Goal: Task Accomplishment & Management: Manage account settings

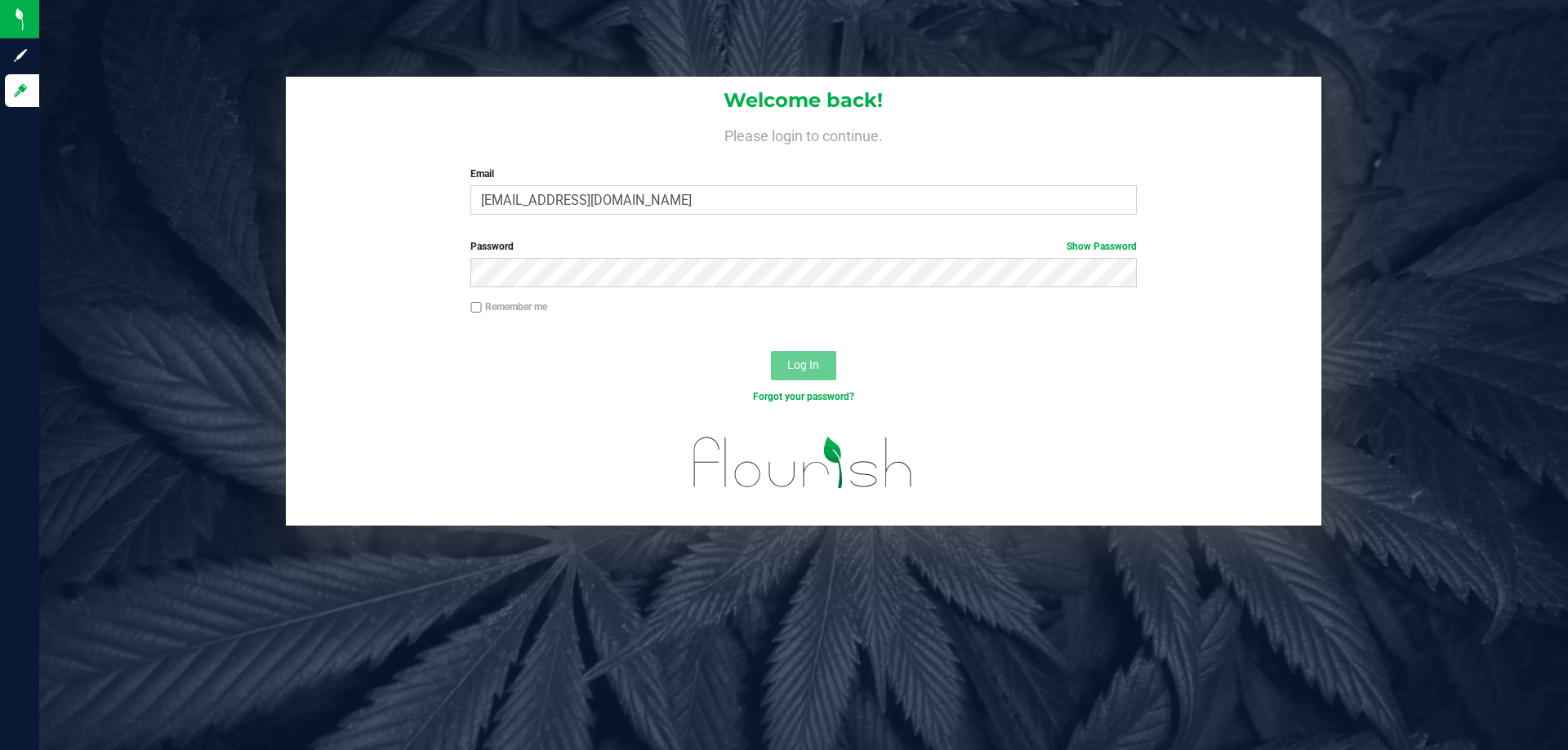
type input "[EMAIL_ADDRESS][DOMAIN_NAME]"
click at [771, 351] on button "Log In" at bounding box center [804, 366] width 65 height 30
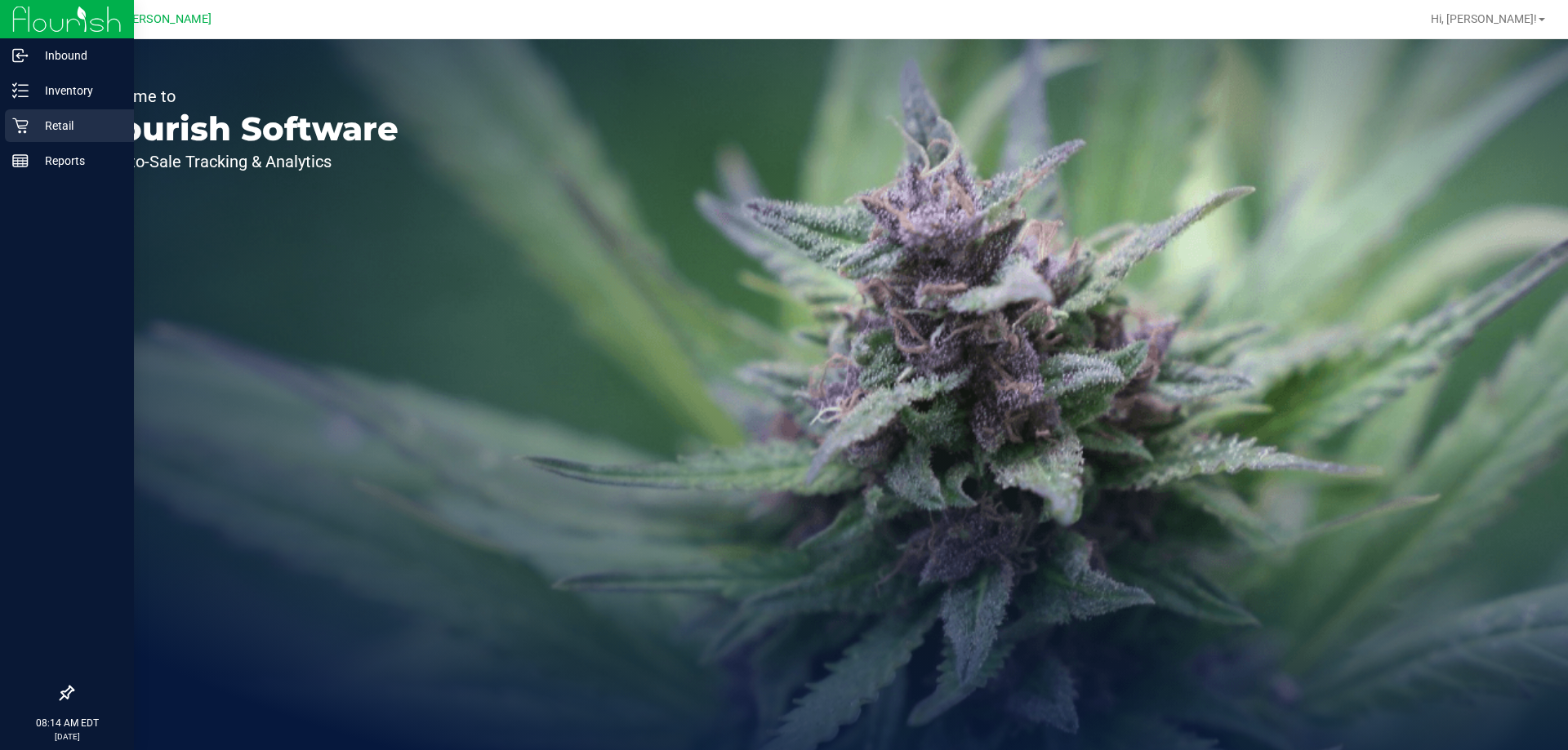
click at [25, 121] on icon at bounding box center [20, 126] width 16 height 16
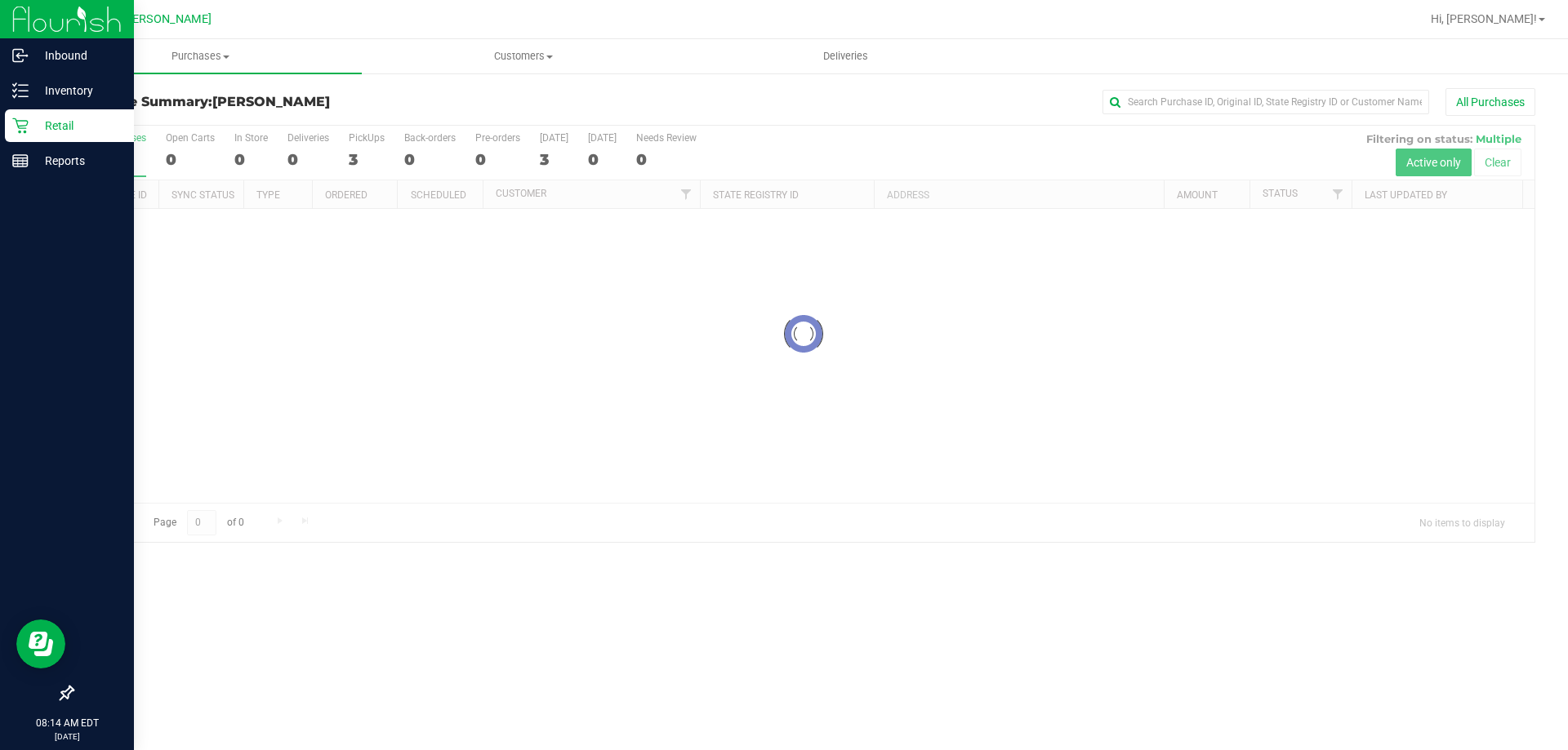
click at [53, 128] on p "Retail" at bounding box center [78, 125] width 98 height 19
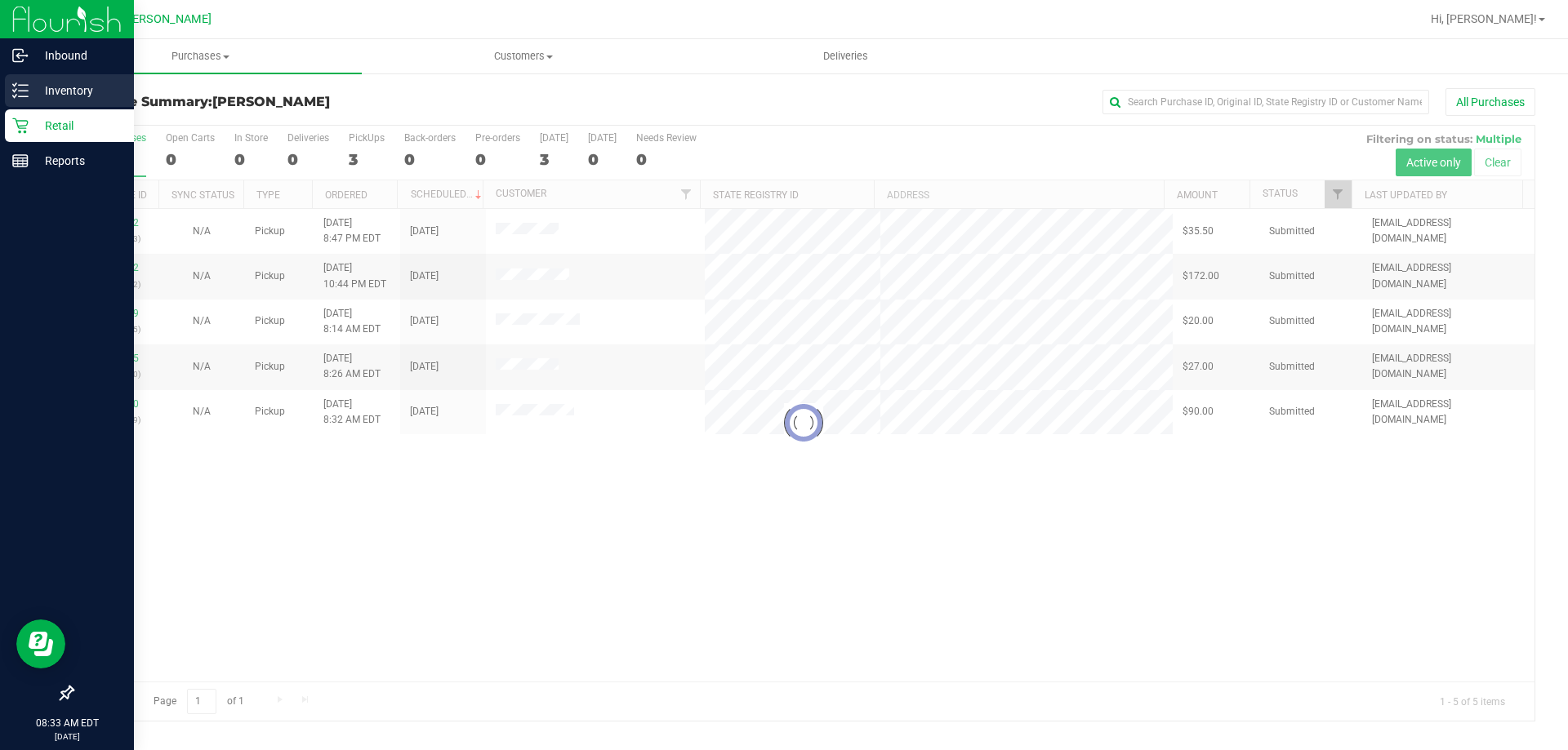
click at [51, 89] on p "Inventory" at bounding box center [78, 91] width 98 height 19
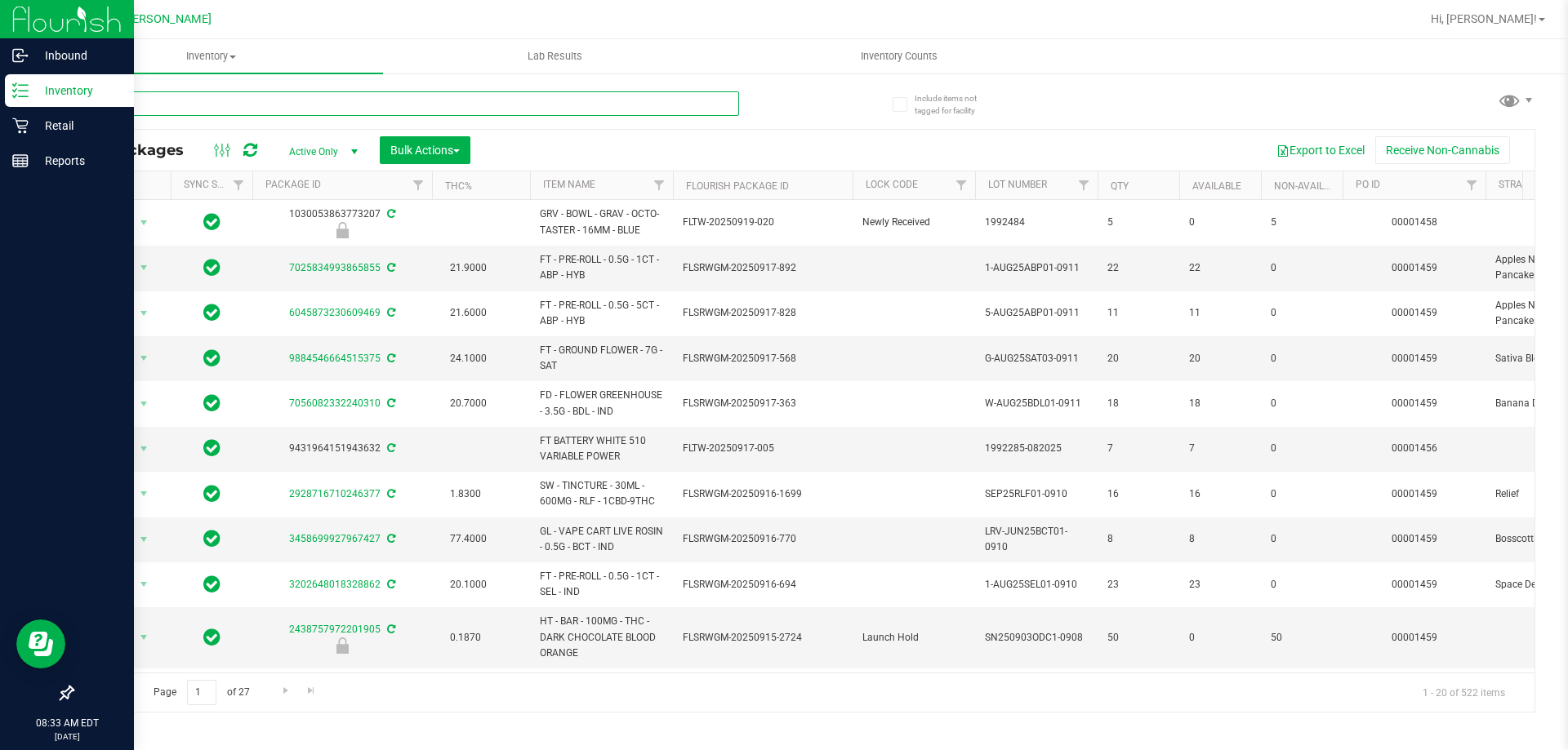
click at [170, 101] on input "text" at bounding box center [405, 104] width 668 height 24
type input "SN250807GRP1-0811"
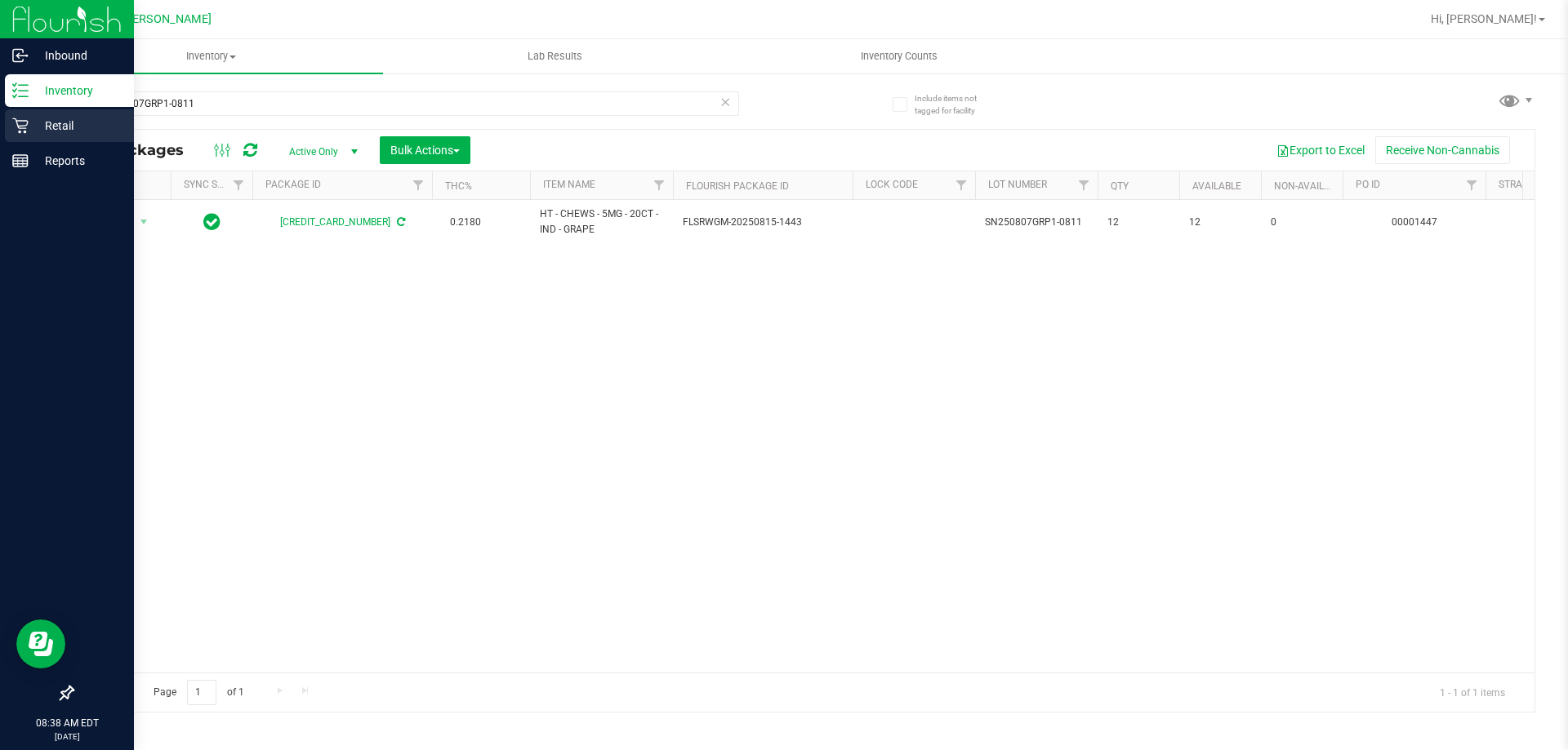
click at [37, 125] on p "Retail" at bounding box center [78, 125] width 98 height 19
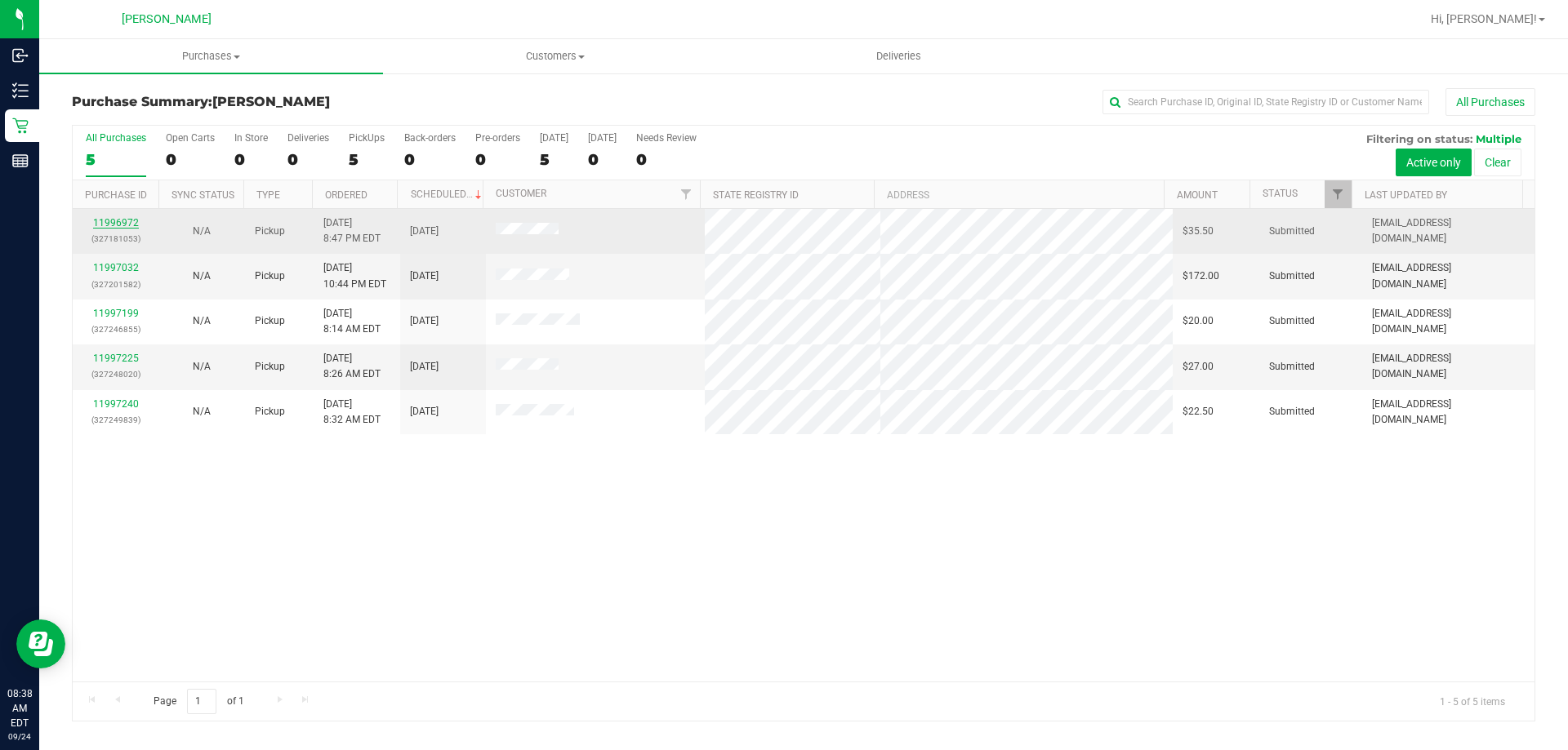
click at [119, 226] on link "11996972" at bounding box center [116, 222] width 45 height 11
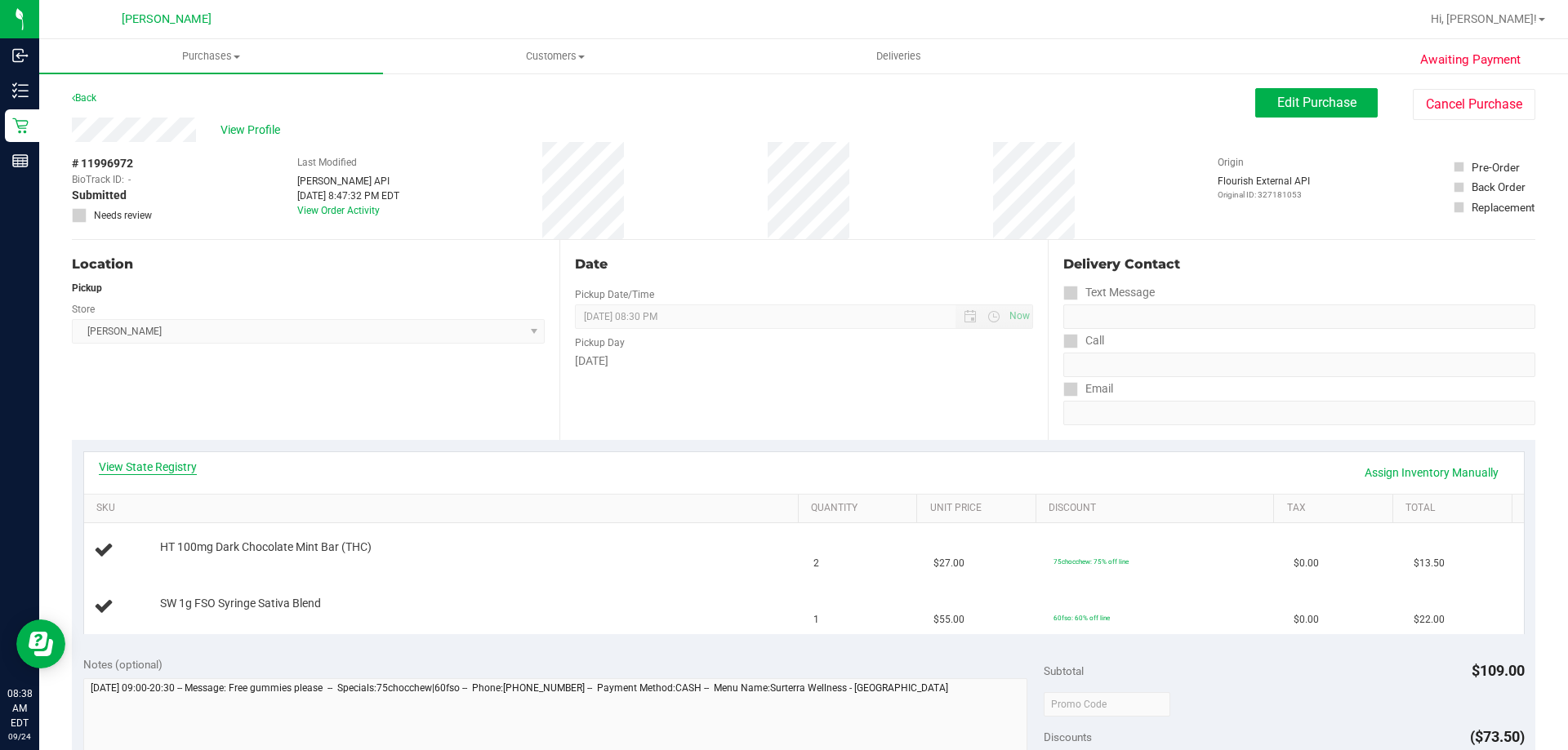
click at [154, 465] on link "View State Registry" at bounding box center [147, 467] width 98 height 17
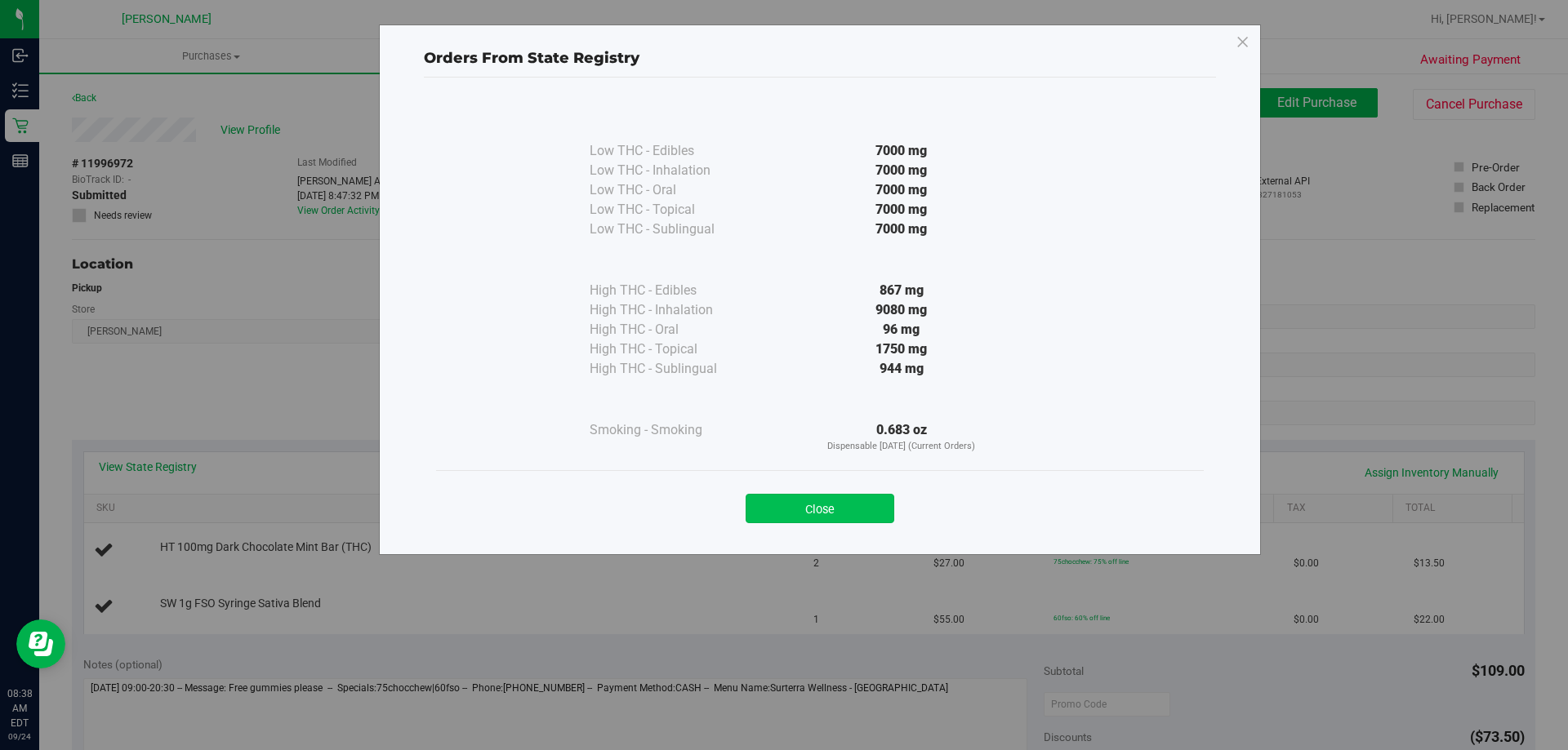
click at [845, 513] on button "Close" at bounding box center [820, 509] width 149 height 30
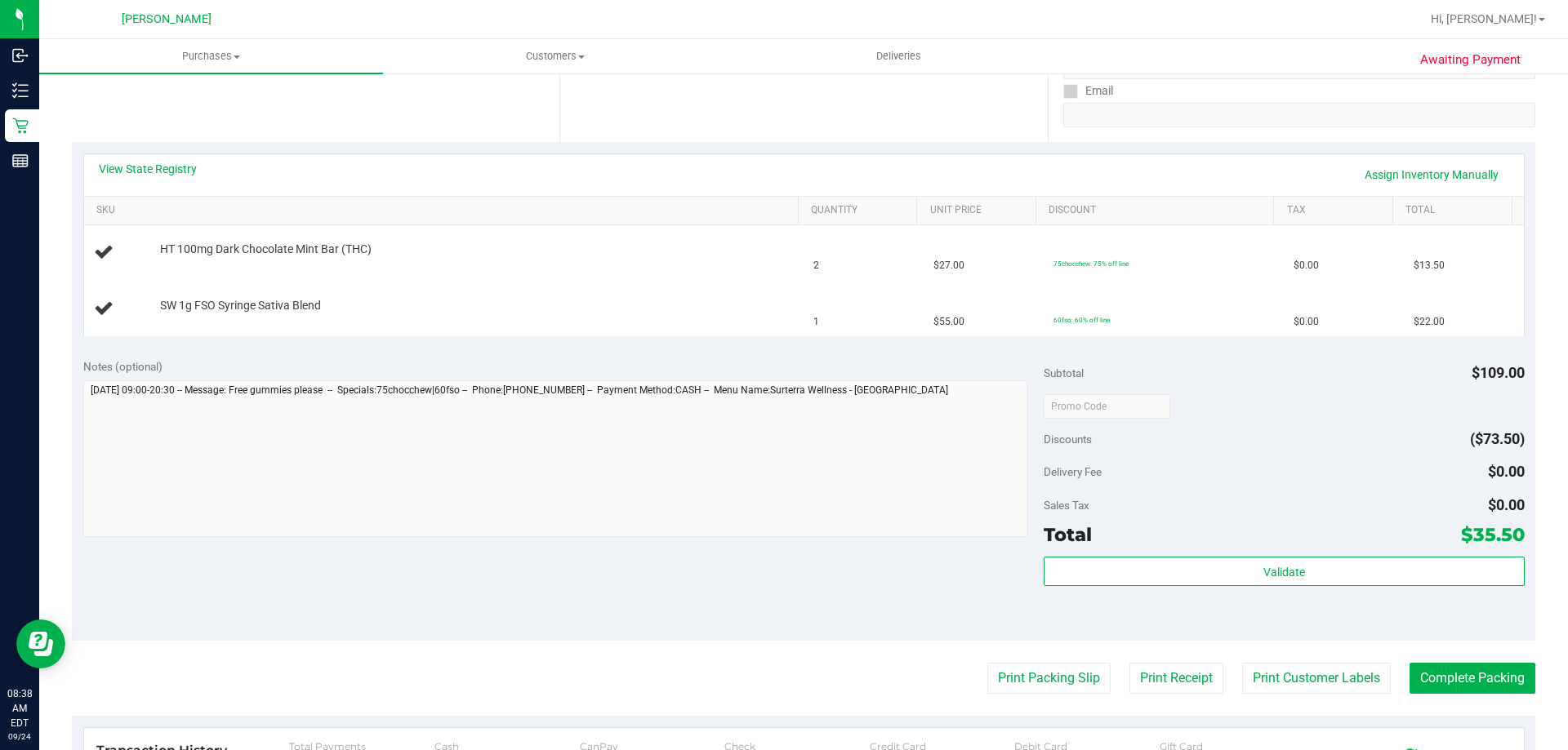
scroll to position [327, 0]
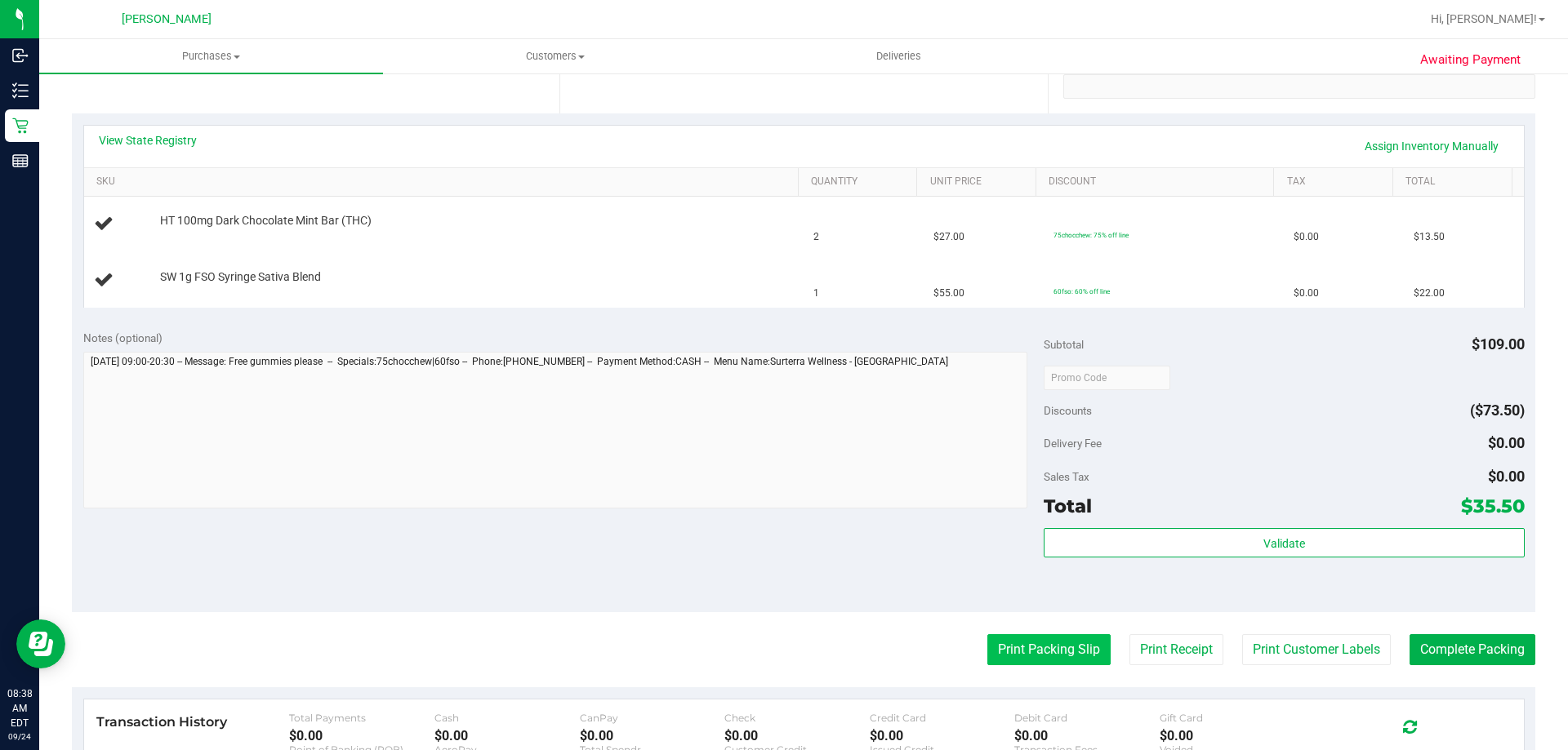
click at [996, 650] on button "Print Packing Slip" at bounding box center [1049, 650] width 124 height 31
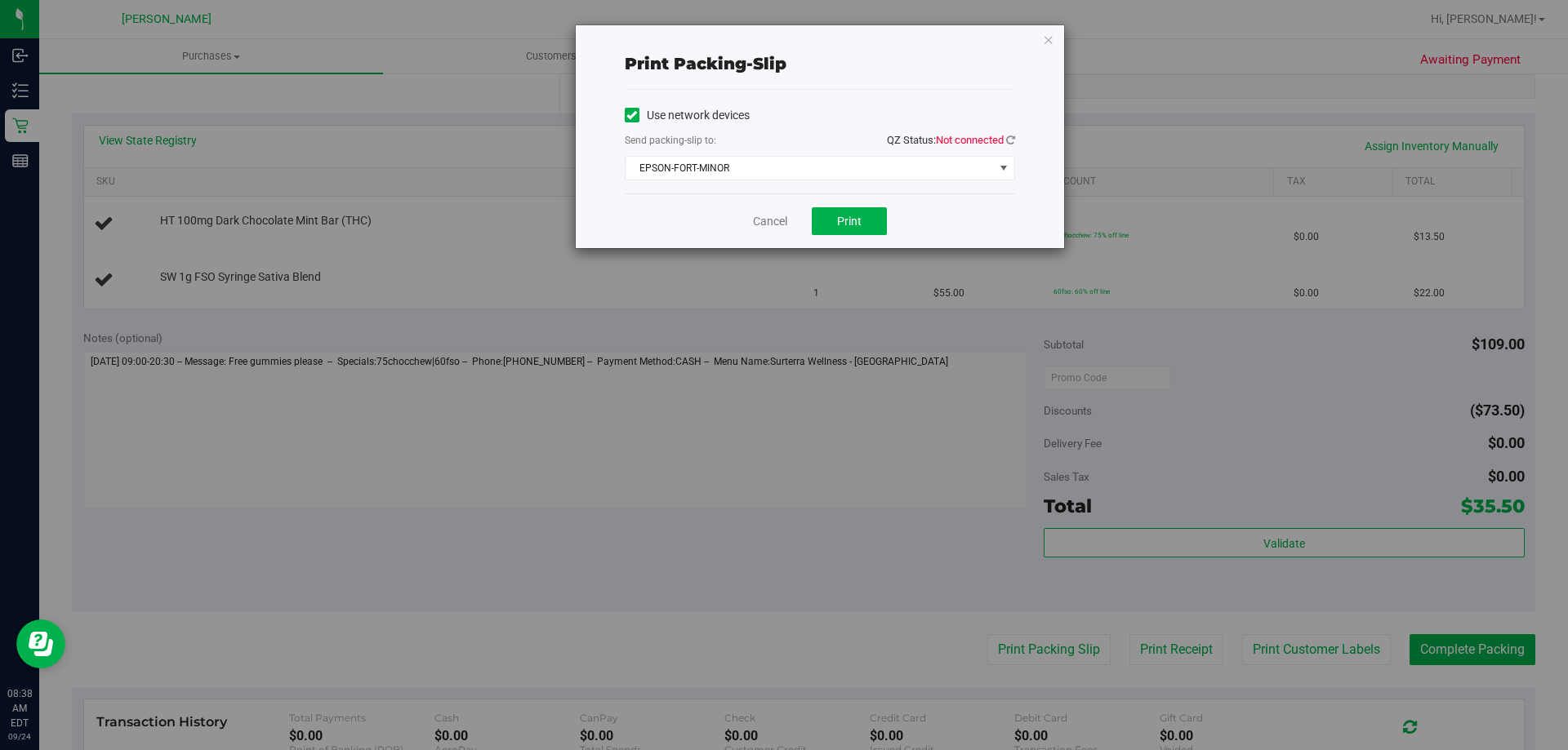
click at [1007, 148] on span "QZ Status: Not connected" at bounding box center [951, 140] width 128 height 17
click at [1014, 134] on link at bounding box center [1011, 140] width 9 height 12
click at [702, 173] on span "EPSON-FORT-MINOR" at bounding box center [810, 168] width 369 height 23
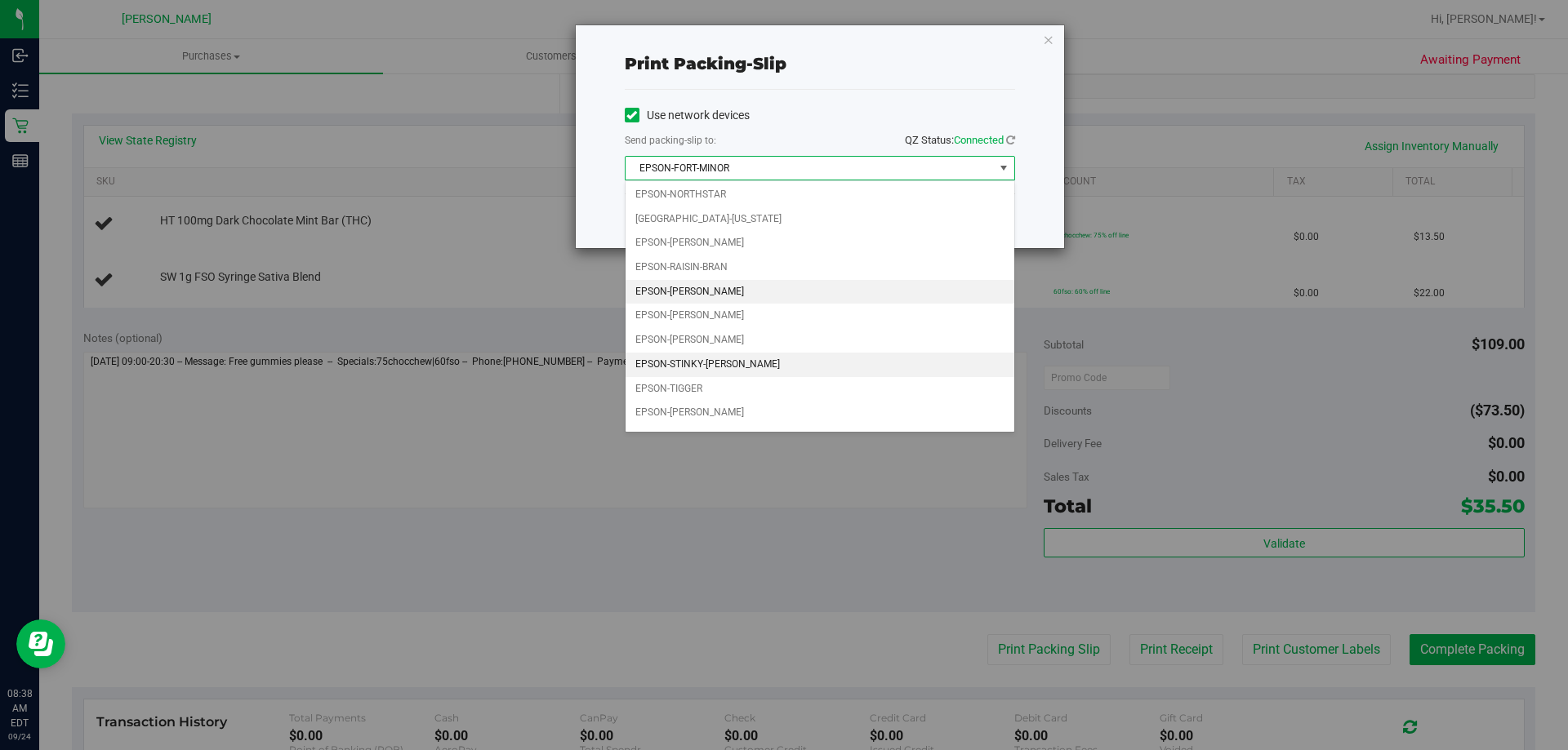
scroll to position [71, 0]
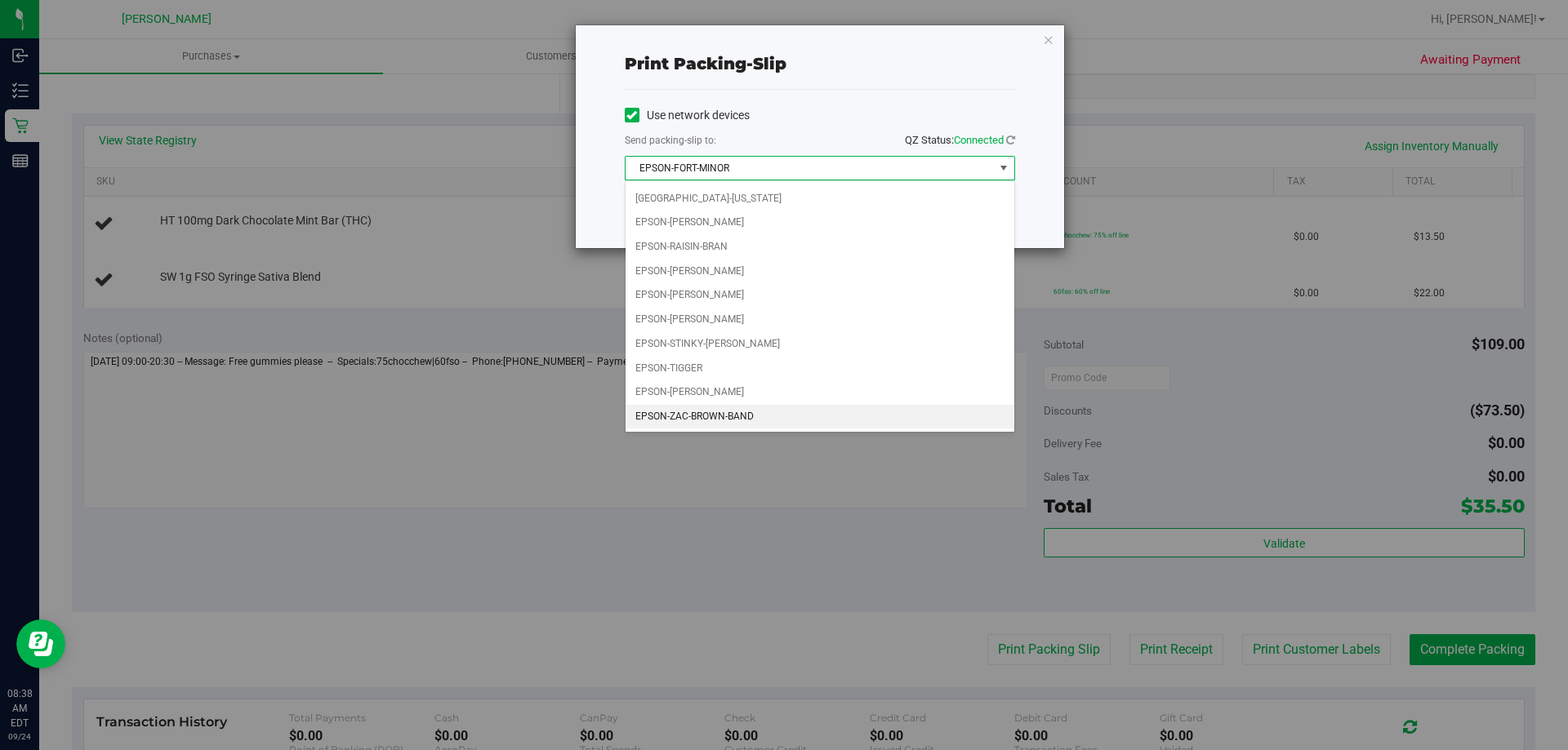
click at [733, 419] on li "EPSON-ZAC-BROWN-BAND" at bounding box center [820, 417] width 389 height 24
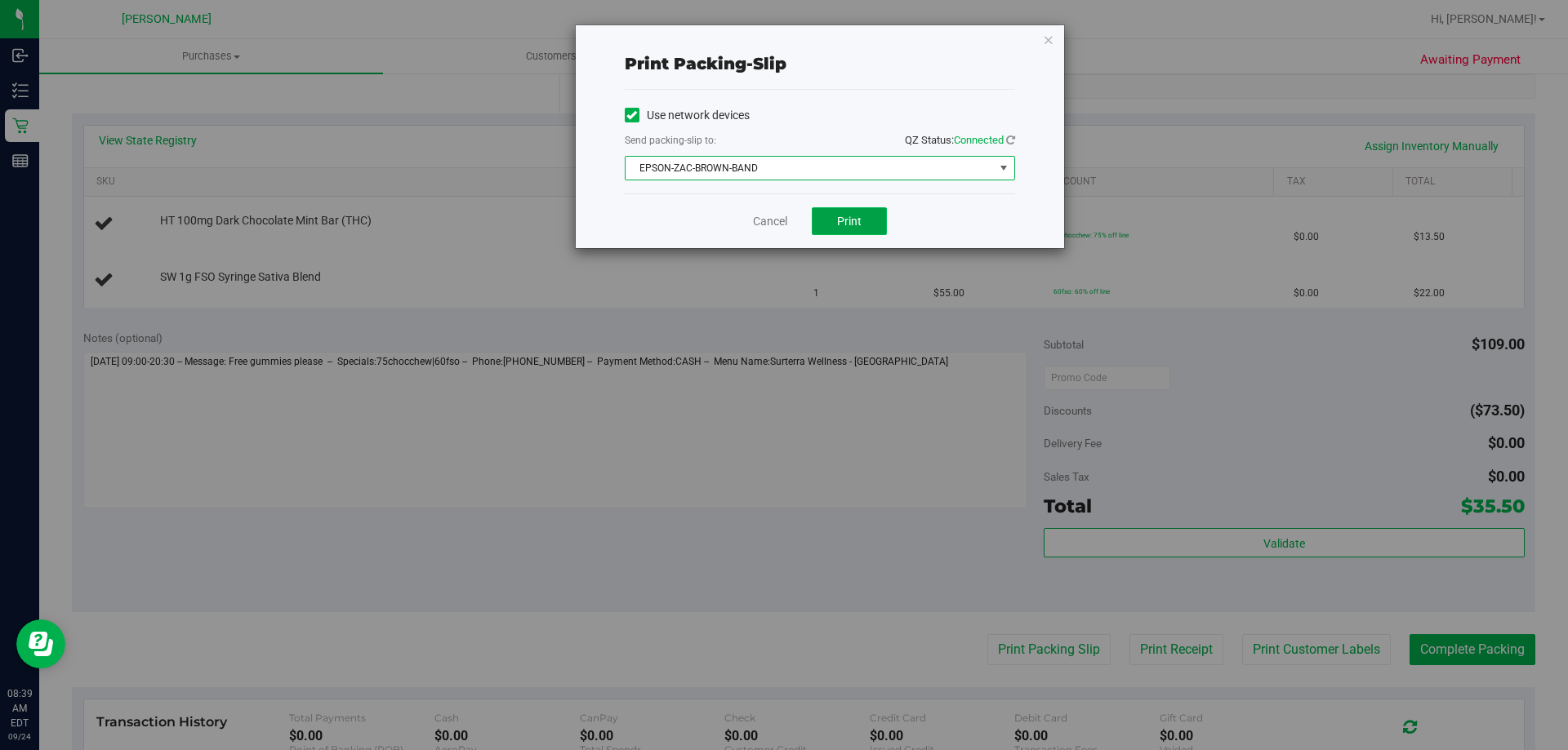
click at [859, 221] on span "Print" at bounding box center [850, 220] width 24 height 13
click at [766, 220] on link "Cancel" at bounding box center [763, 222] width 34 height 17
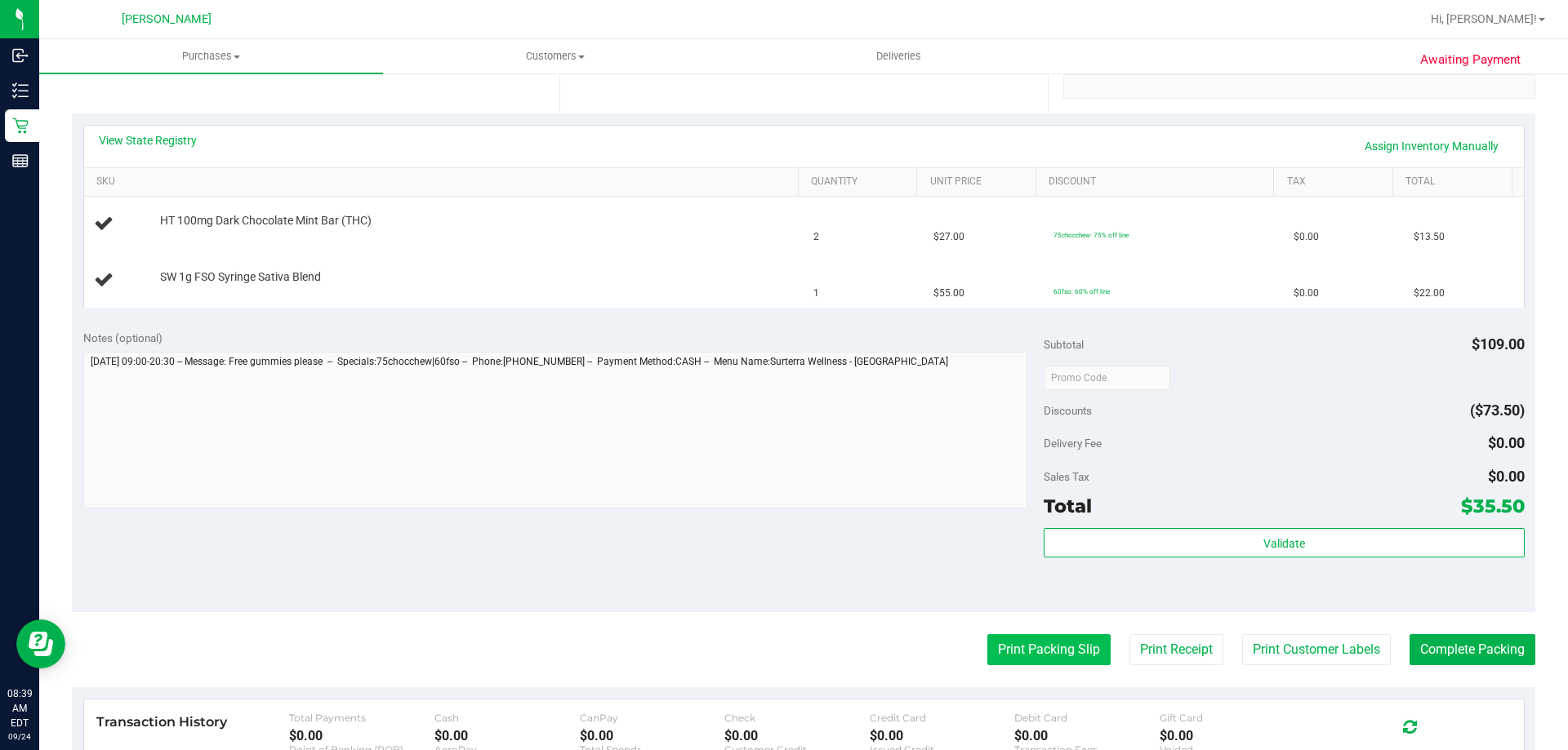
click at [1032, 659] on button "Print Packing Slip" at bounding box center [1049, 650] width 124 height 31
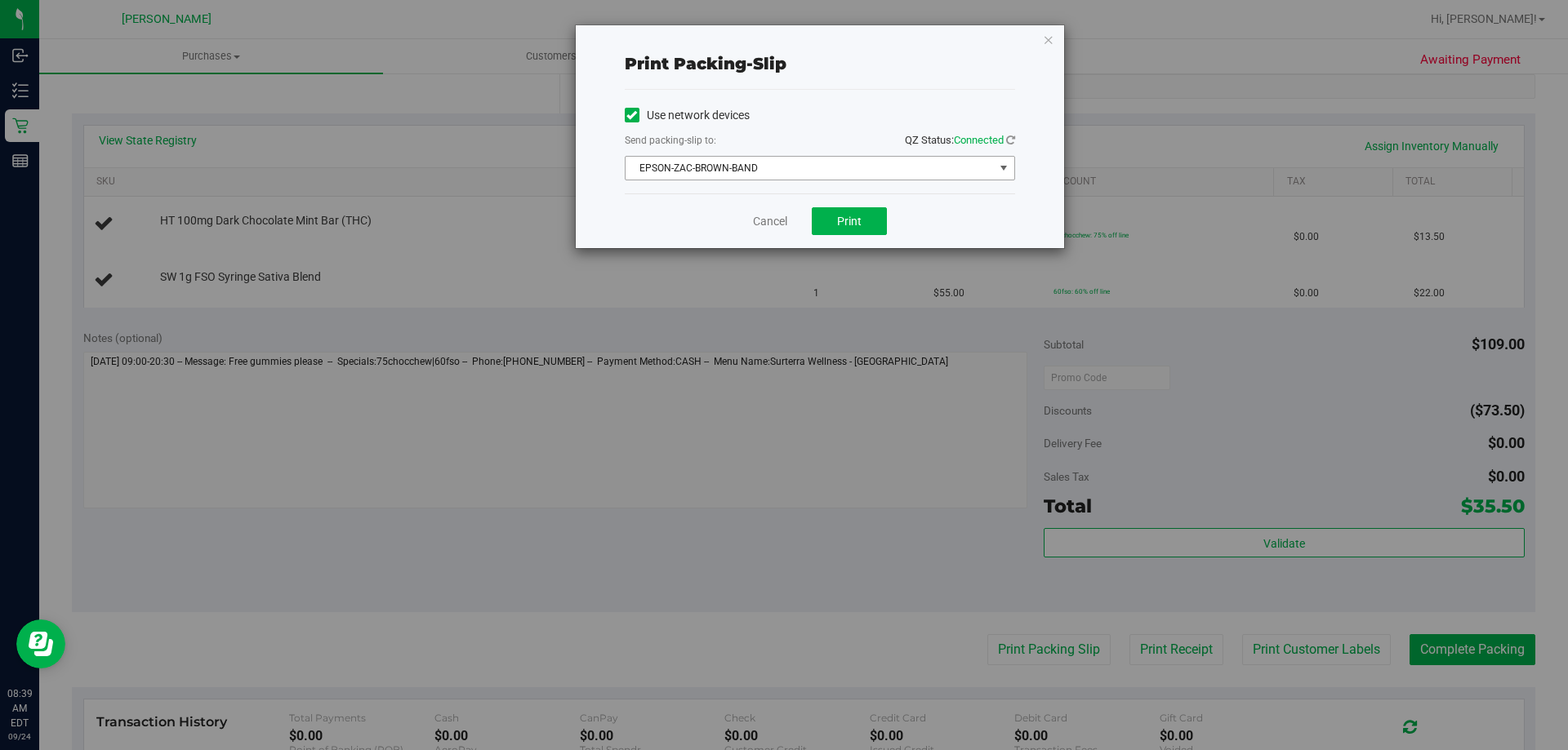
click at [755, 169] on span "EPSON-ZAC-BROWN-BAND" at bounding box center [810, 168] width 369 height 23
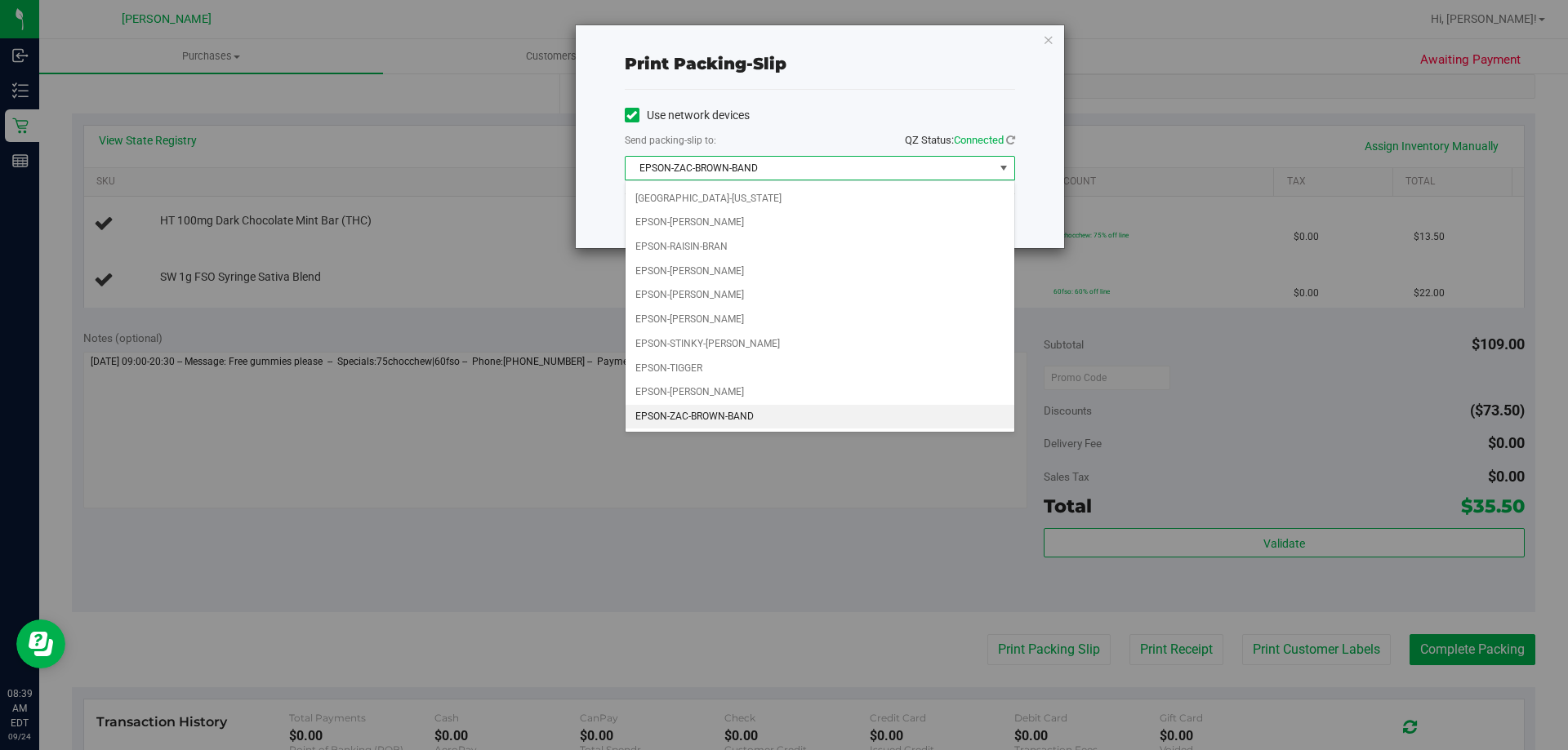
click at [718, 416] on li "EPSON-ZAC-BROWN-BAND" at bounding box center [820, 417] width 389 height 24
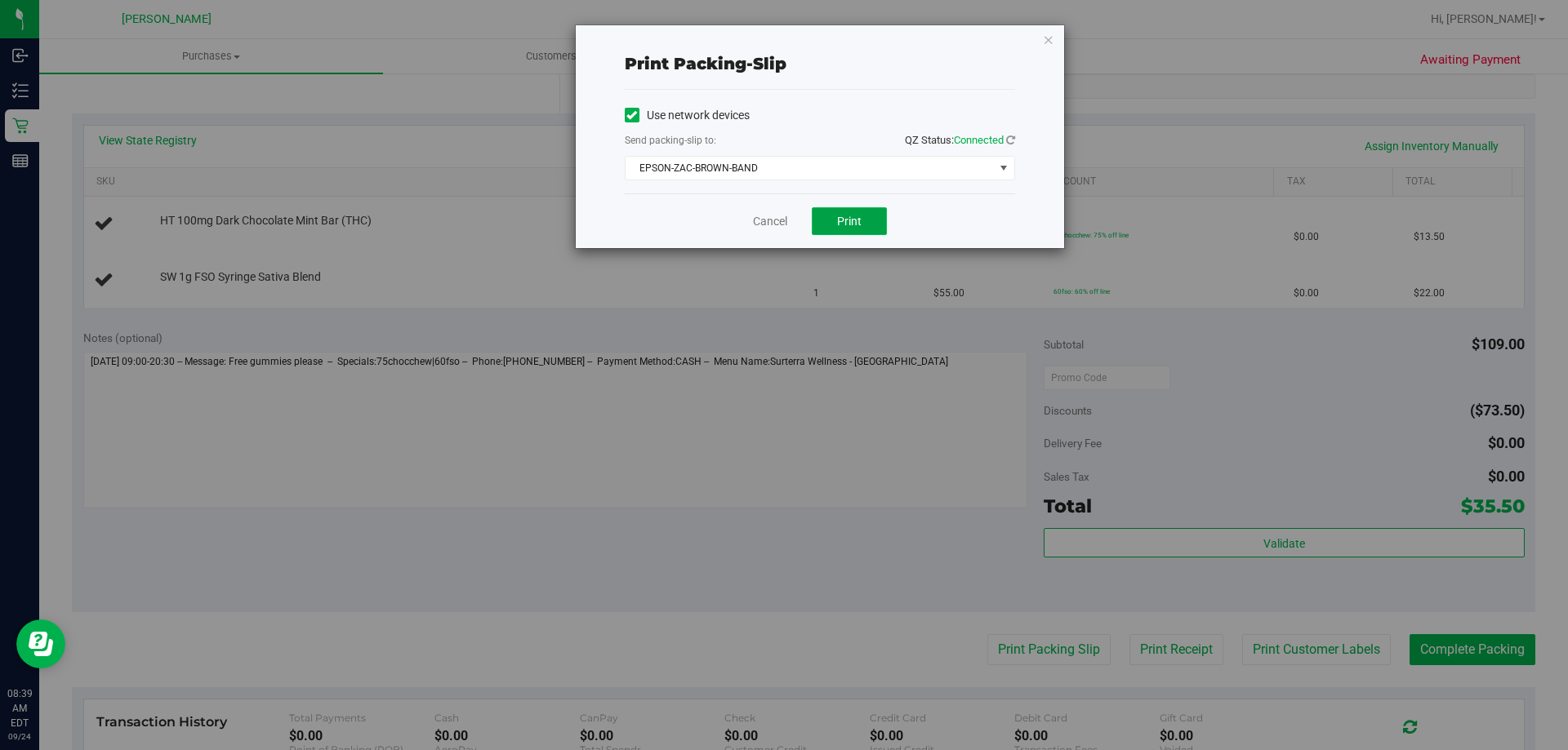
click at [838, 216] on span "Print" at bounding box center [850, 220] width 24 height 13
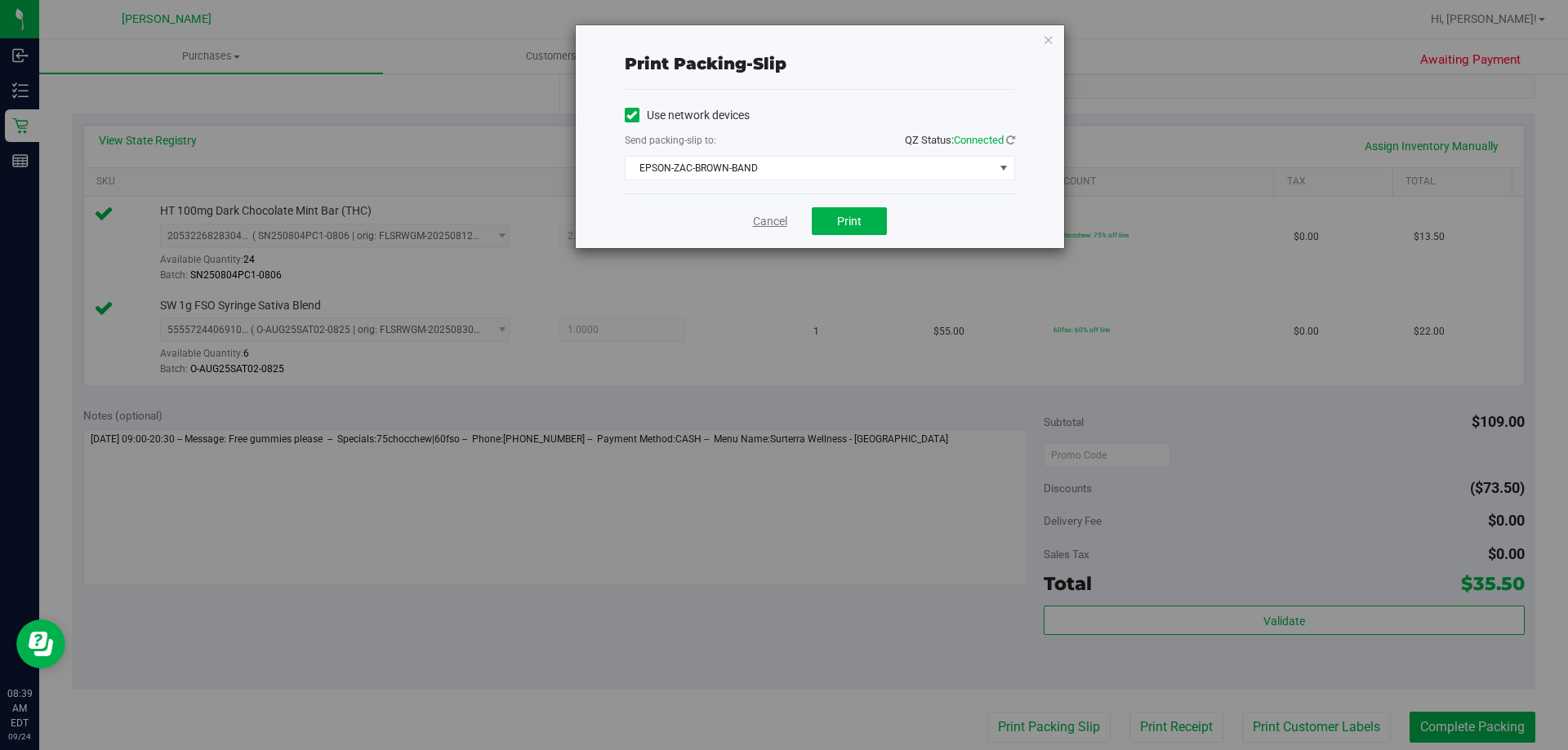
click at [763, 228] on link "Cancel" at bounding box center [770, 222] width 34 height 17
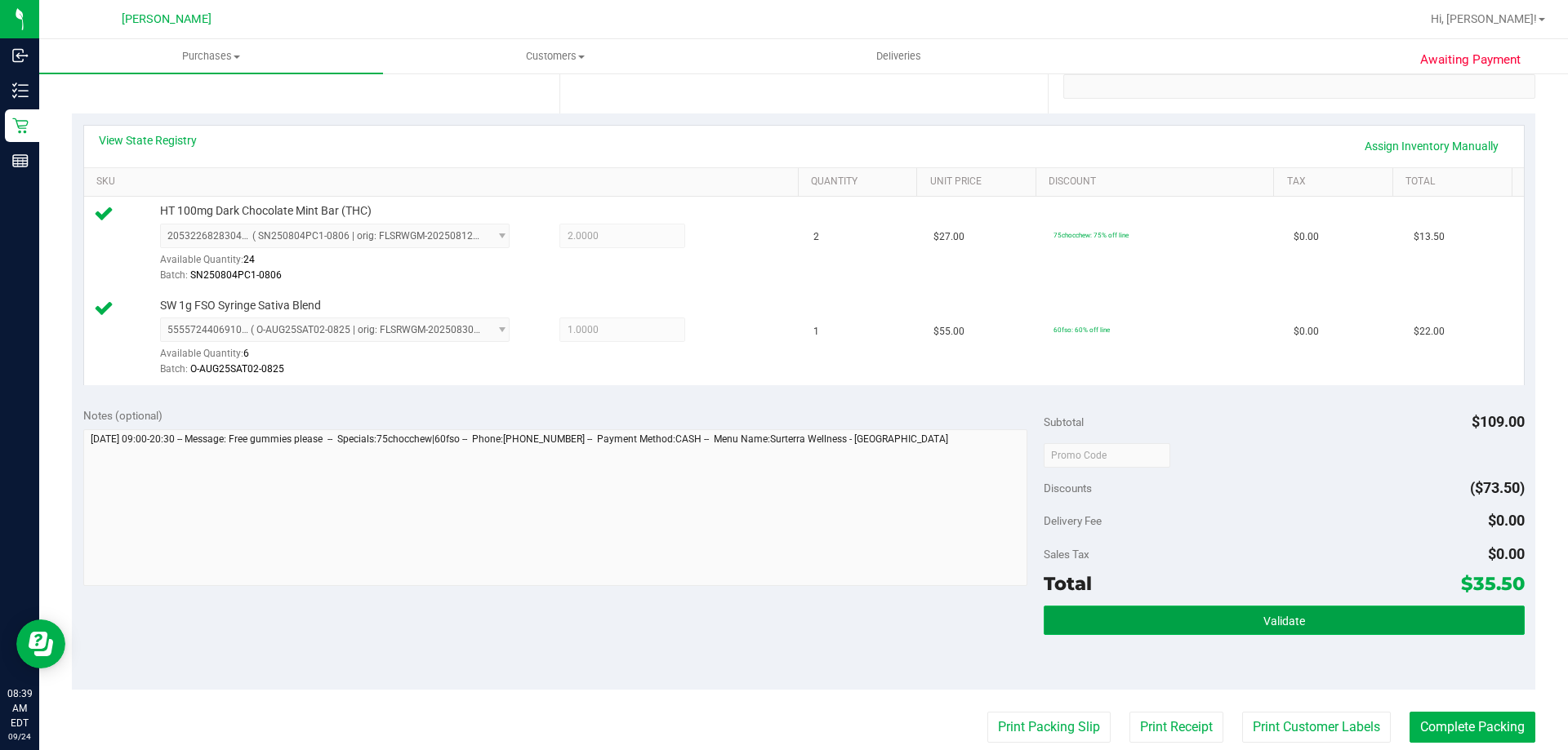
click at [1138, 624] on button "Validate" at bounding box center [1284, 620] width 480 height 30
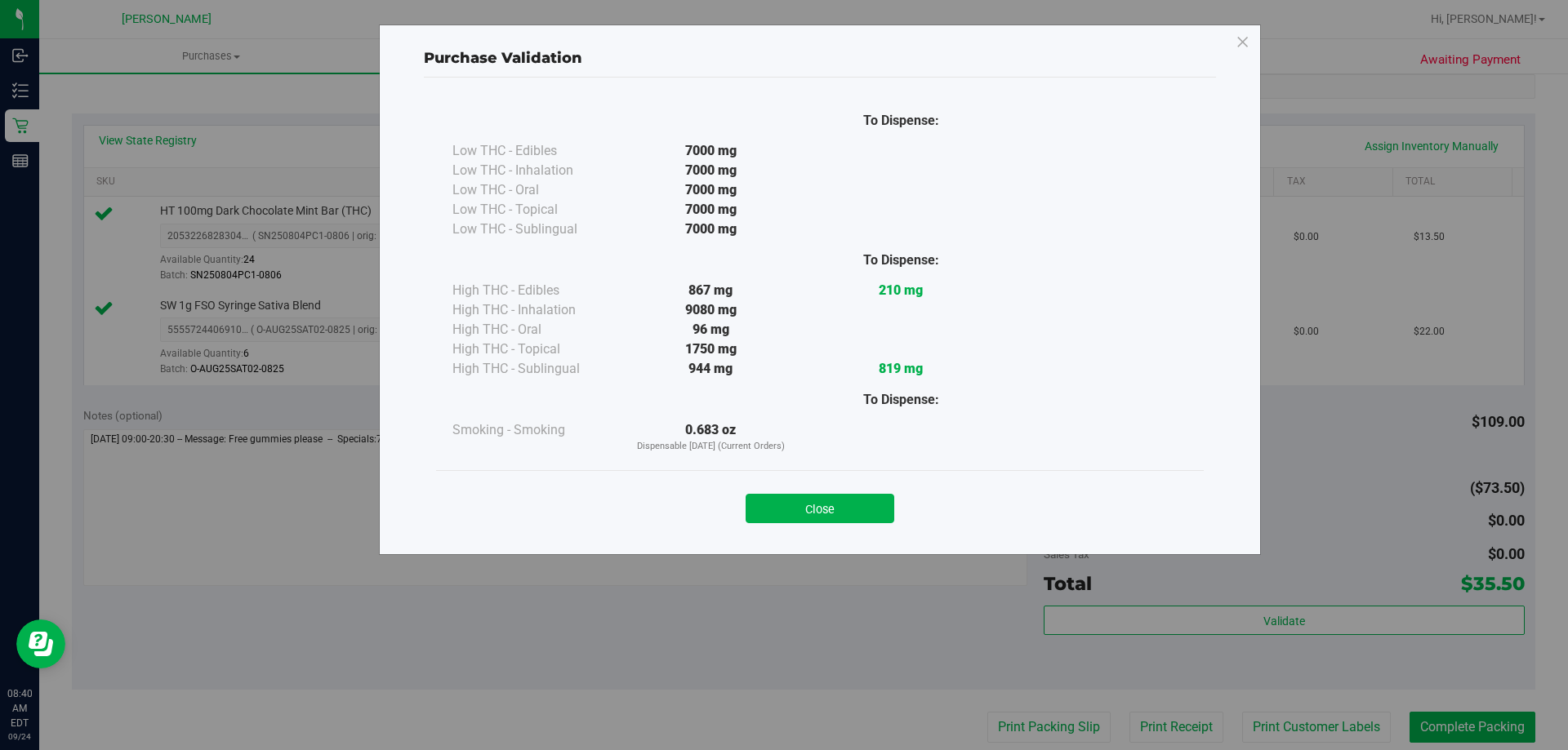
click at [871, 525] on div "Close" at bounding box center [819, 503] width 768 height 66
click at [871, 514] on button "Close" at bounding box center [820, 509] width 149 height 30
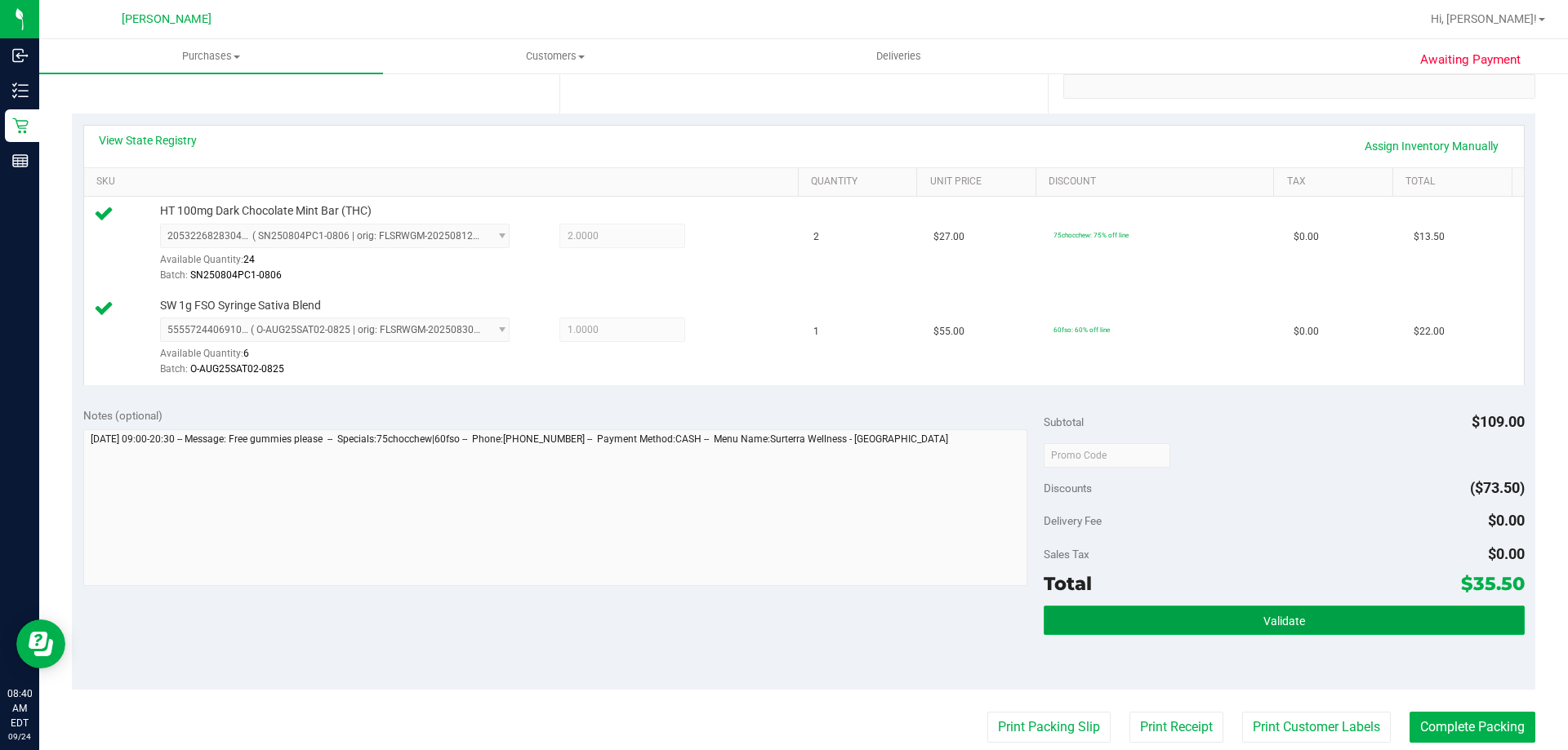
click at [1097, 611] on button "Validate" at bounding box center [1284, 620] width 480 height 30
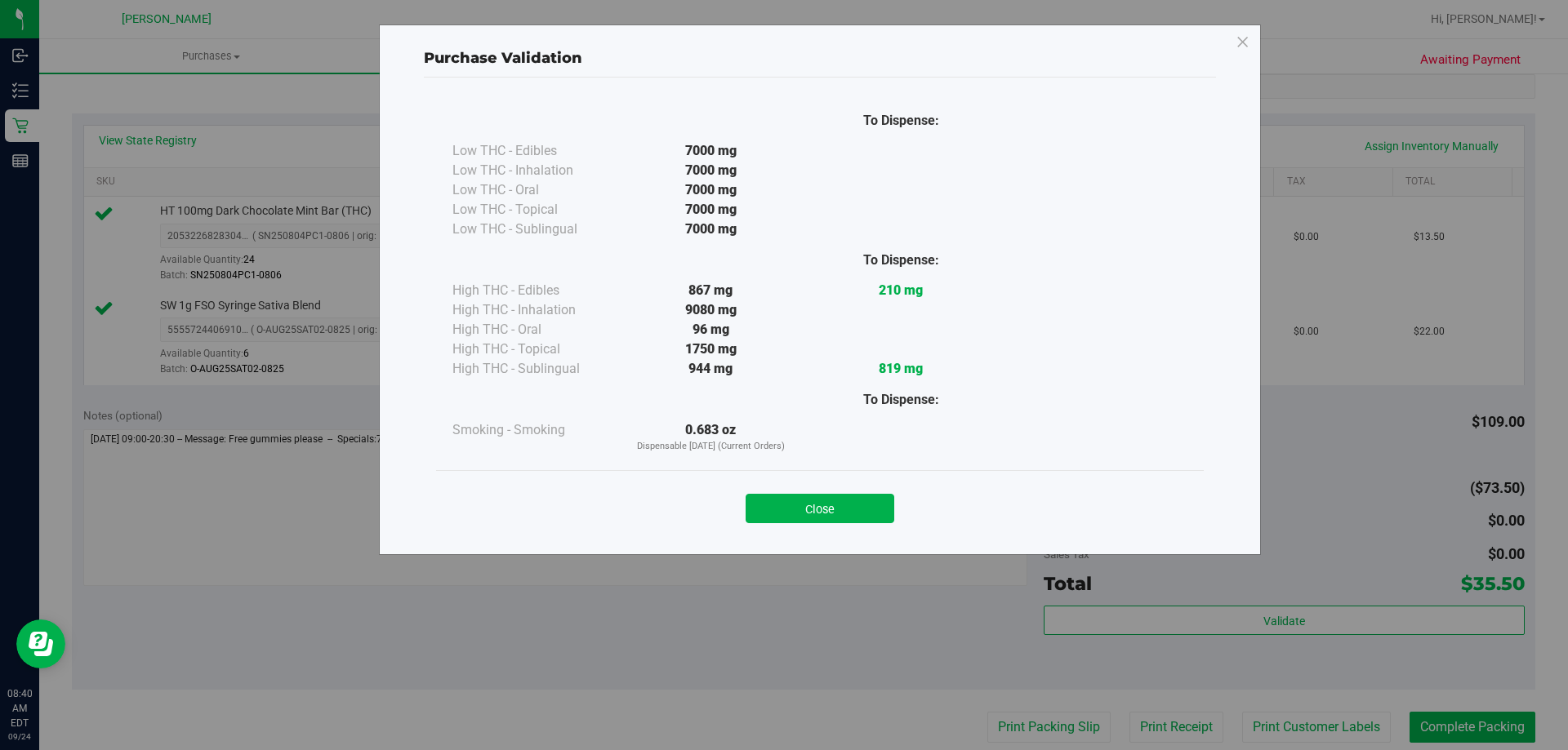
drag, startPoint x: 798, startPoint y: 517, endPoint x: 831, endPoint y: 516, distance: 33.0
click at [798, 516] on button "Close" at bounding box center [820, 509] width 149 height 30
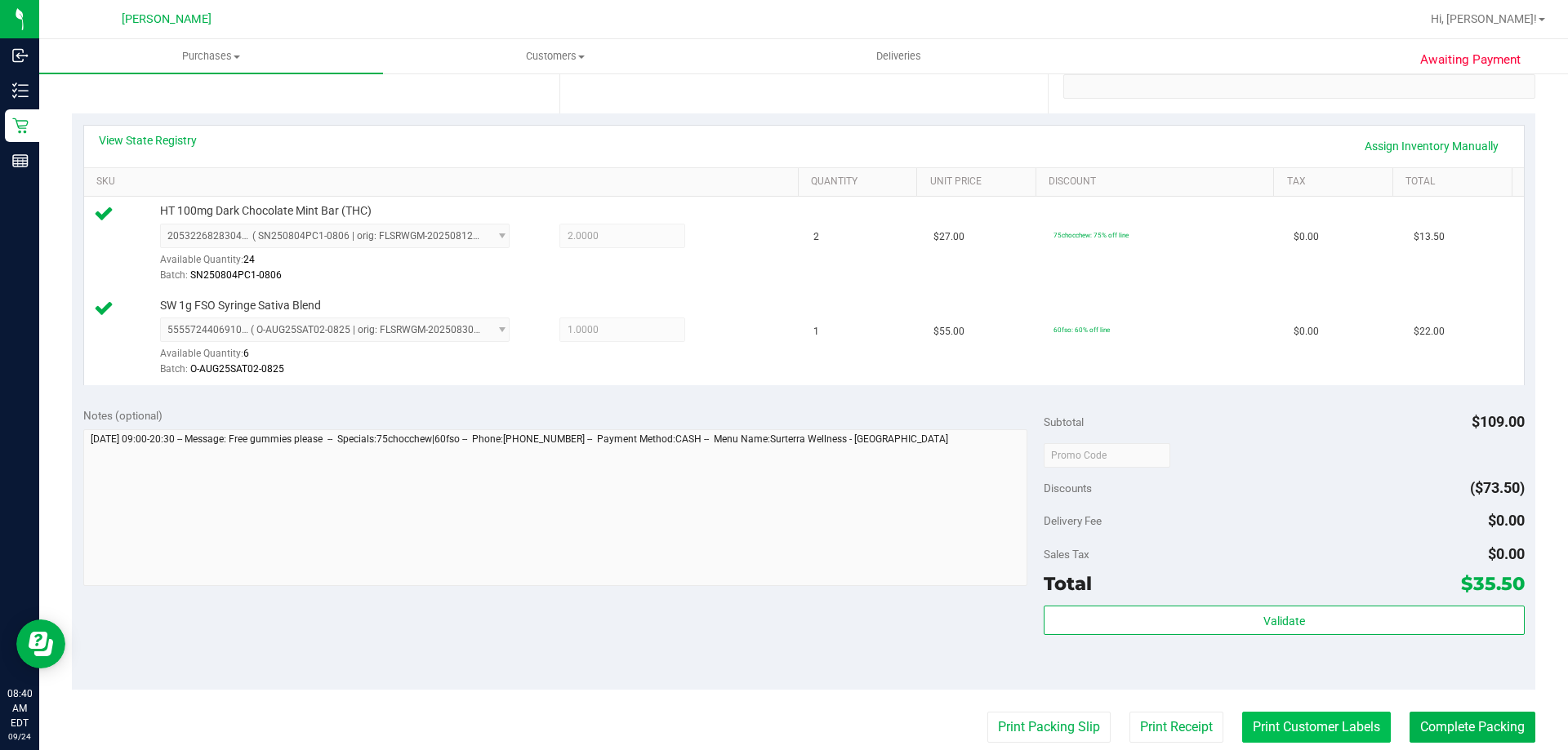
click at [1291, 726] on button "Print Customer Labels" at bounding box center [1316, 727] width 149 height 31
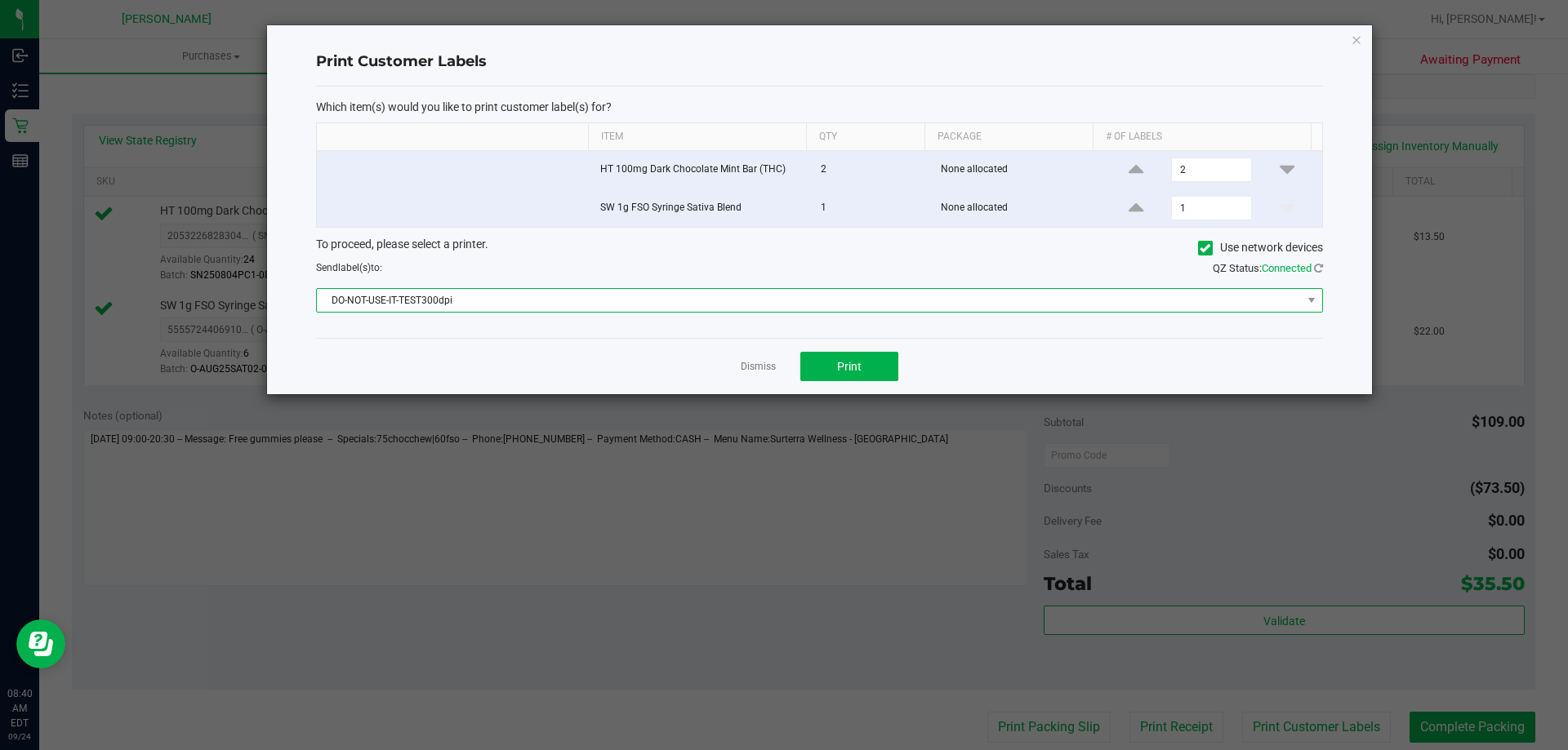
click at [448, 304] on span "DO-NOT-USE-IT-TEST300dpi" at bounding box center [810, 301] width 985 height 23
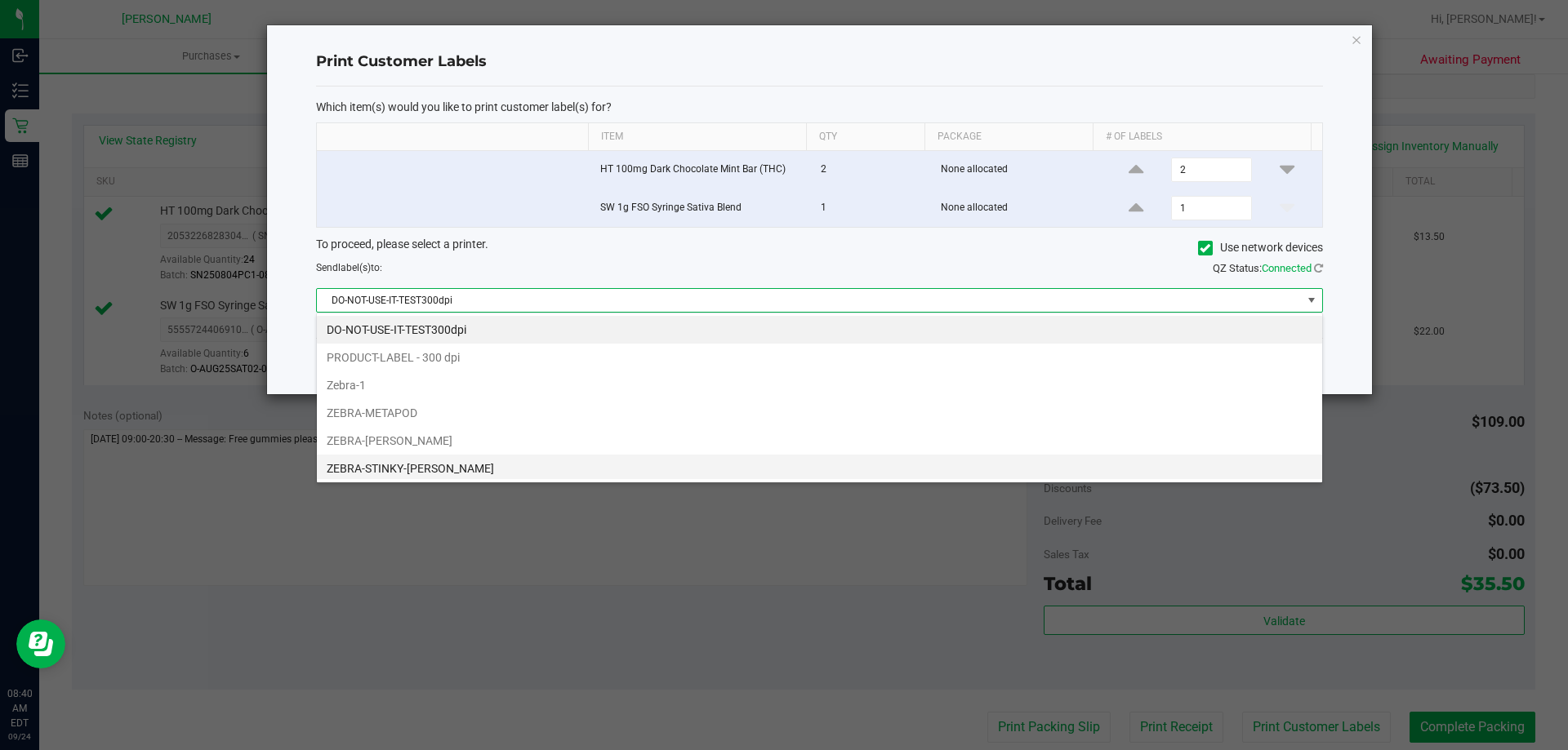
scroll to position [31, 0]
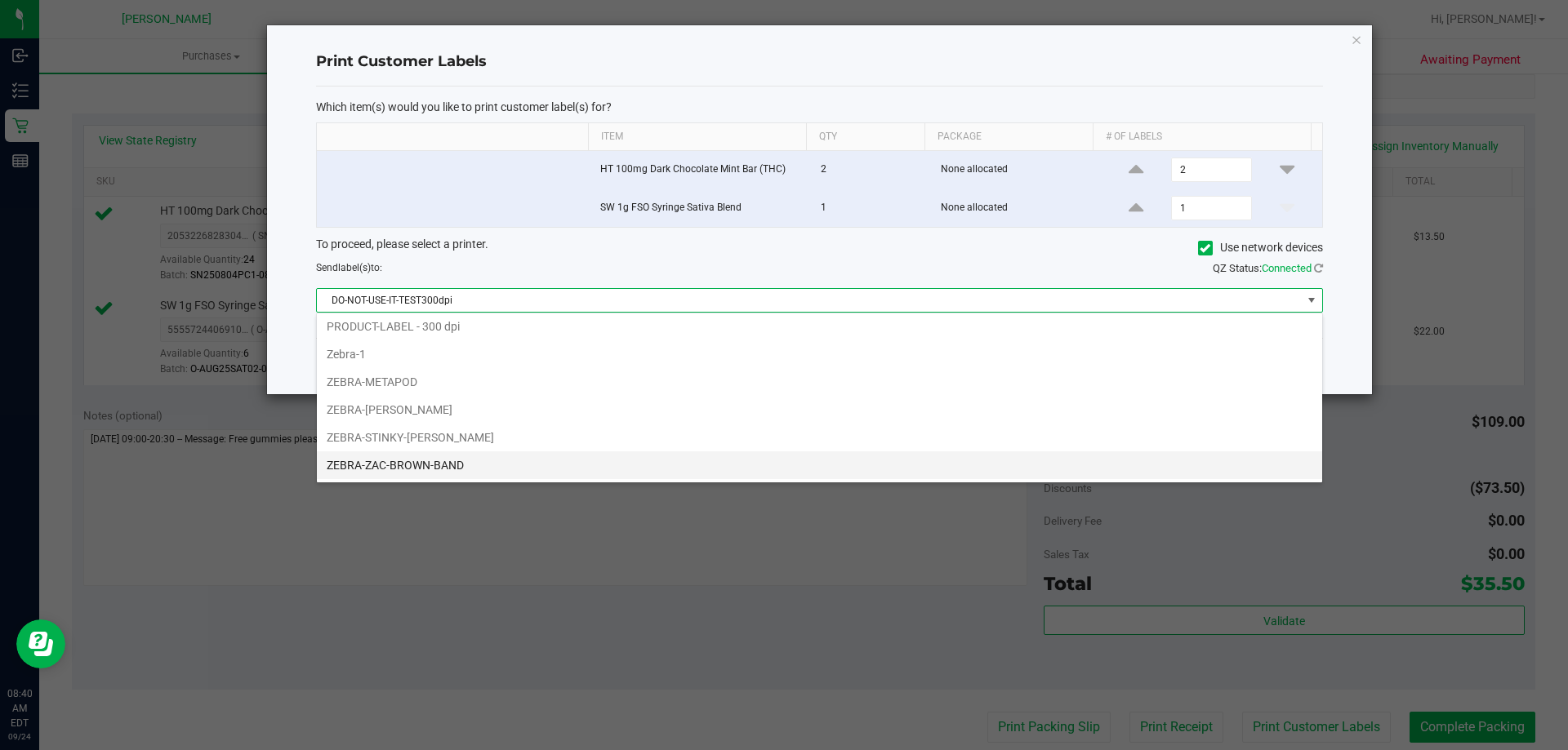
click at [515, 469] on li "ZEBRA-ZAC-BROWN-BAND" at bounding box center [820, 465] width 1006 height 28
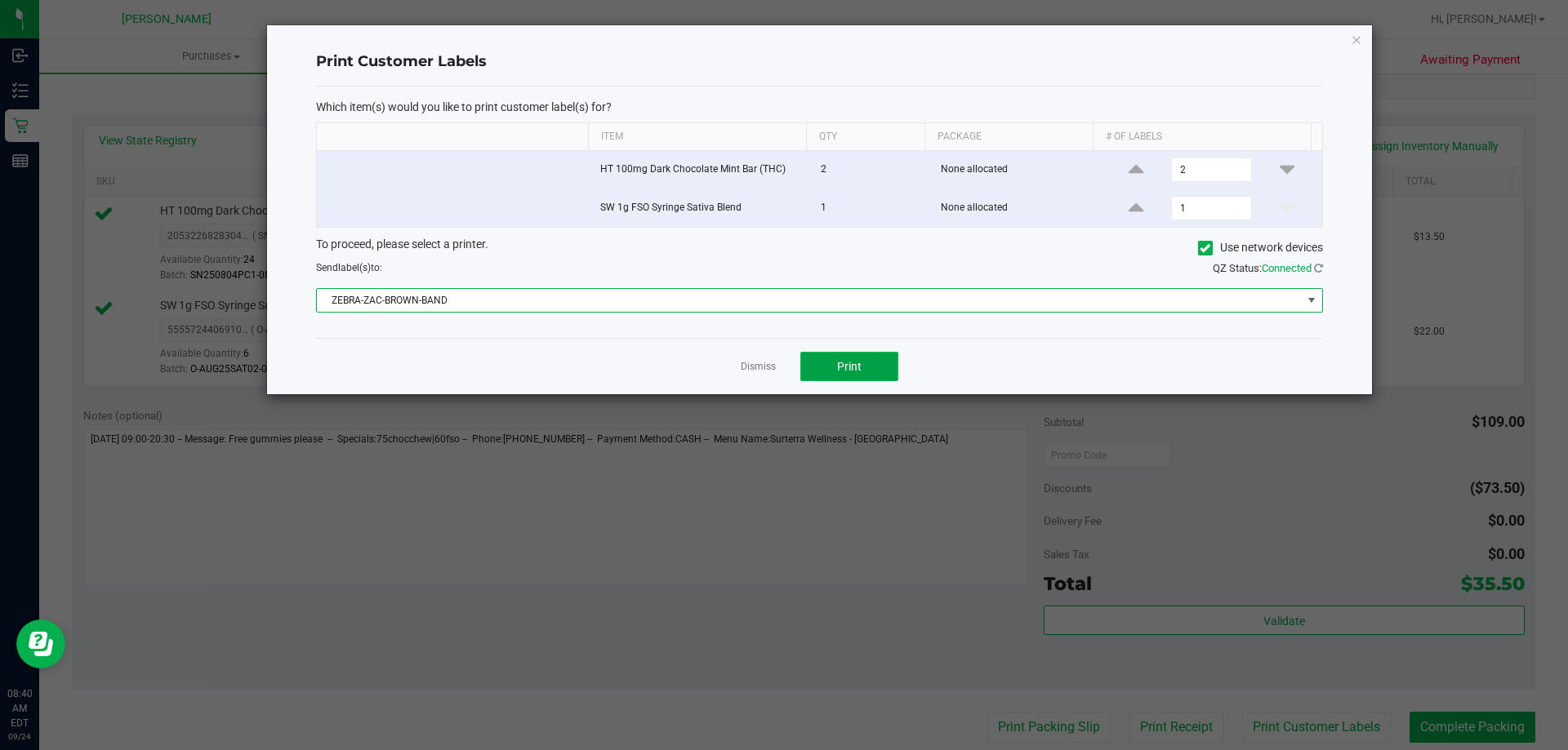
click at [852, 369] on span "Print" at bounding box center [850, 366] width 24 height 13
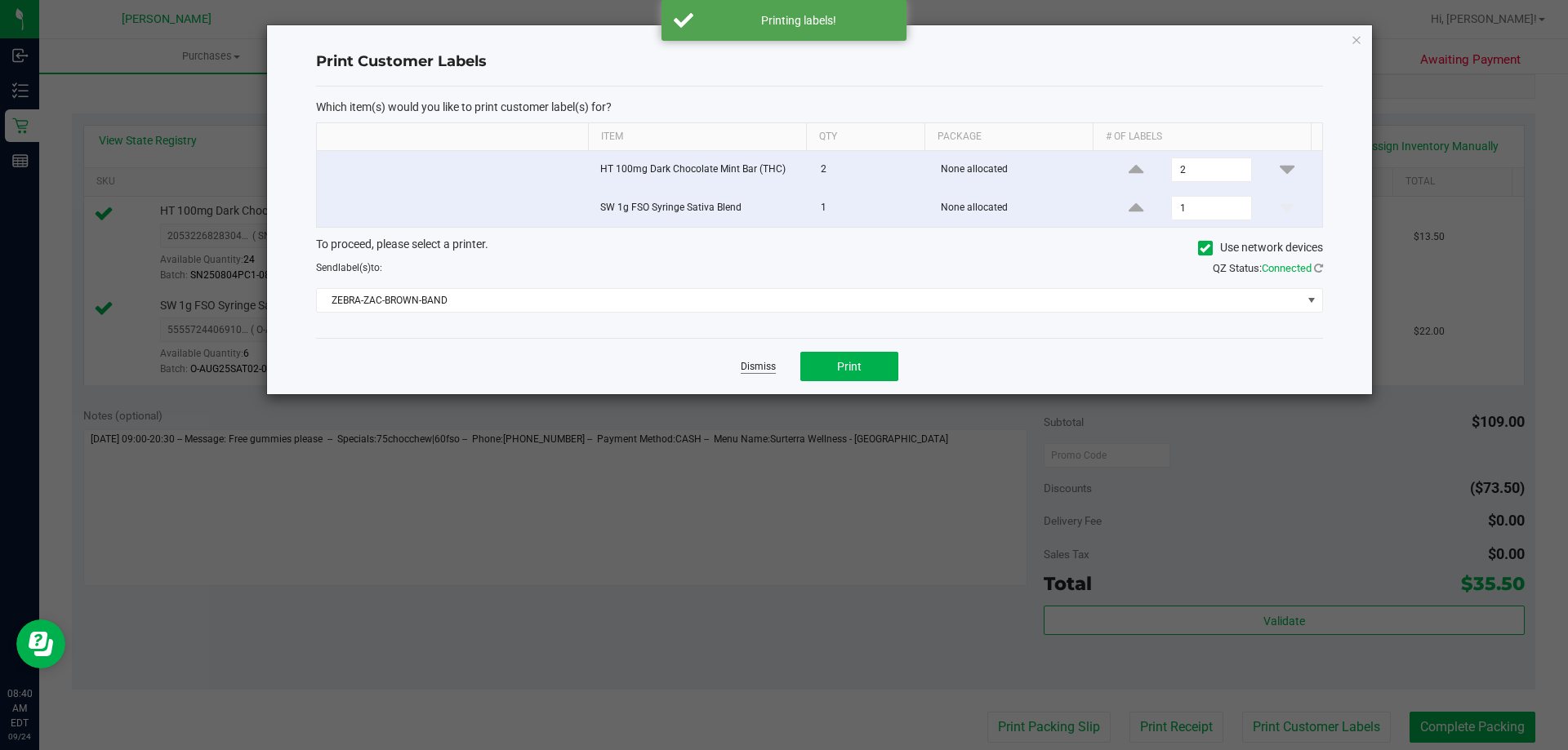
click at [748, 361] on link "Dismiss" at bounding box center [758, 367] width 35 height 14
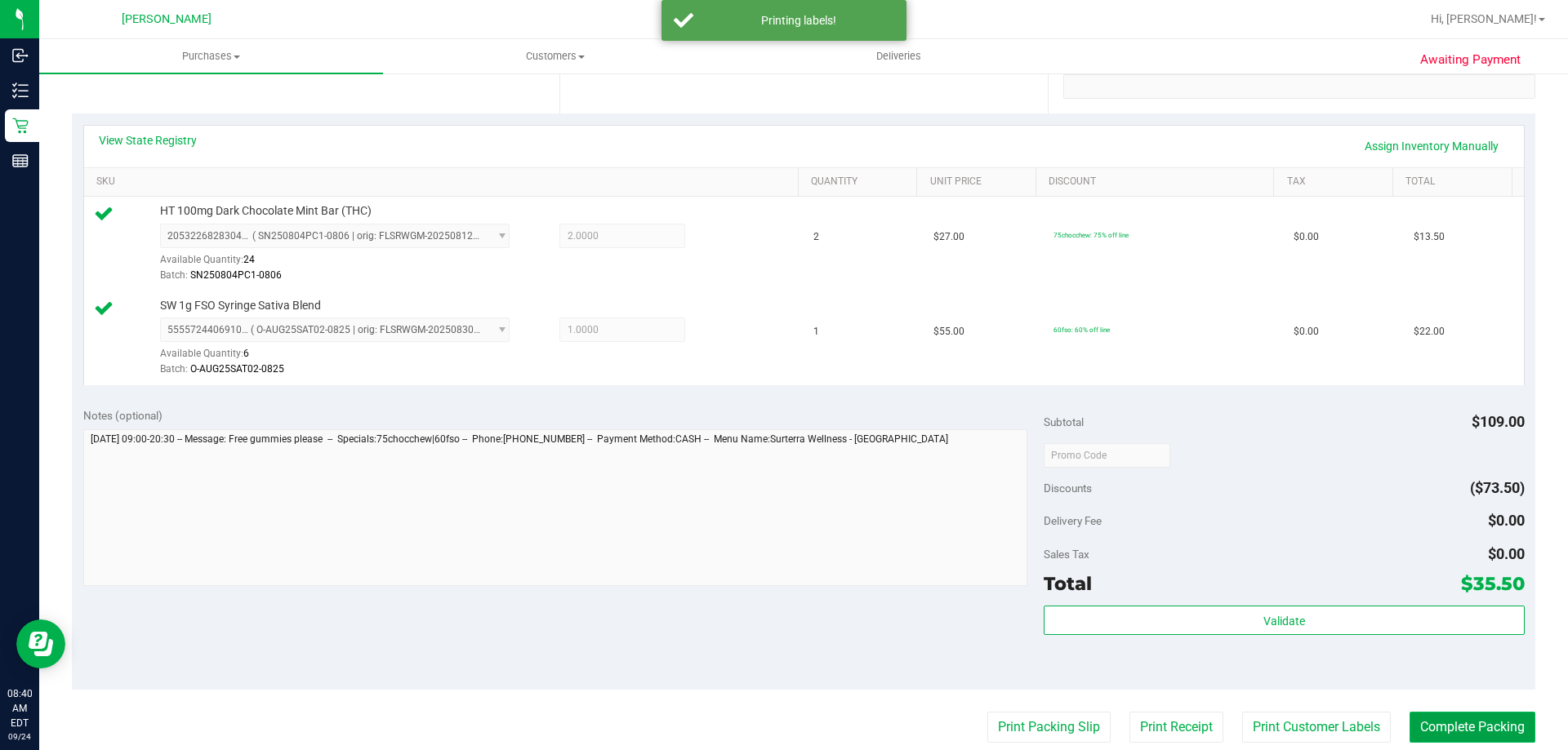
click at [1468, 725] on button "Complete Packing" at bounding box center [1473, 727] width 126 height 31
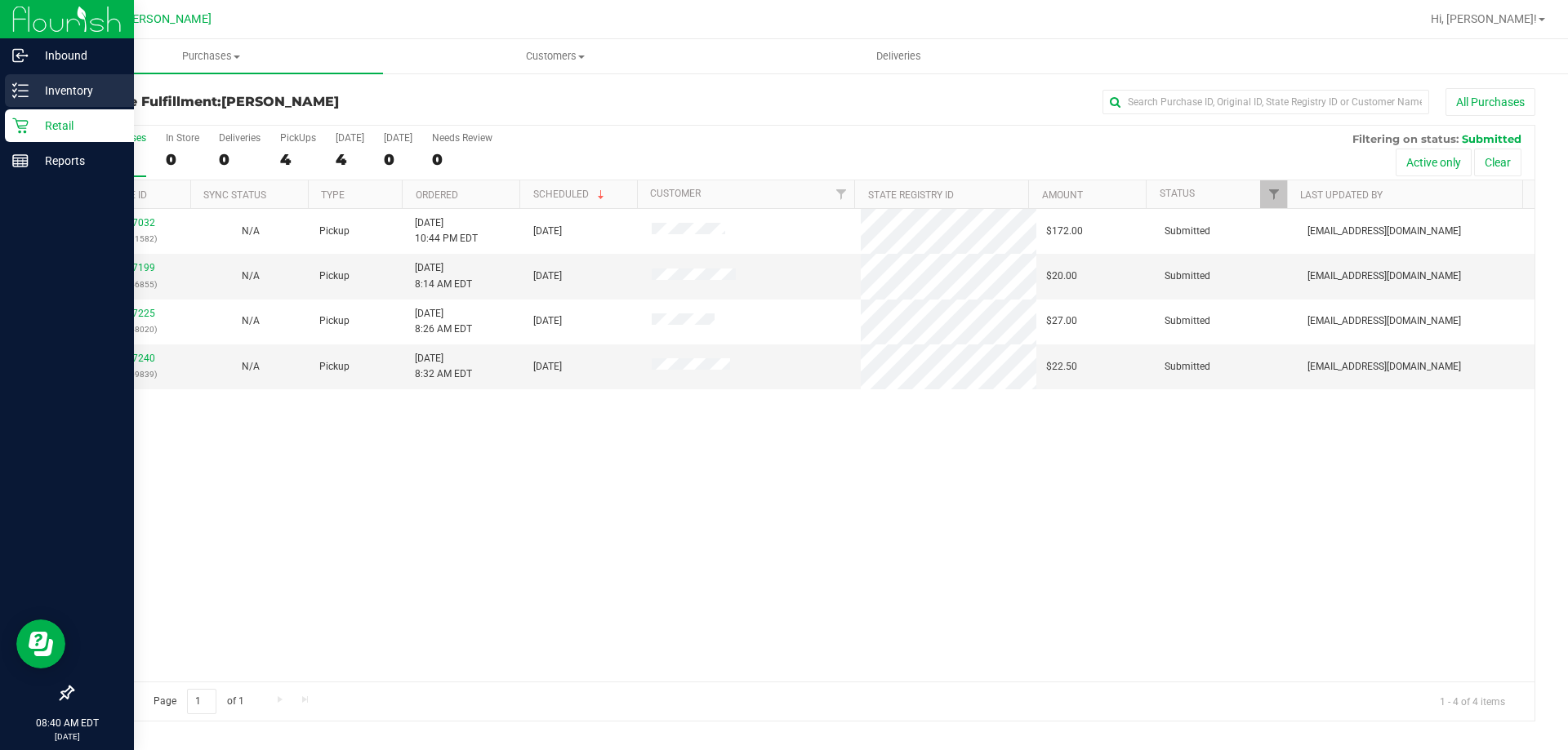
click at [64, 98] on p "Inventory" at bounding box center [78, 91] width 98 height 19
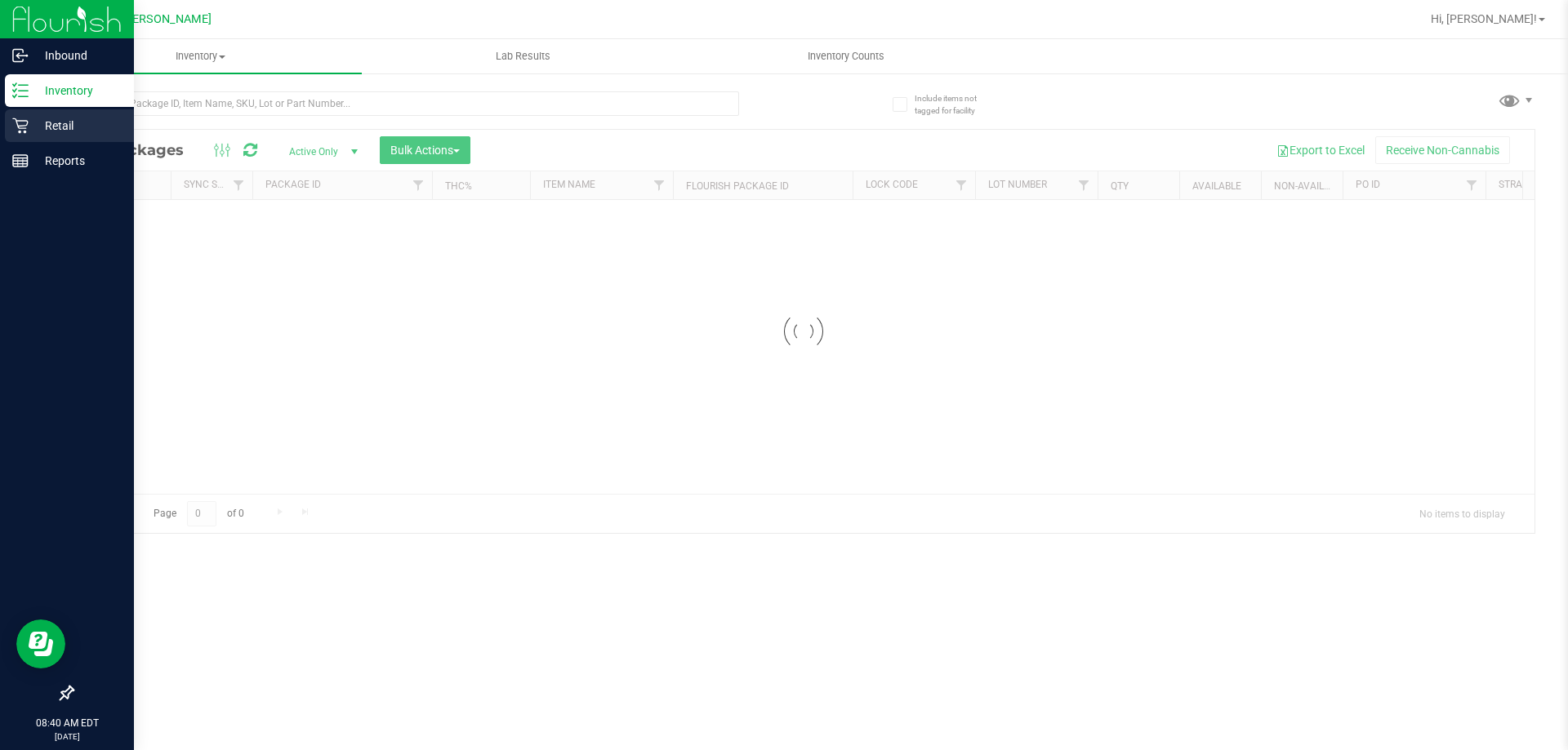
click at [70, 124] on p "Retail" at bounding box center [78, 125] width 98 height 19
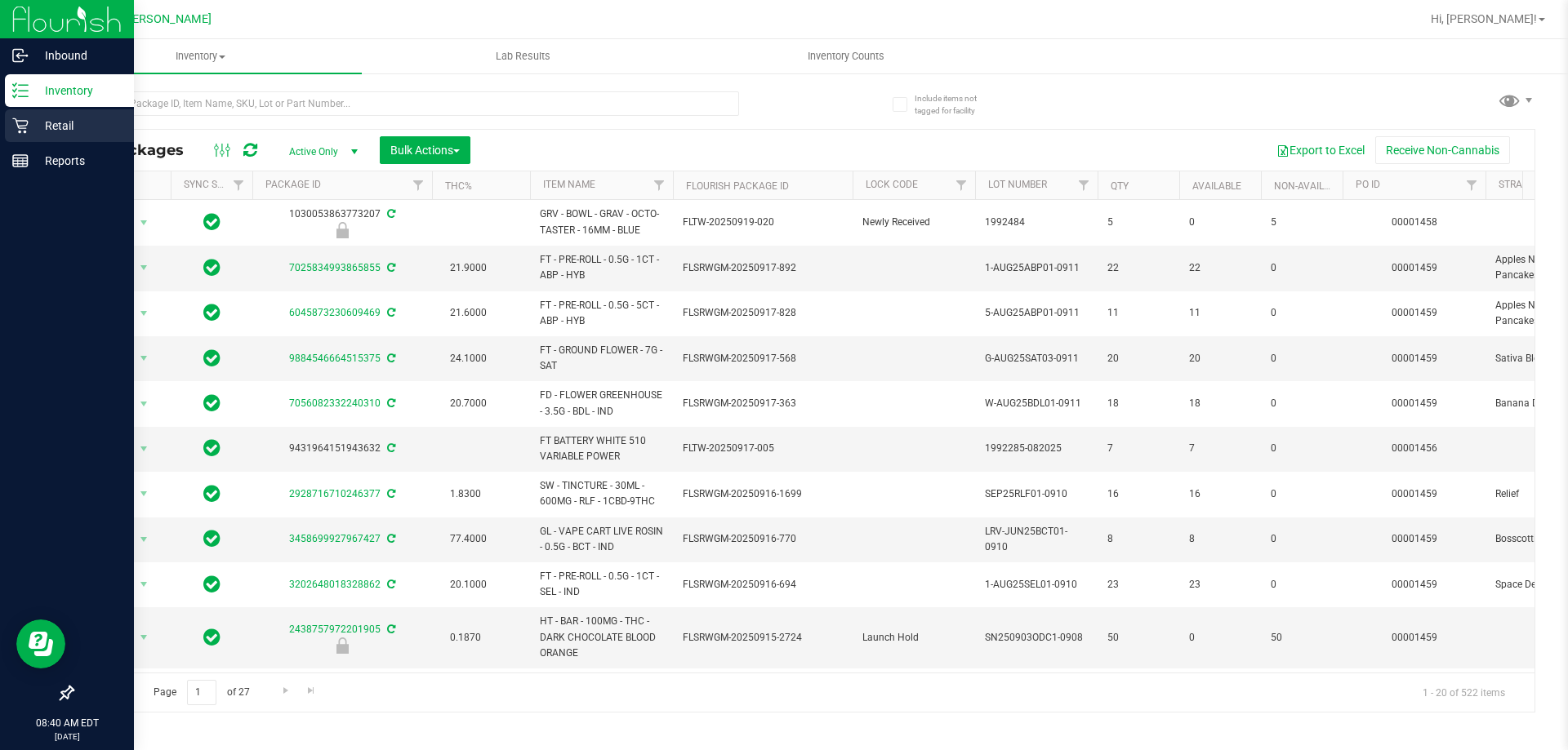
click at [44, 126] on p "Retail" at bounding box center [78, 125] width 98 height 19
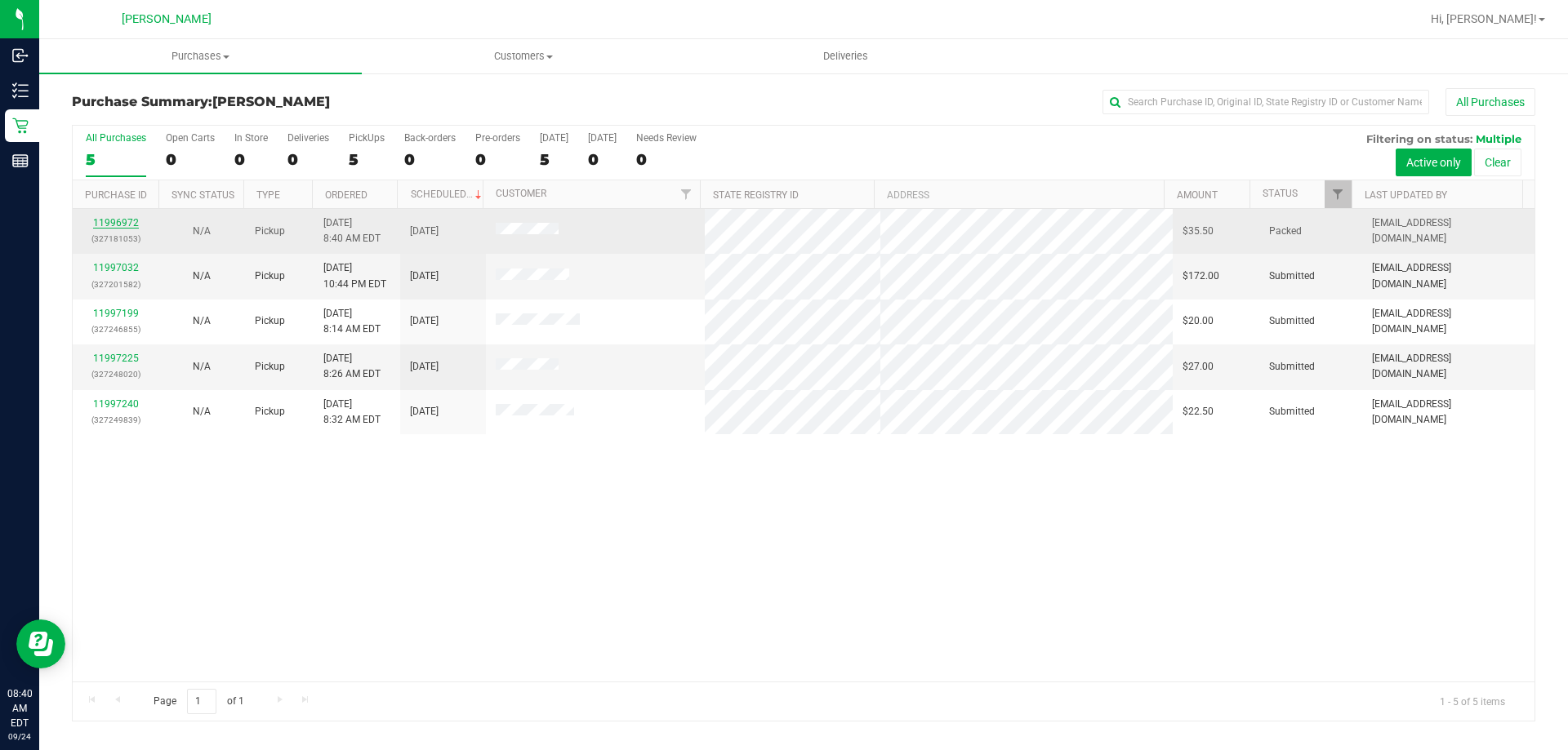
click at [123, 226] on link "11996972" at bounding box center [116, 222] width 45 height 11
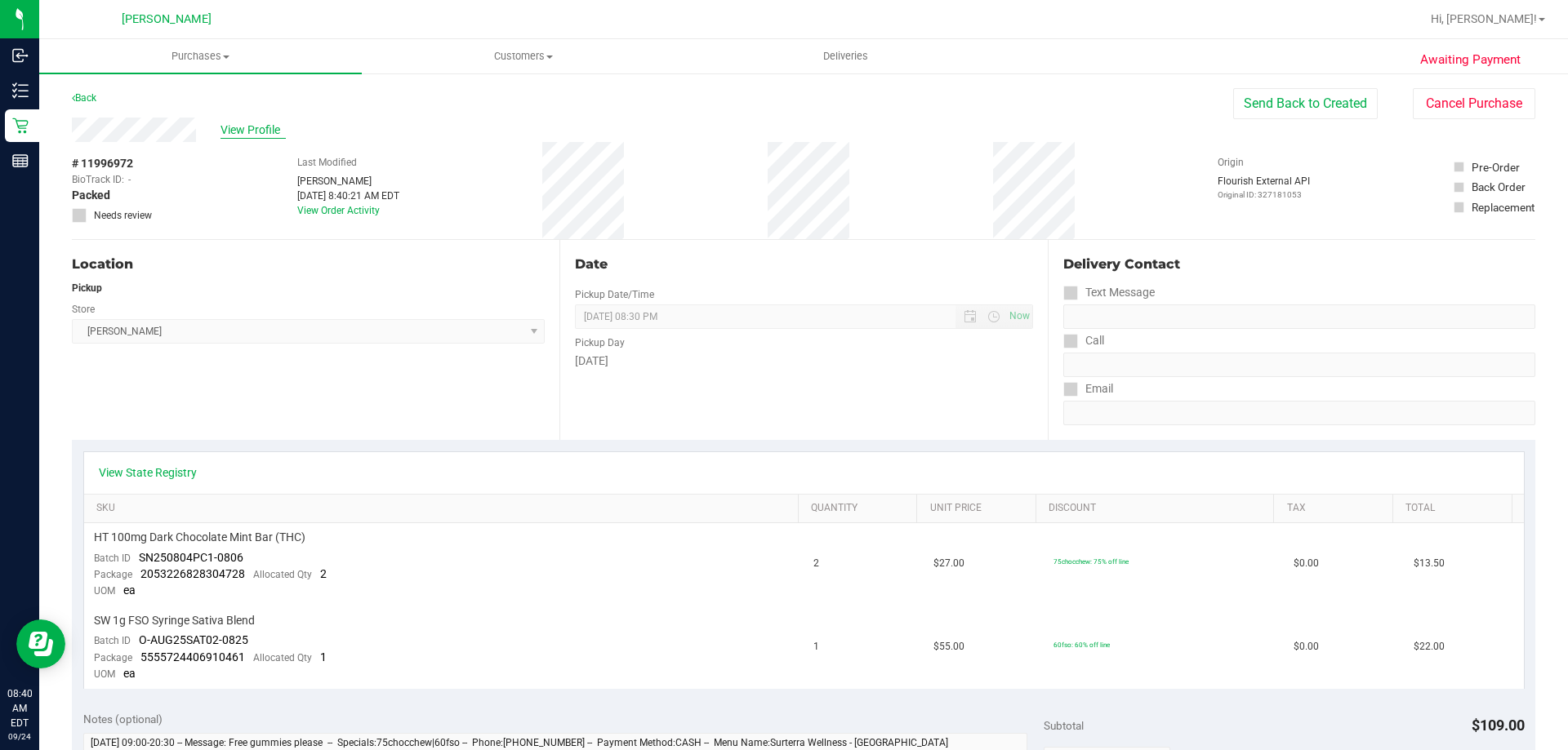
click at [256, 138] on span "View Profile" at bounding box center [253, 131] width 65 height 17
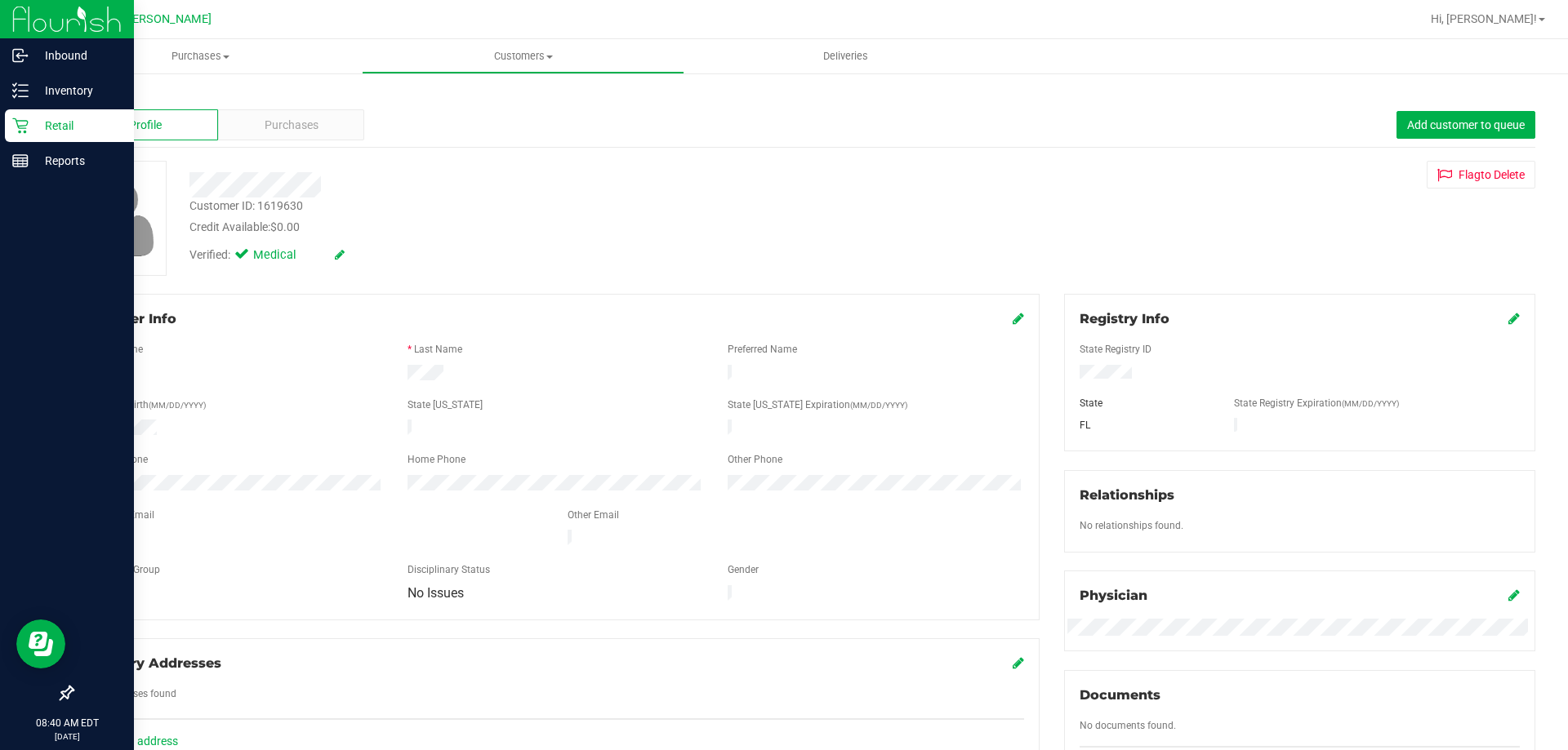
click at [29, 127] on div "Retail" at bounding box center [70, 125] width 129 height 32
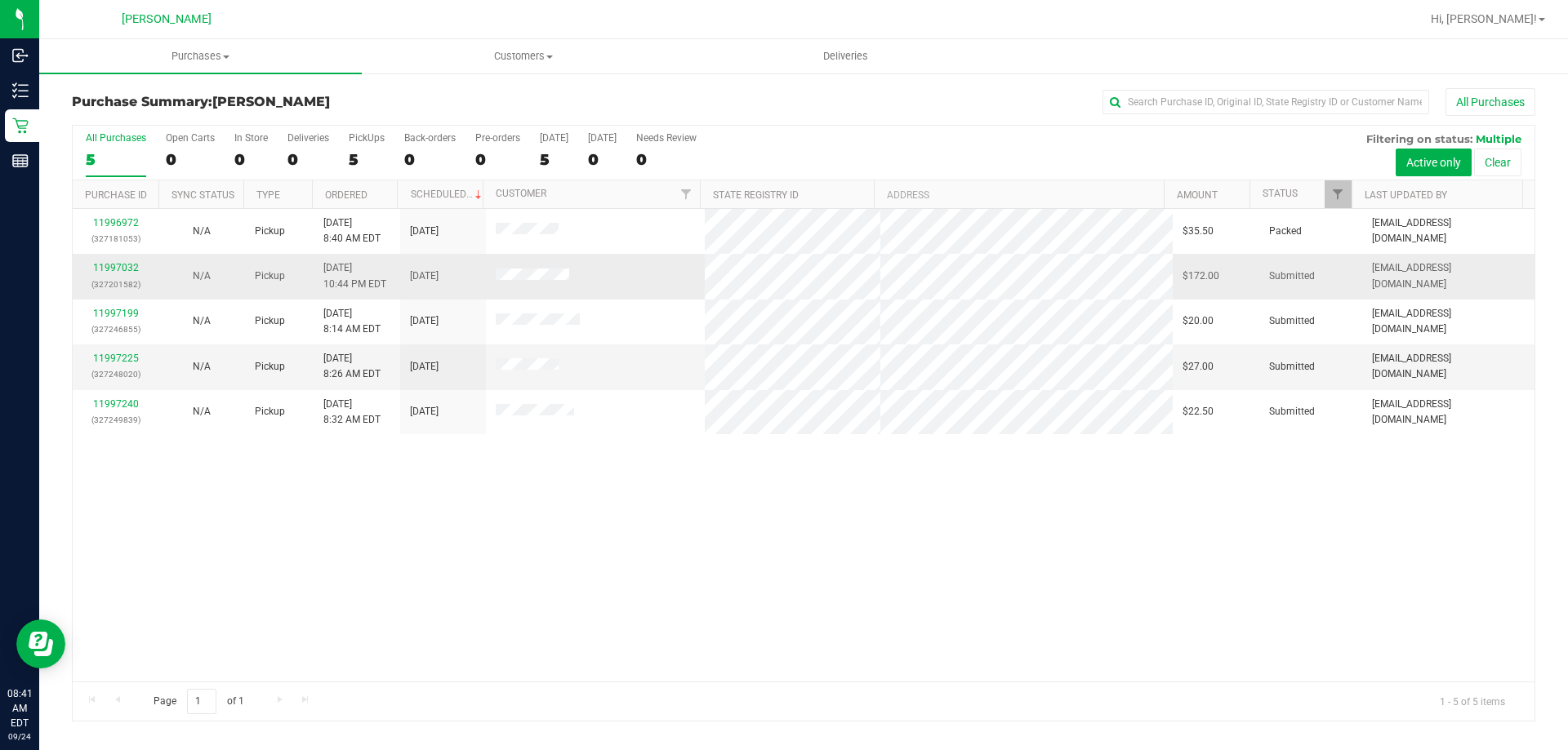
click at [137, 274] on div "11997032 (327201582)" at bounding box center [116, 276] width 66 height 31
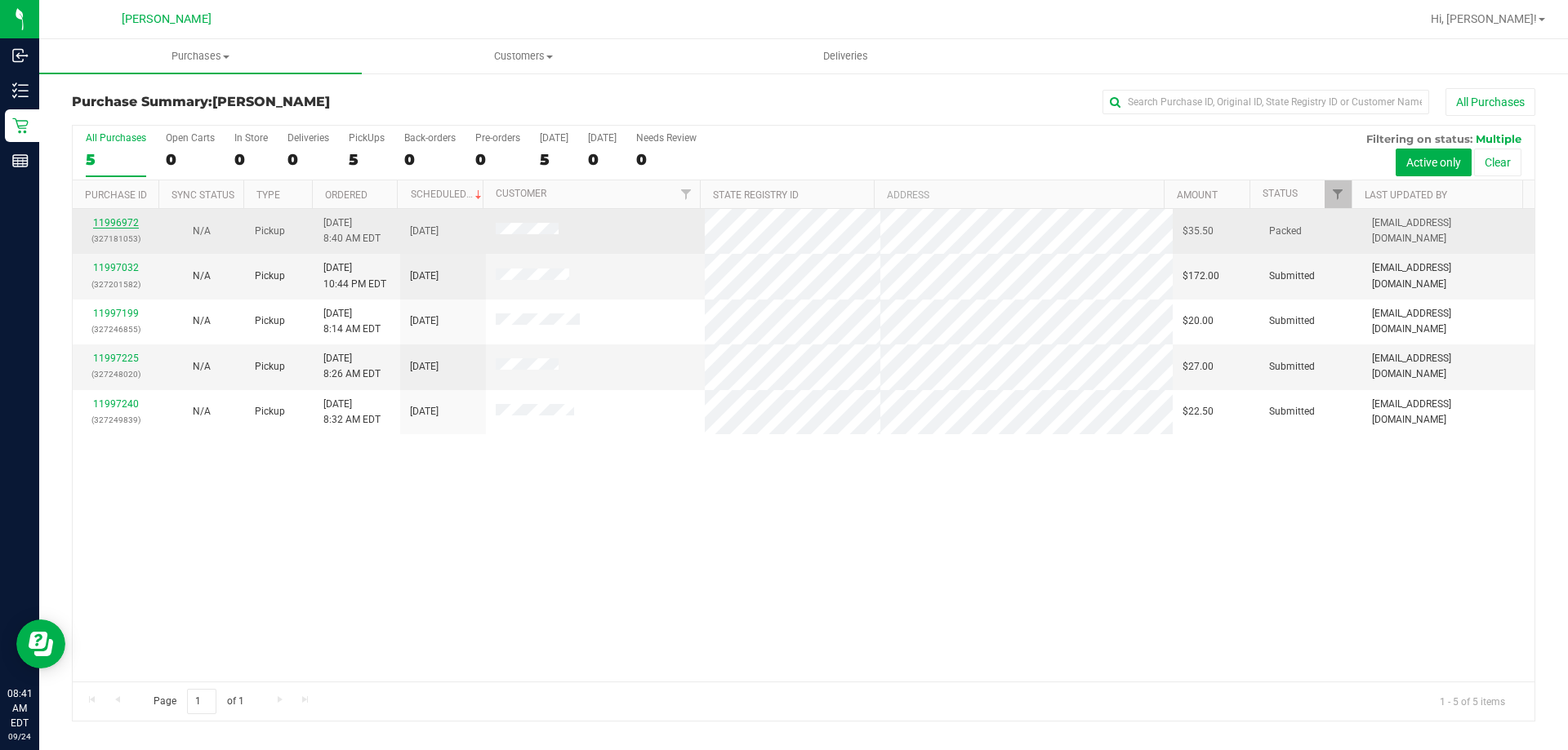
click at [124, 219] on link "11996972" at bounding box center [116, 222] width 45 height 11
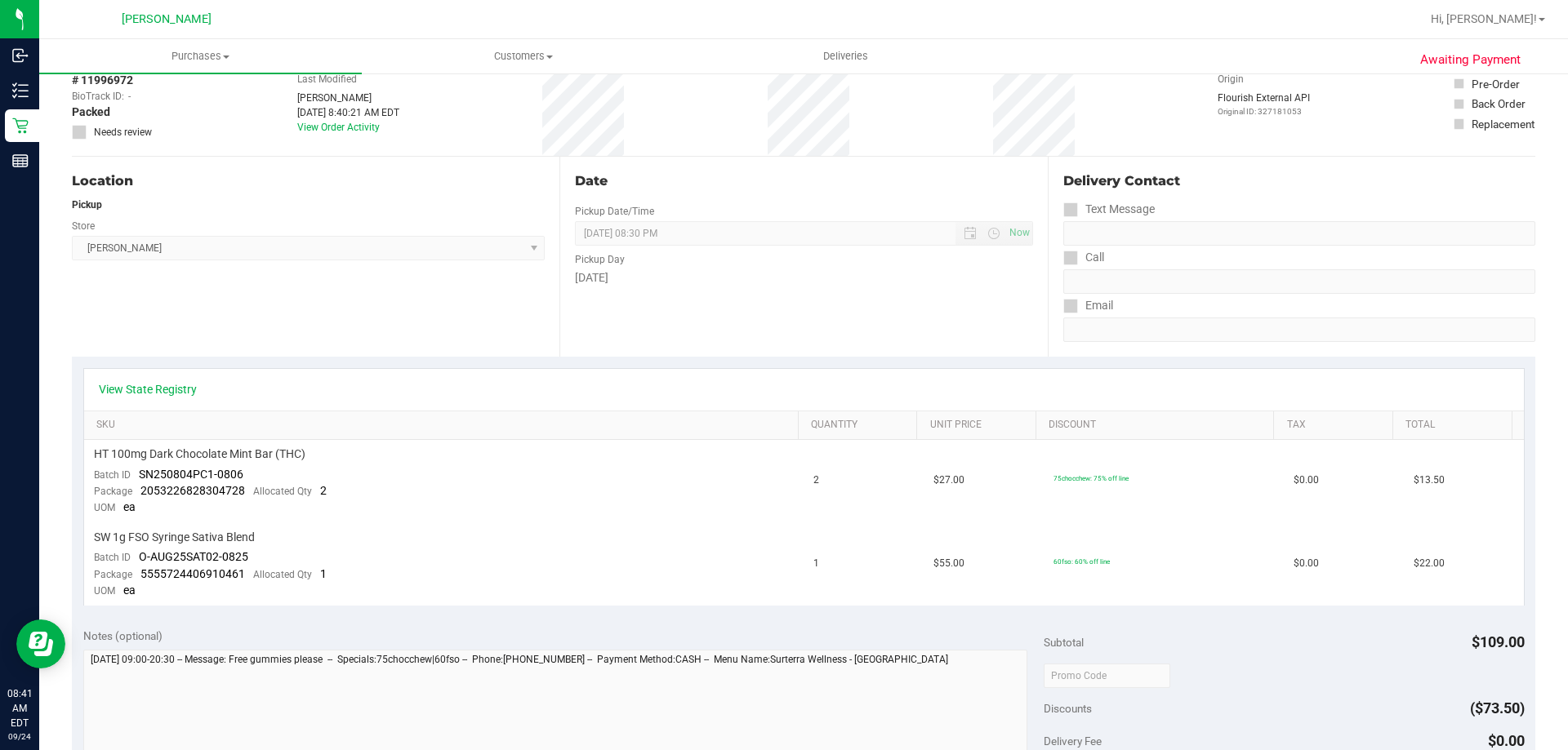
scroll to position [409, 0]
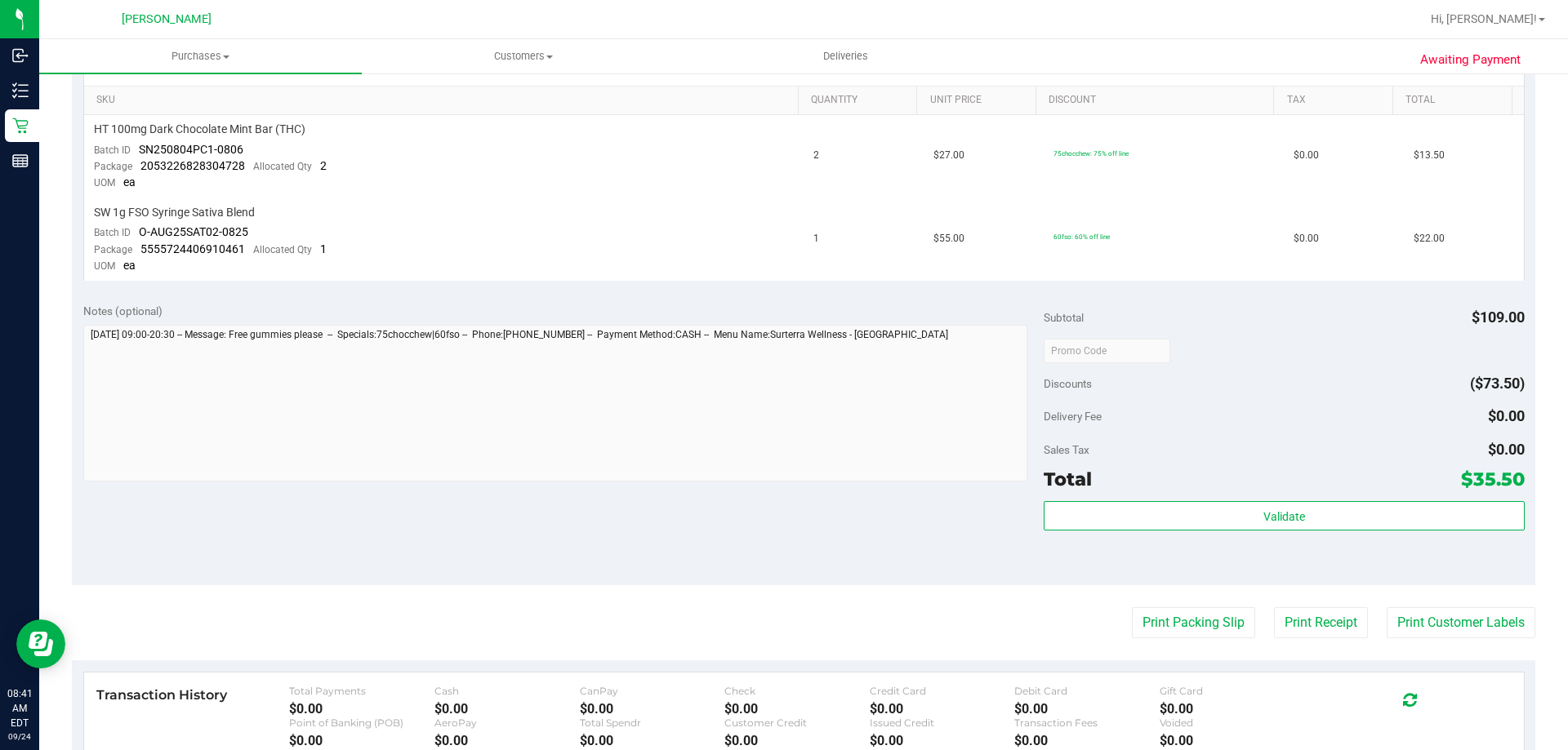
click at [39, 124] on div "Awaiting Payment Back Send Back to Created Cancel Purchase View Profile # 11996…" at bounding box center [804, 331] width 1529 height 1334
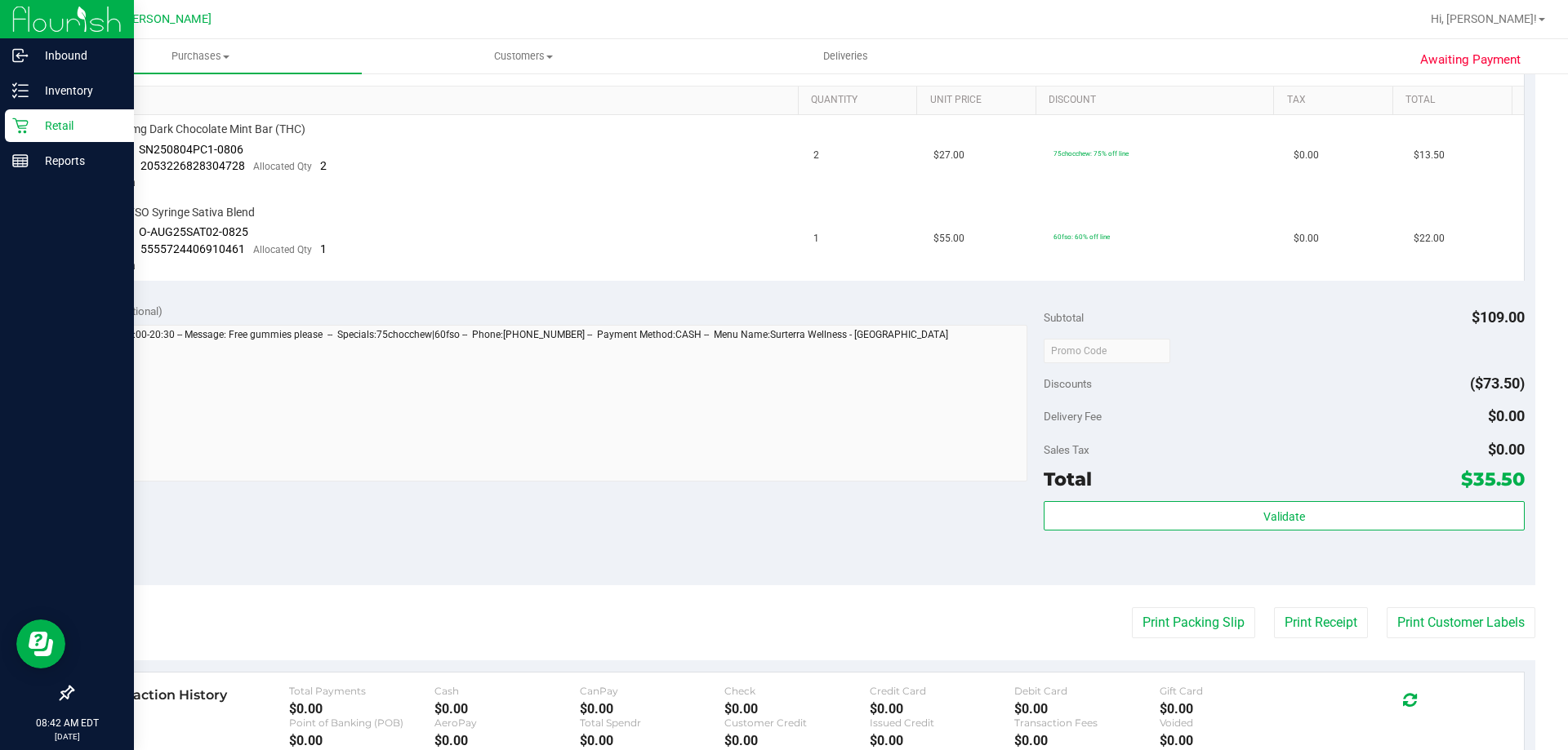
click at [32, 142] on link "Retail" at bounding box center [67, 127] width 134 height 35
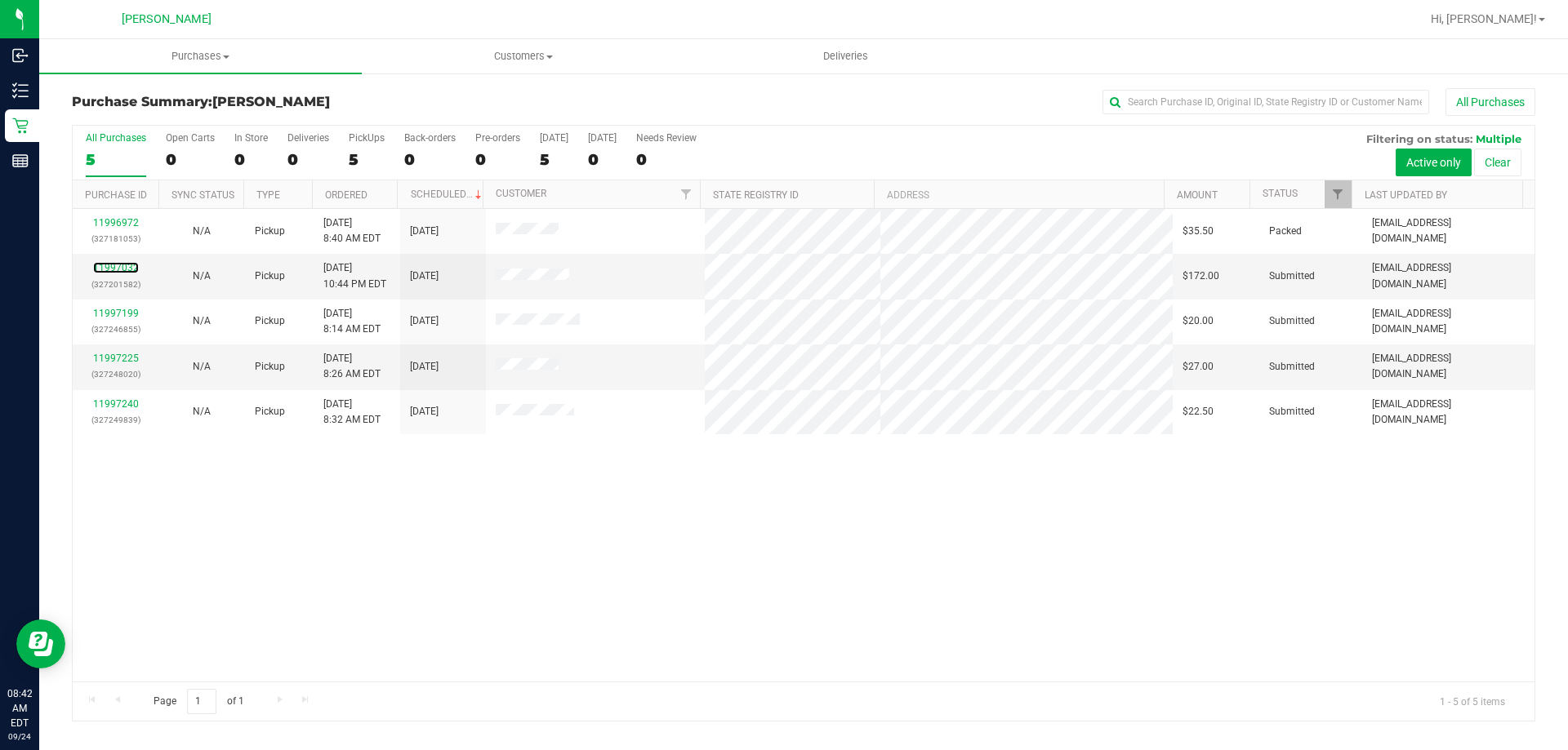
click at [111, 273] on link "11997032" at bounding box center [116, 267] width 45 height 11
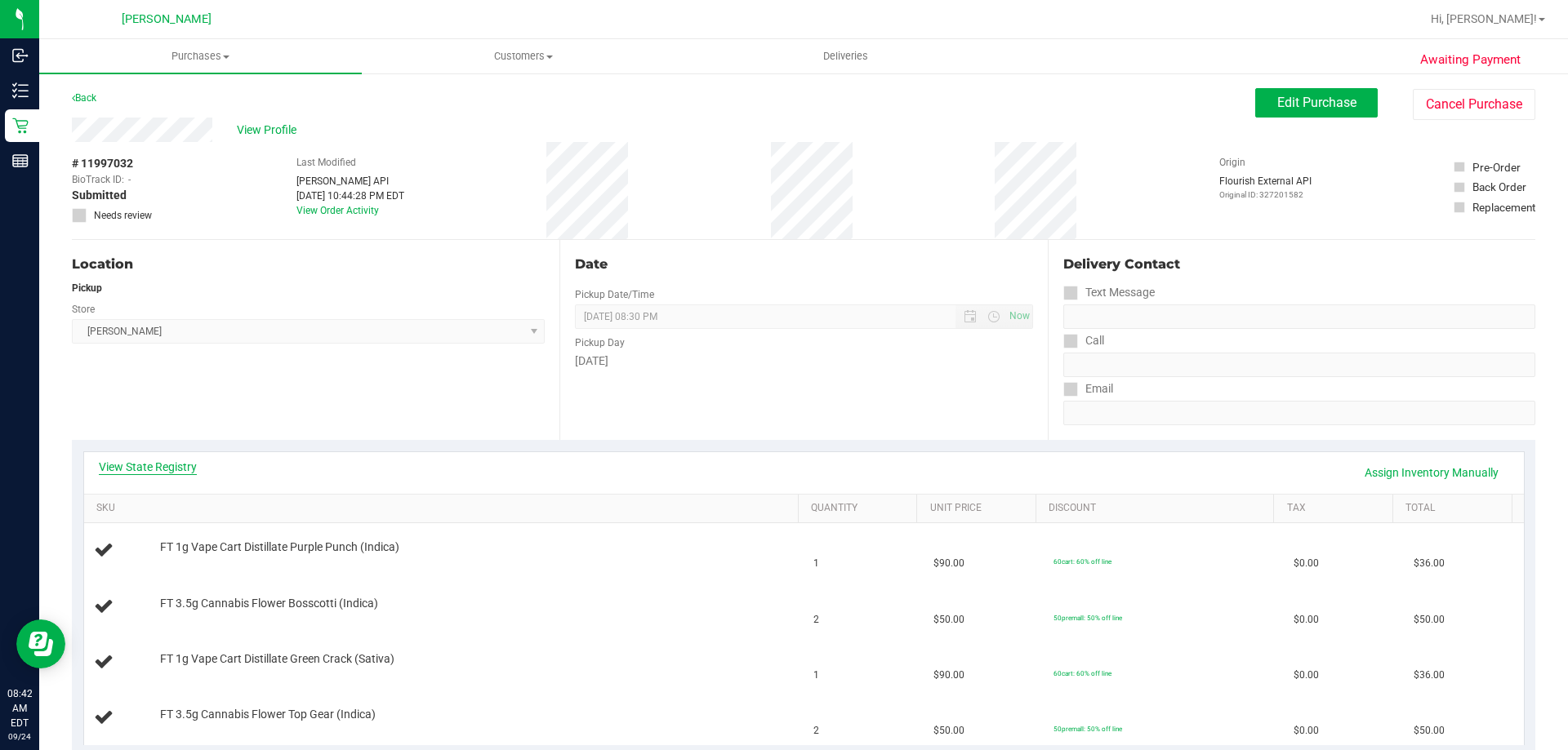
click at [141, 468] on link "View State Registry" at bounding box center [147, 467] width 98 height 17
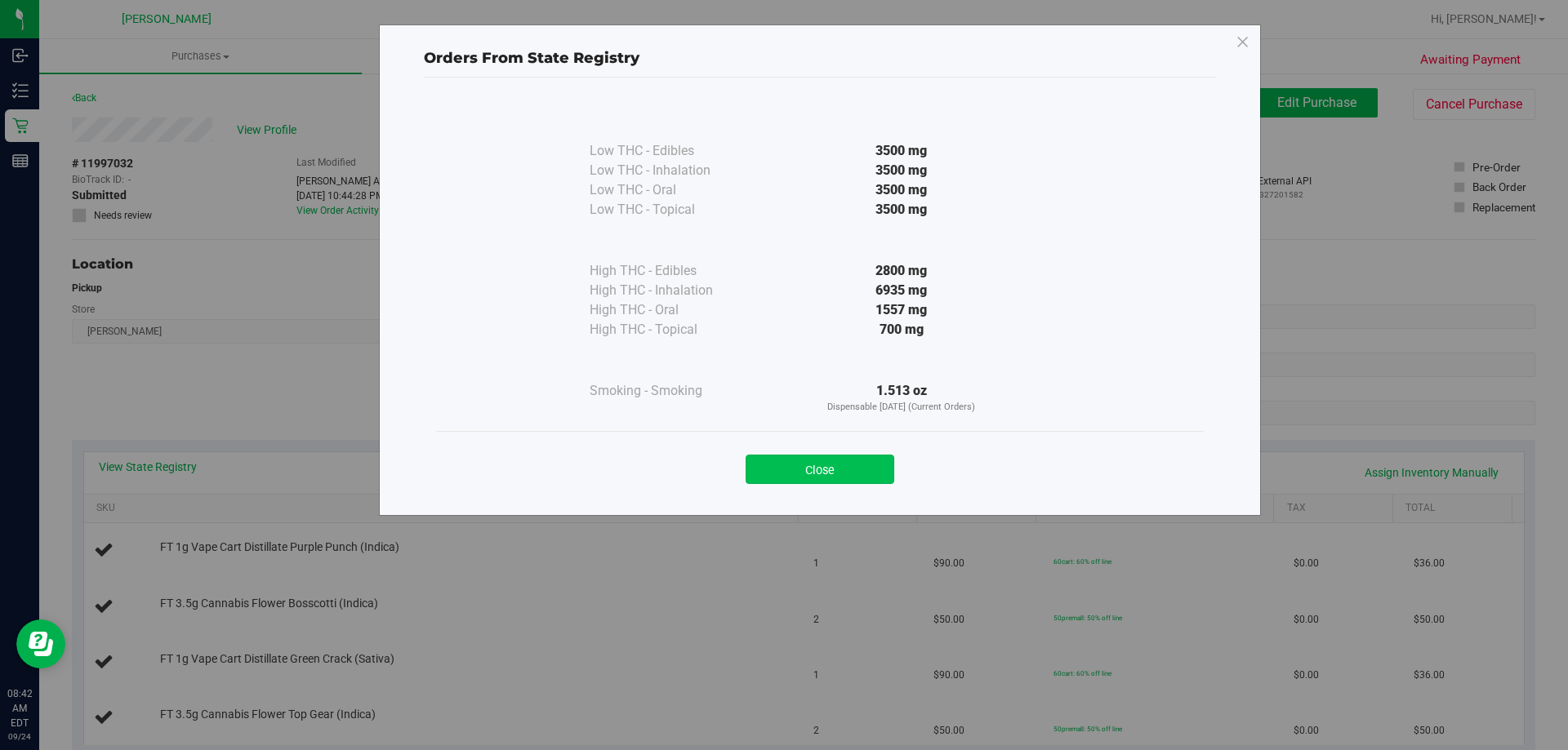
click at [811, 473] on button "Close" at bounding box center [820, 470] width 149 height 30
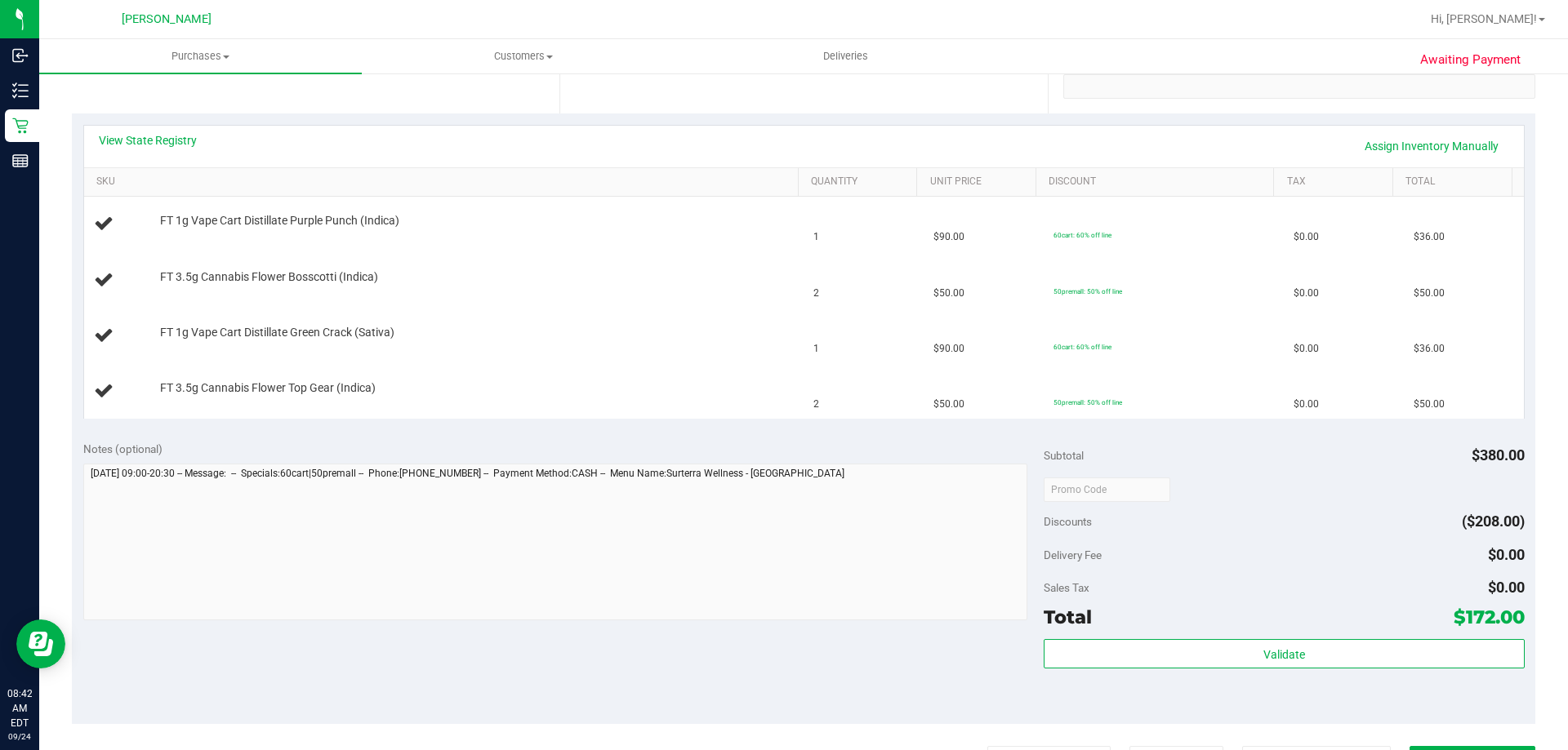
scroll to position [409, 0]
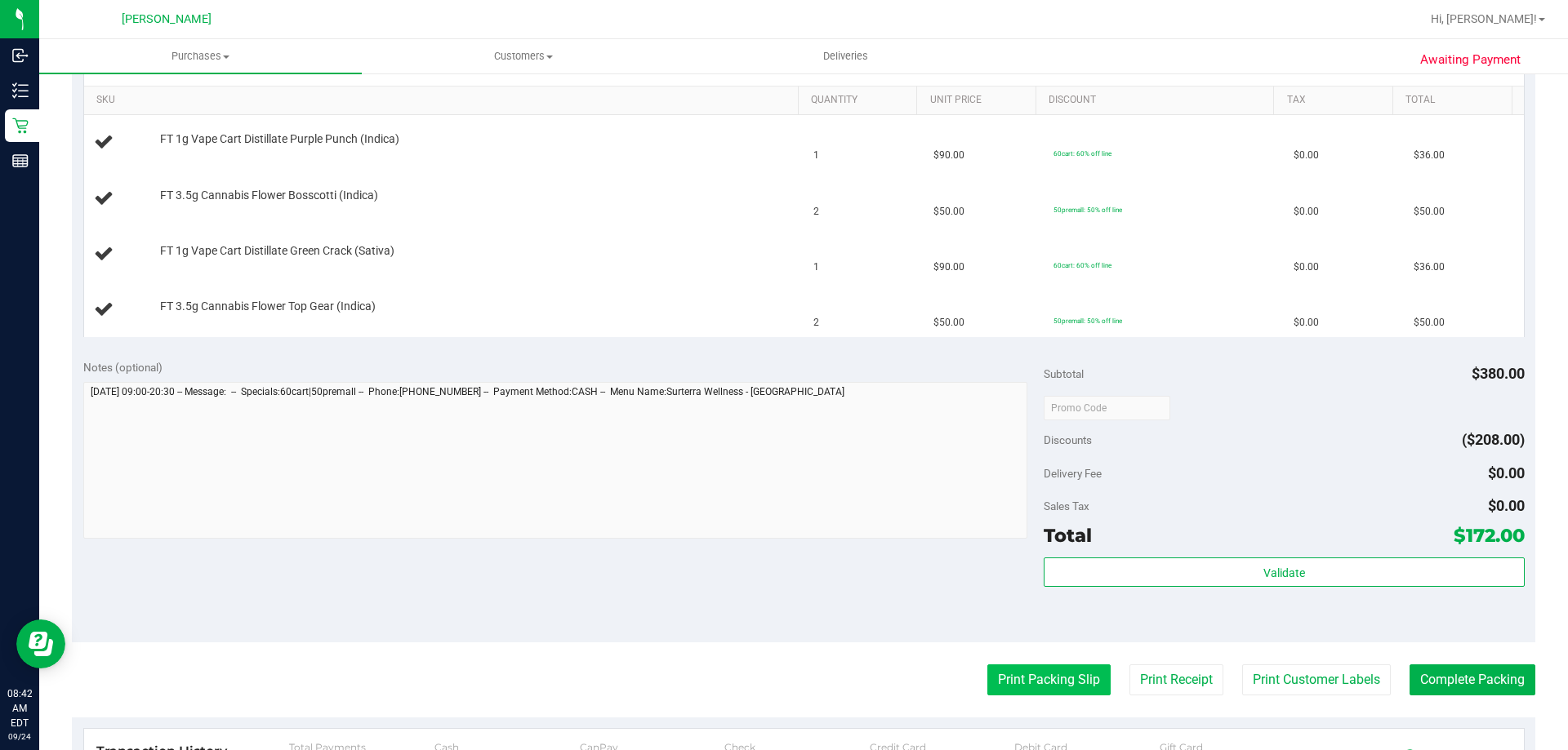
click at [1001, 681] on button "Print Packing Slip" at bounding box center [1049, 680] width 124 height 31
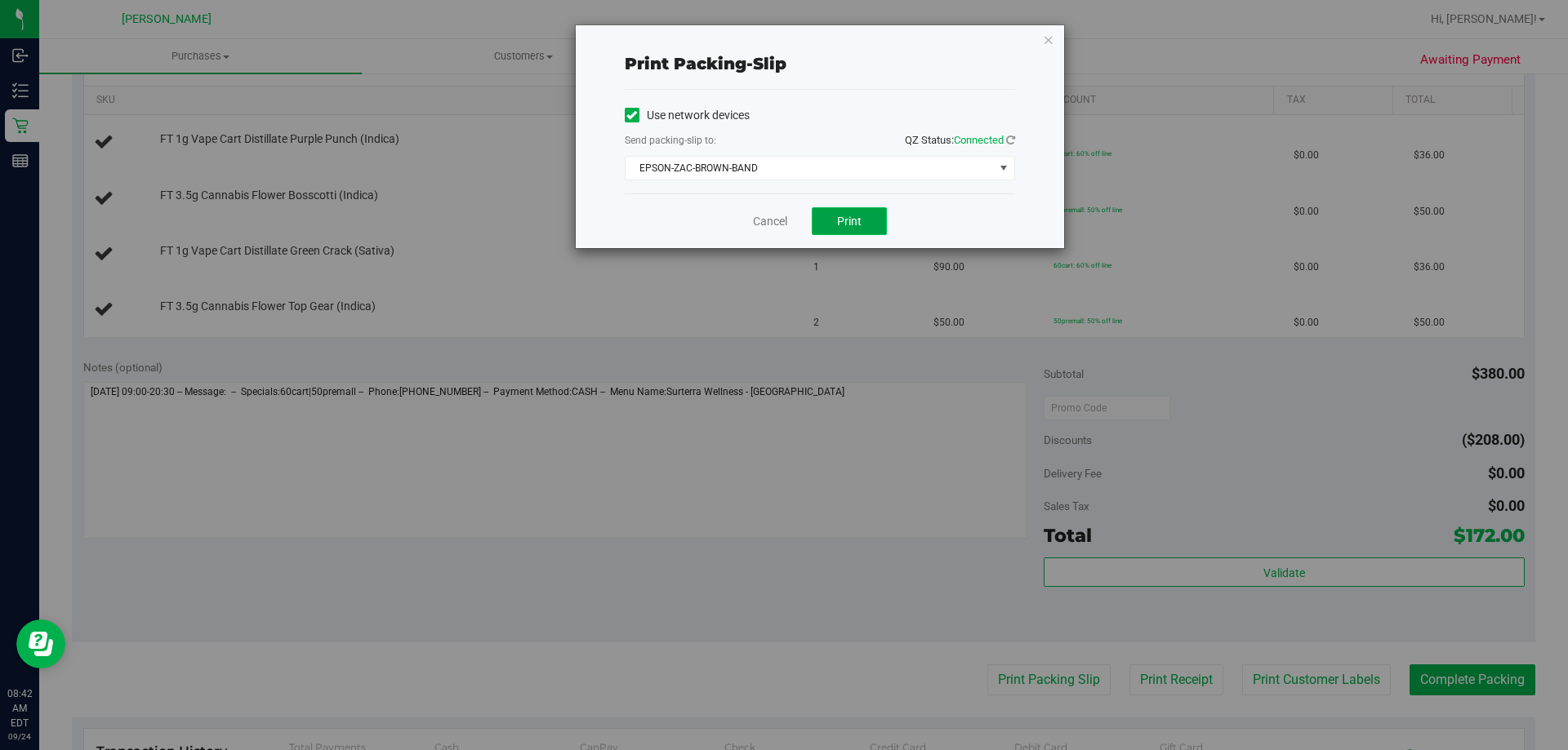
click at [842, 219] on span "Print" at bounding box center [850, 220] width 24 height 13
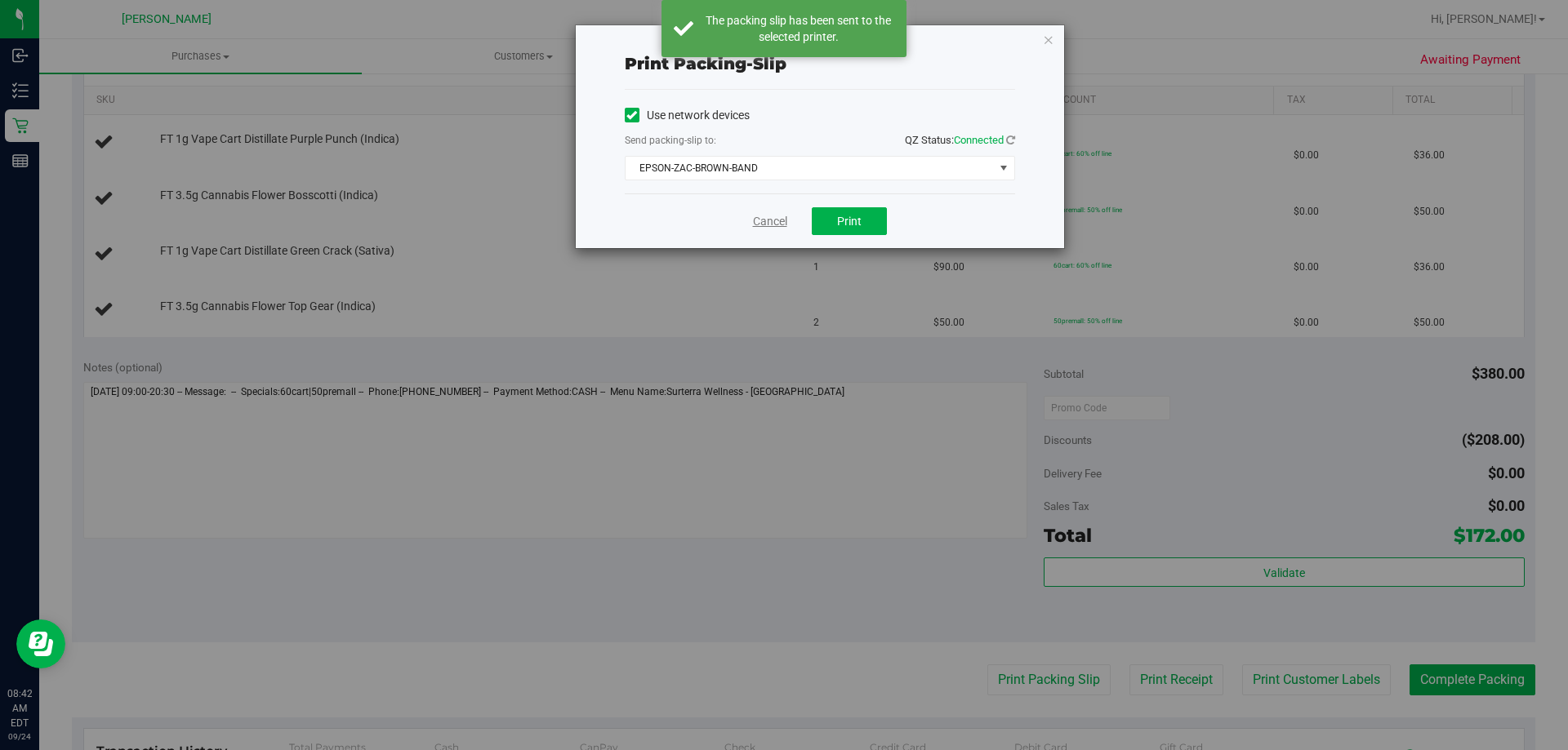
click at [757, 220] on link "Cancel" at bounding box center [770, 222] width 34 height 17
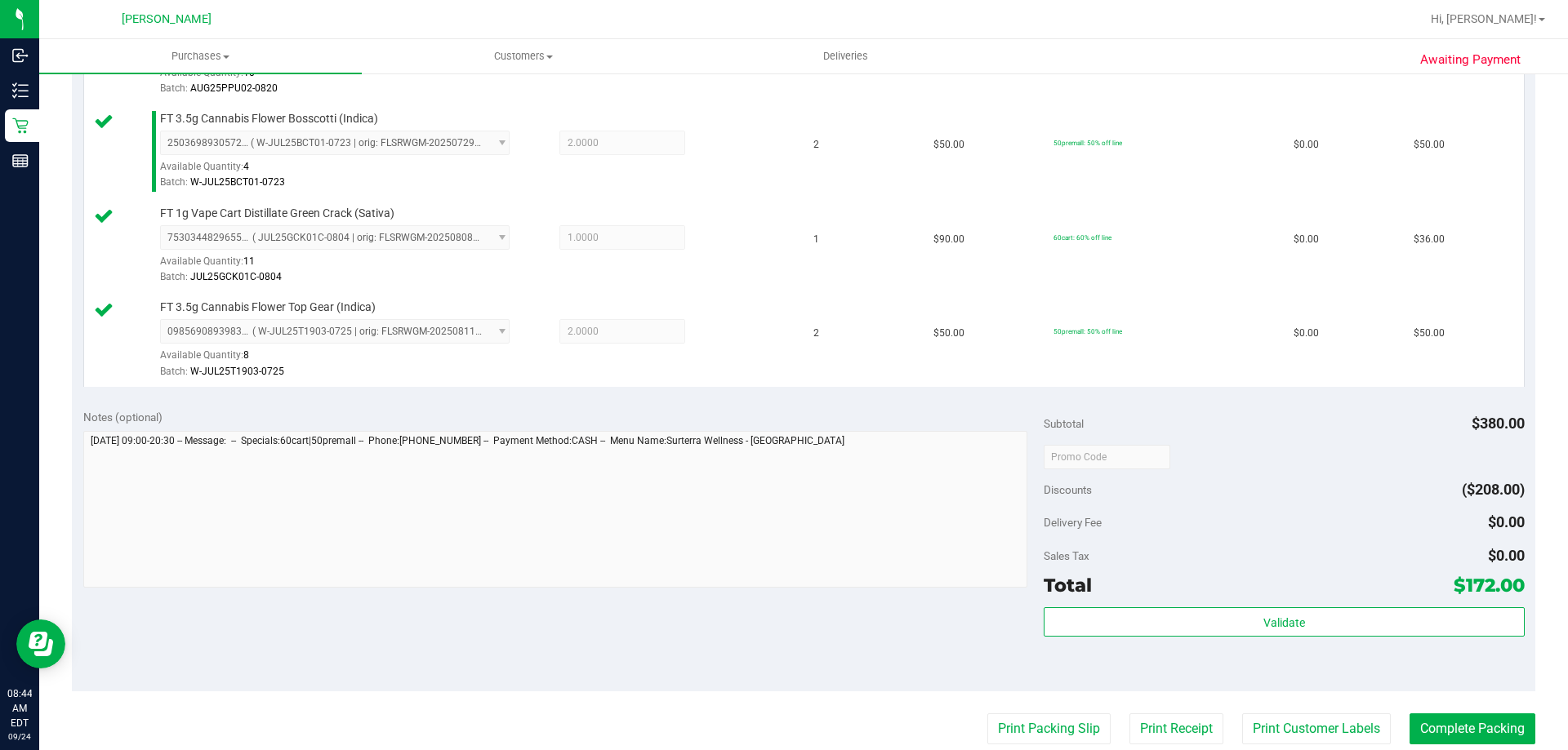
scroll to position [542, 0]
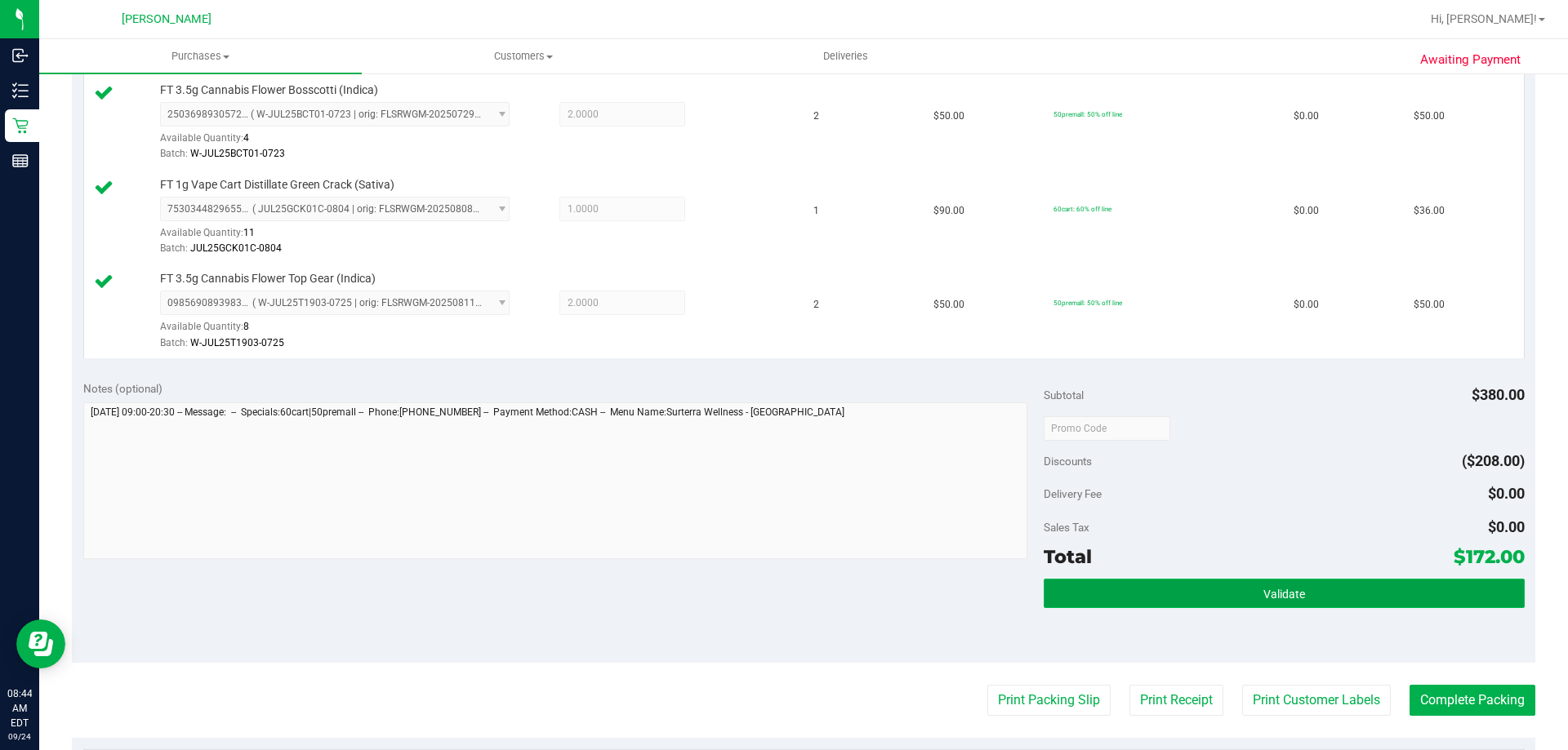
click at [1252, 584] on button "Validate" at bounding box center [1284, 593] width 480 height 30
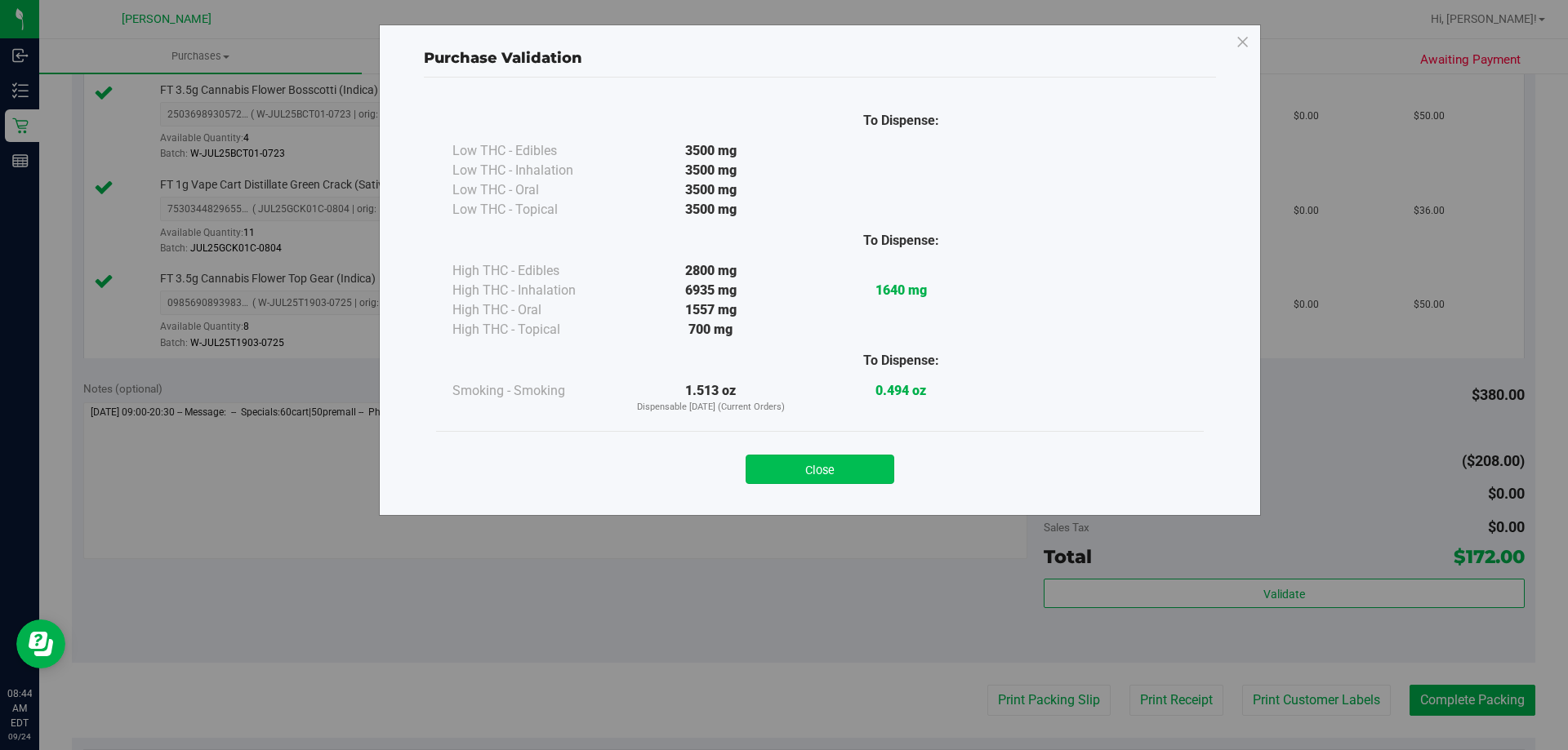
click at [825, 466] on button "Close" at bounding box center [820, 470] width 149 height 30
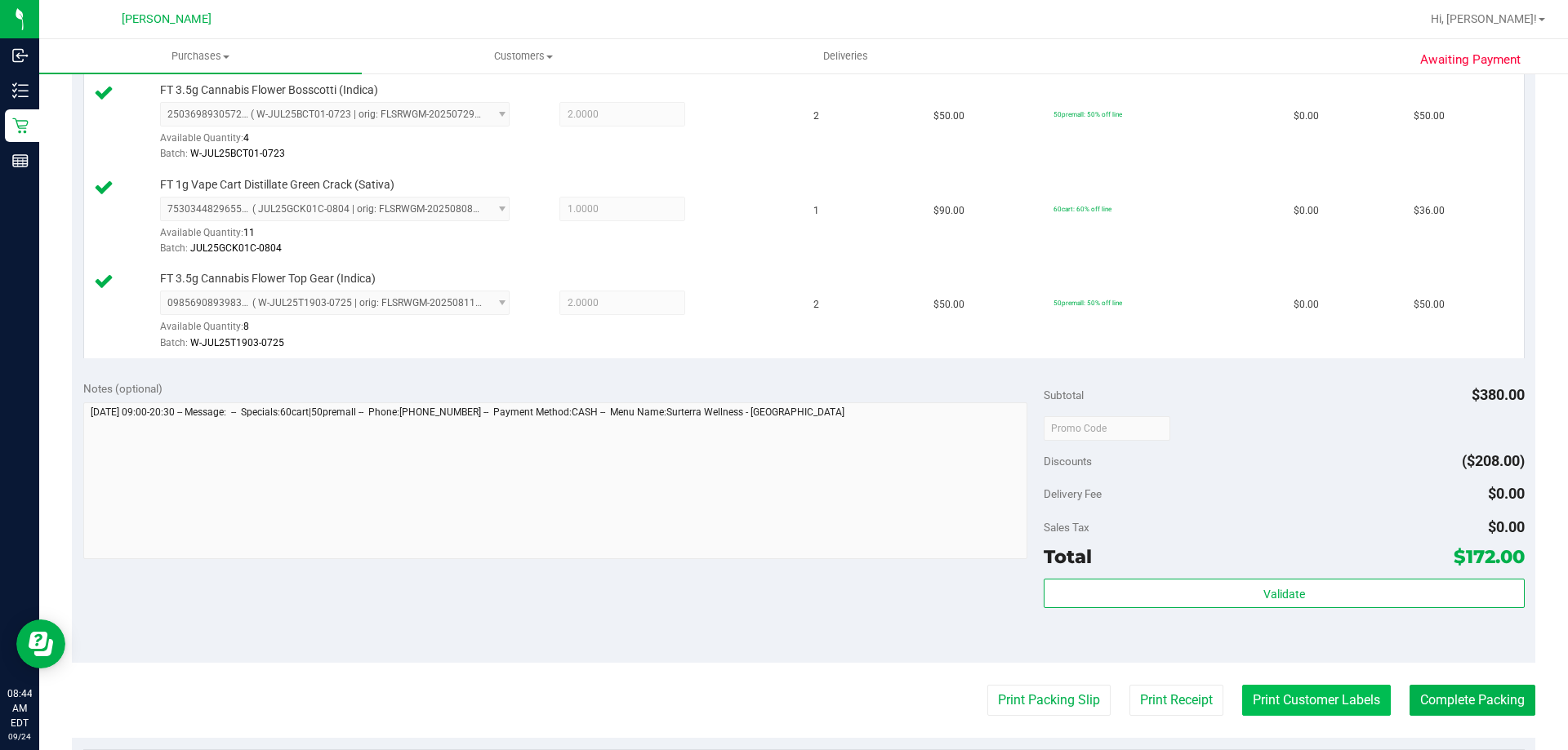
click at [1303, 706] on button "Print Customer Labels" at bounding box center [1316, 700] width 149 height 31
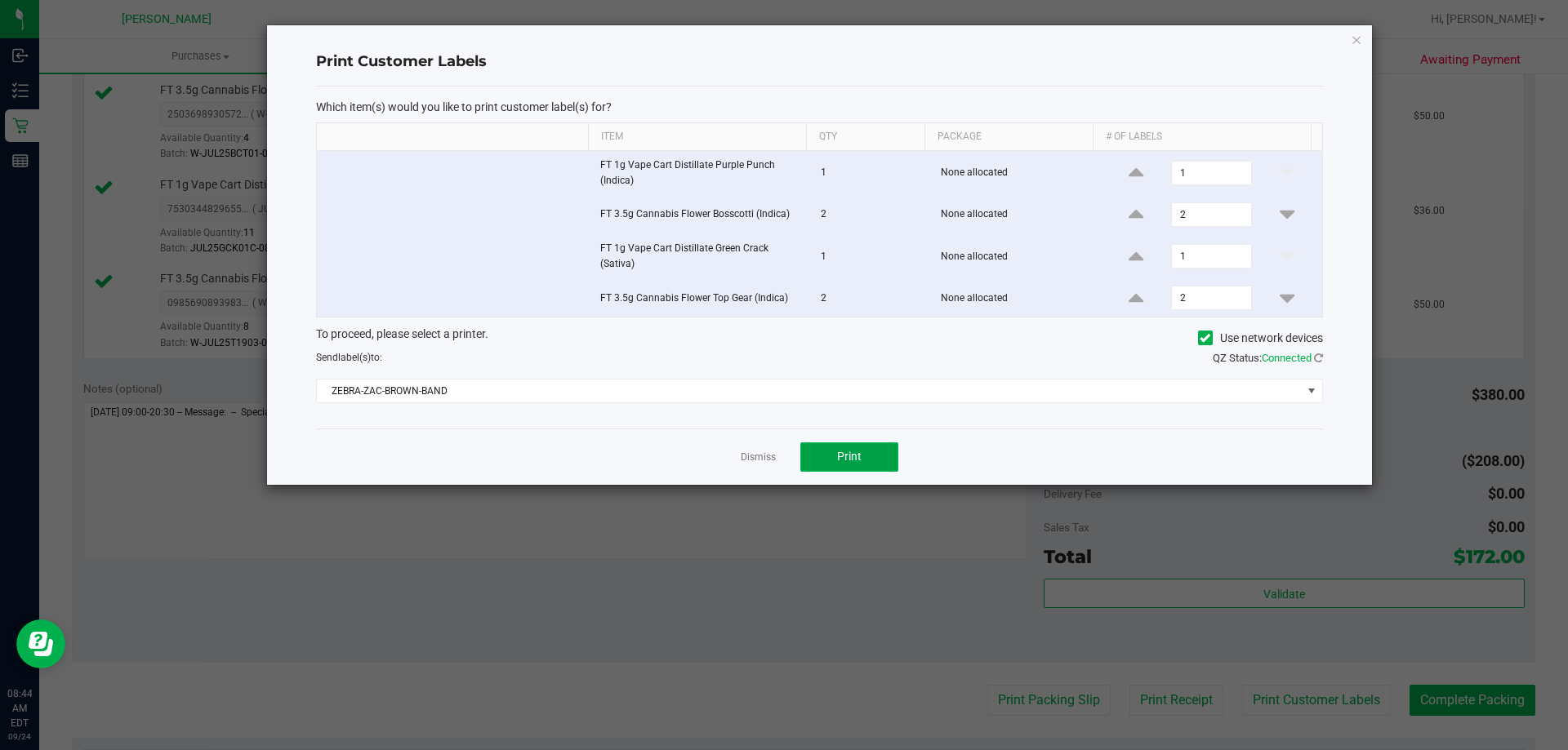
click at [845, 453] on span "Print" at bounding box center [850, 456] width 24 height 13
click at [749, 460] on link "Dismiss" at bounding box center [758, 457] width 35 height 14
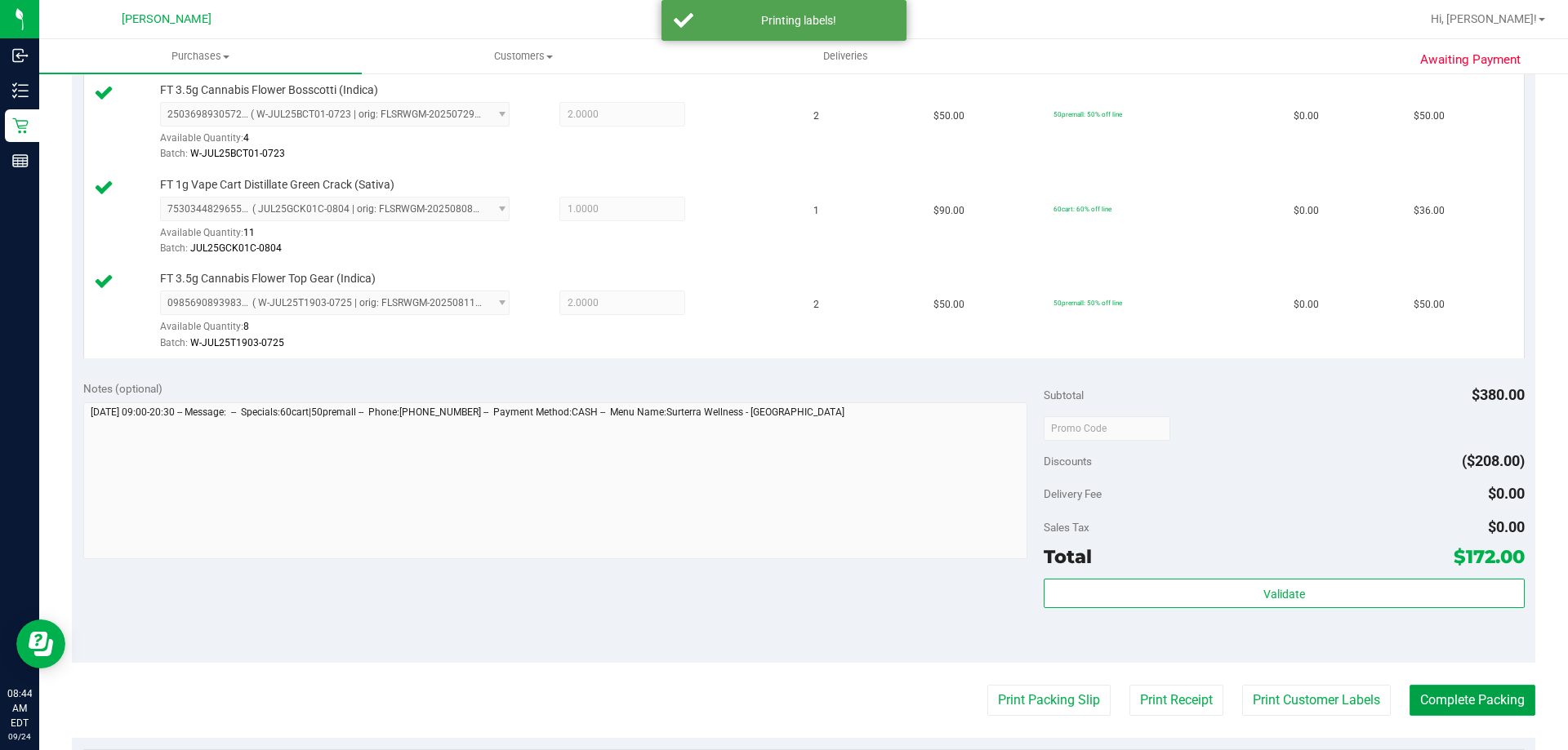
click at [1454, 708] on button "Complete Packing" at bounding box center [1473, 700] width 126 height 31
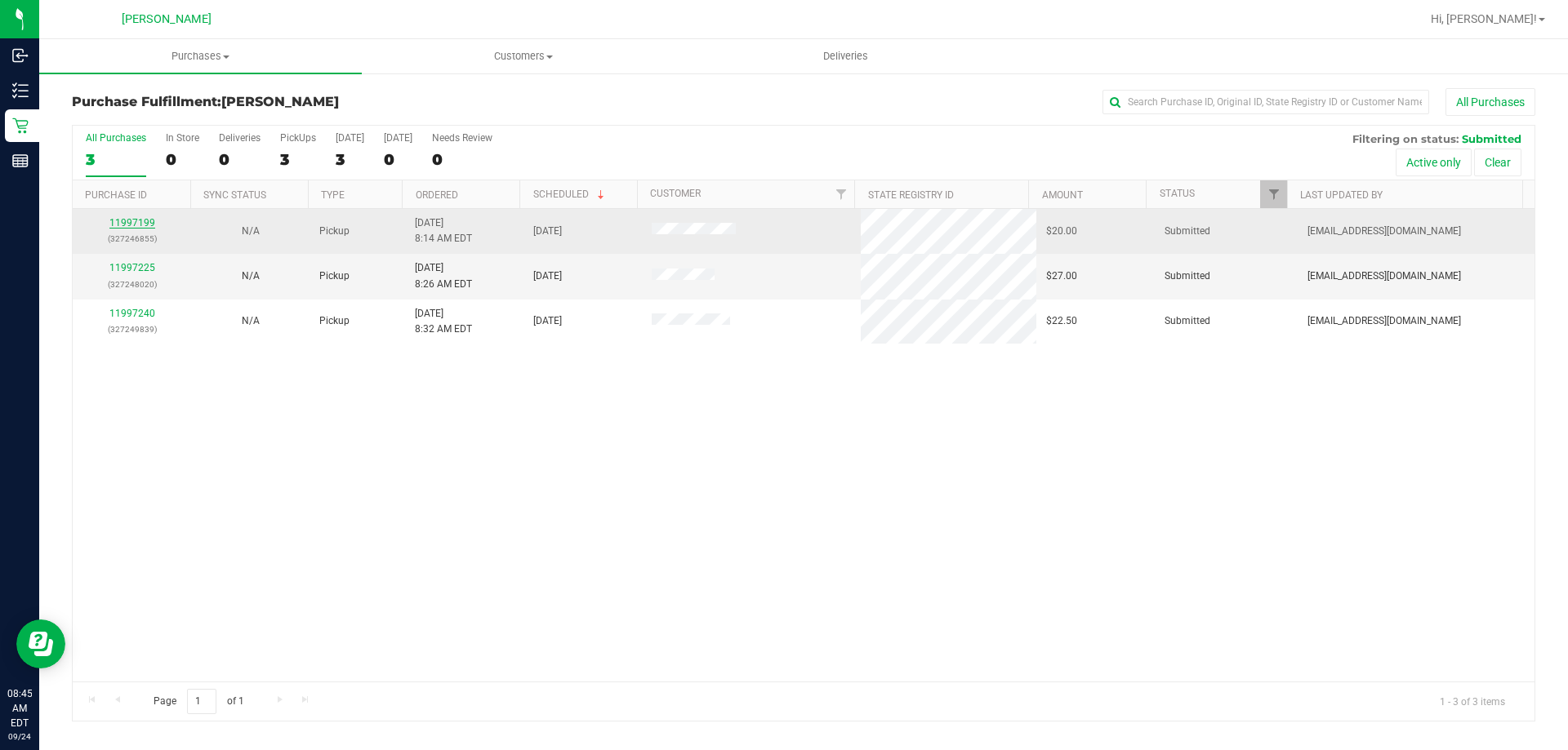
click at [125, 223] on link "11997199" at bounding box center [132, 222] width 45 height 11
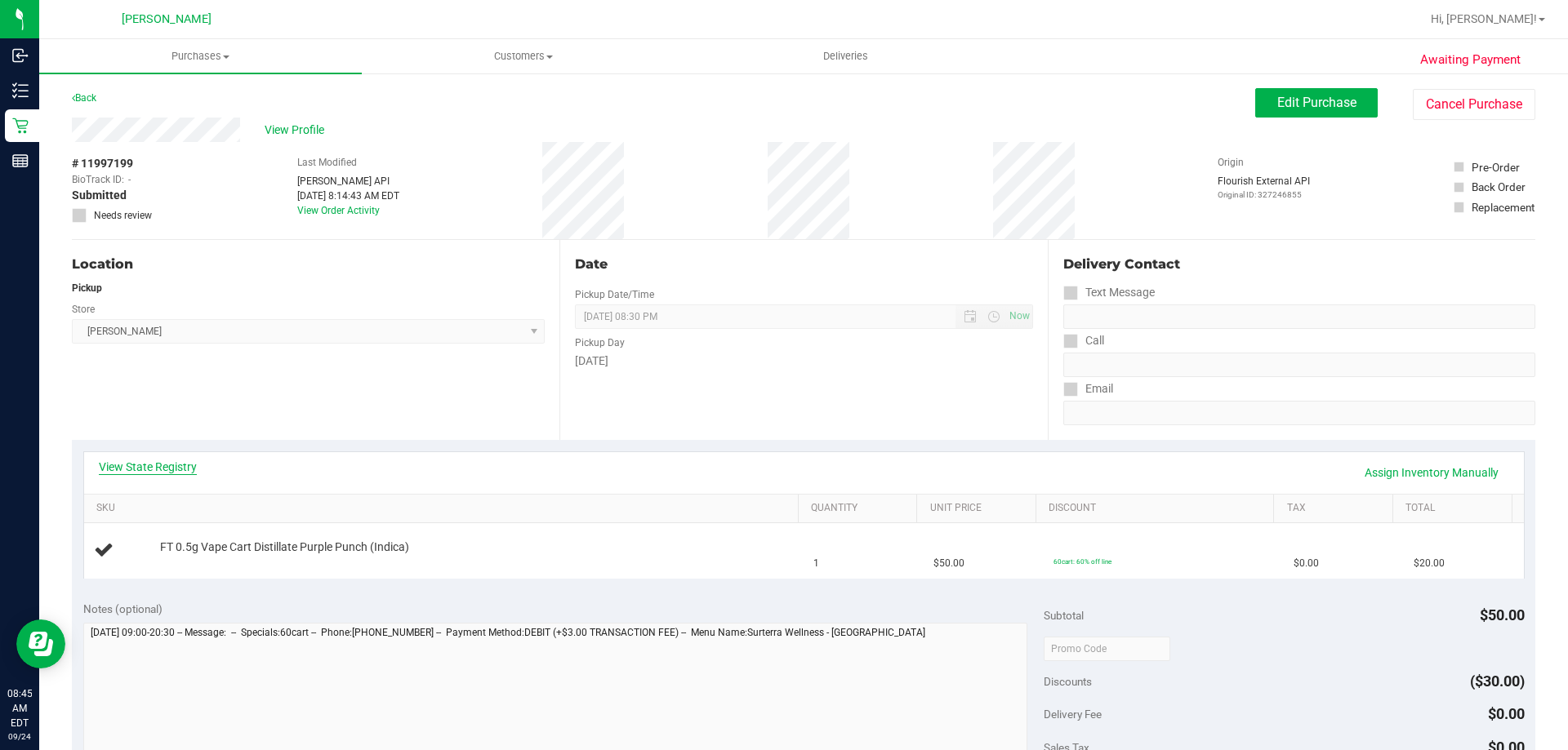
click at [148, 469] on link "View State Registry" at bounding box center [147, 467] width 98 height 17
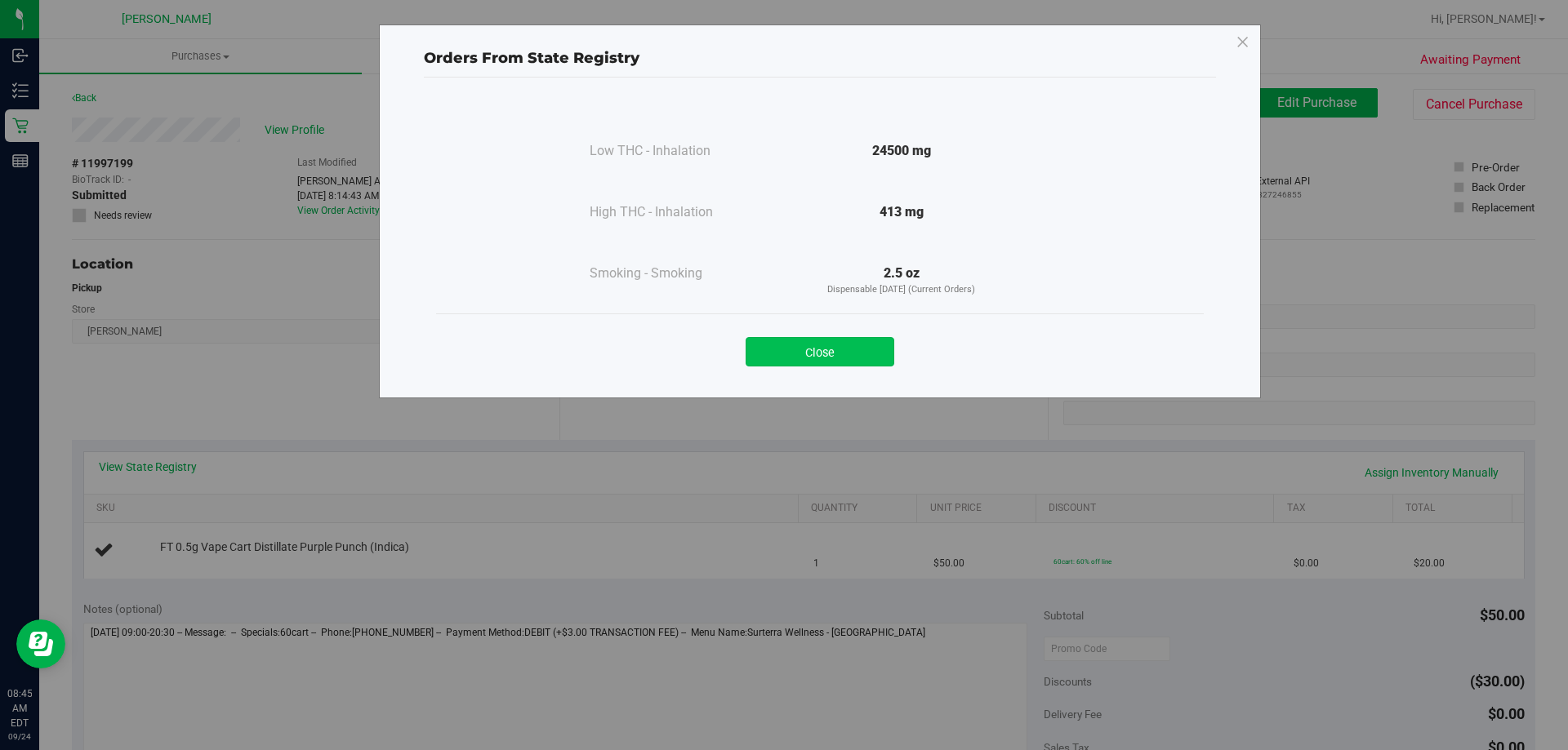
click at [831, 352] on button "Close" at bounding box center [820, 352] width 149 height 30
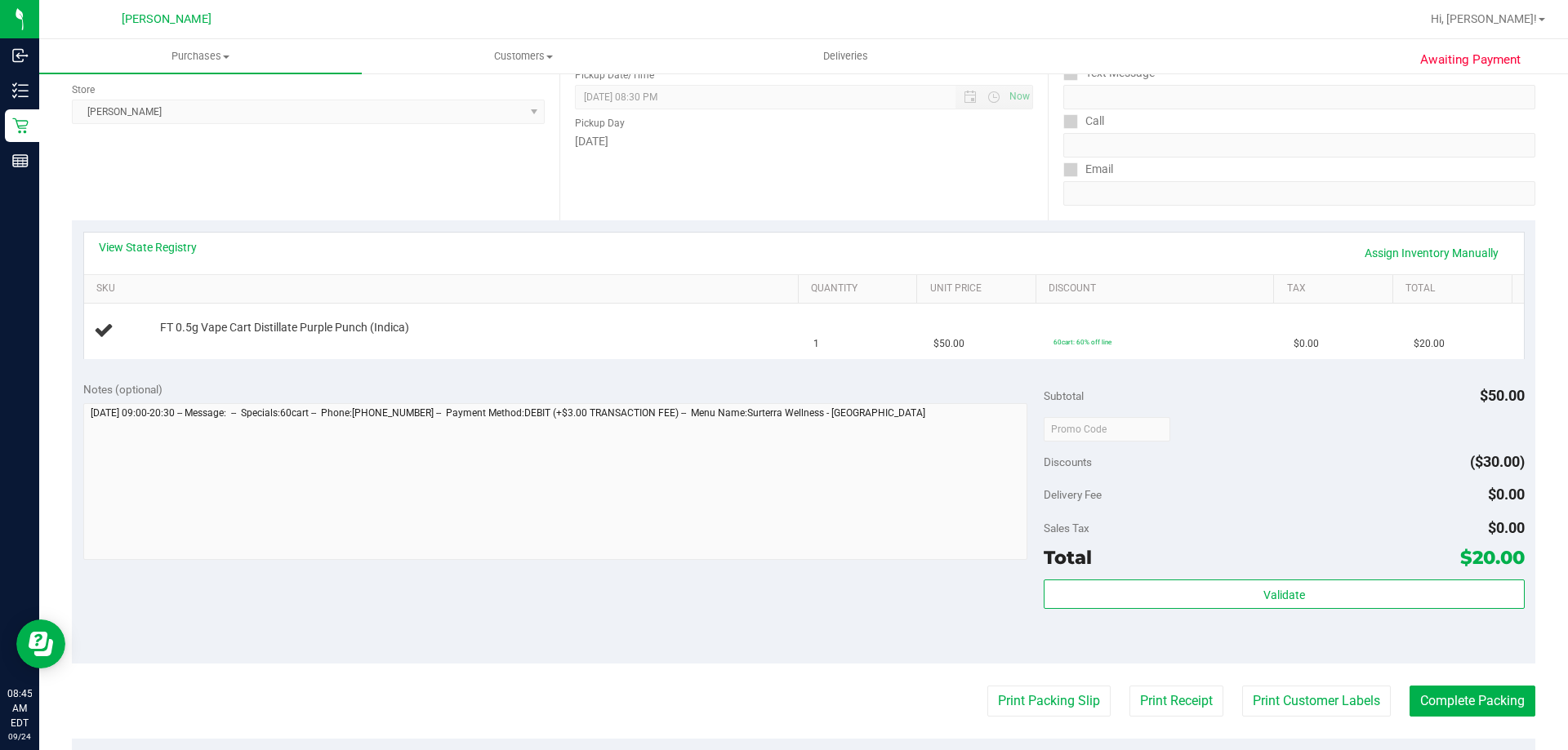
scroll to position [245, 0]
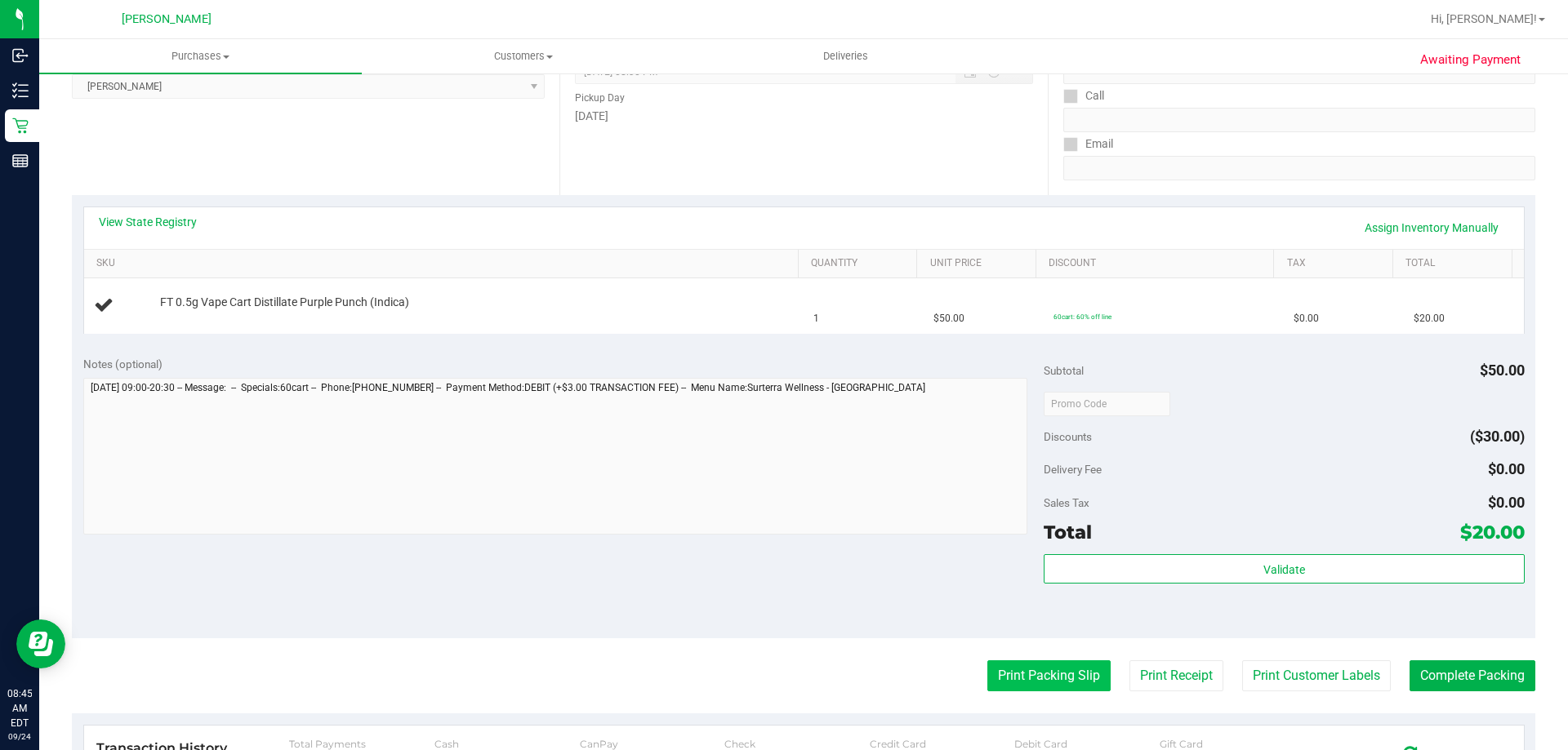
click at [1011, 684] on button "Print Packing Slip" at bounding box center [1049, 676] width 124 height 31
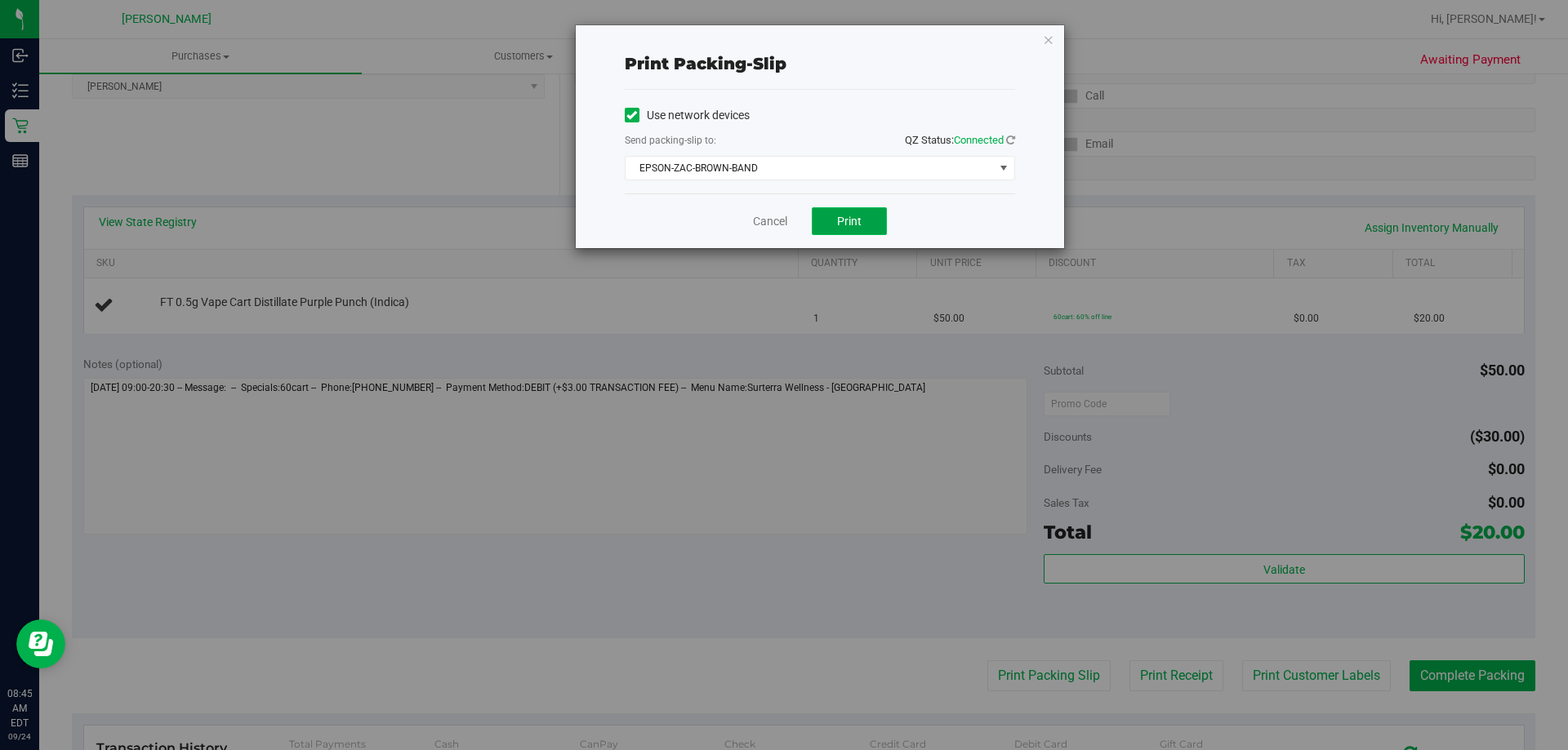
click at [866, 231] on button "Print" at bounding box center [850, 221] width 75 height 28
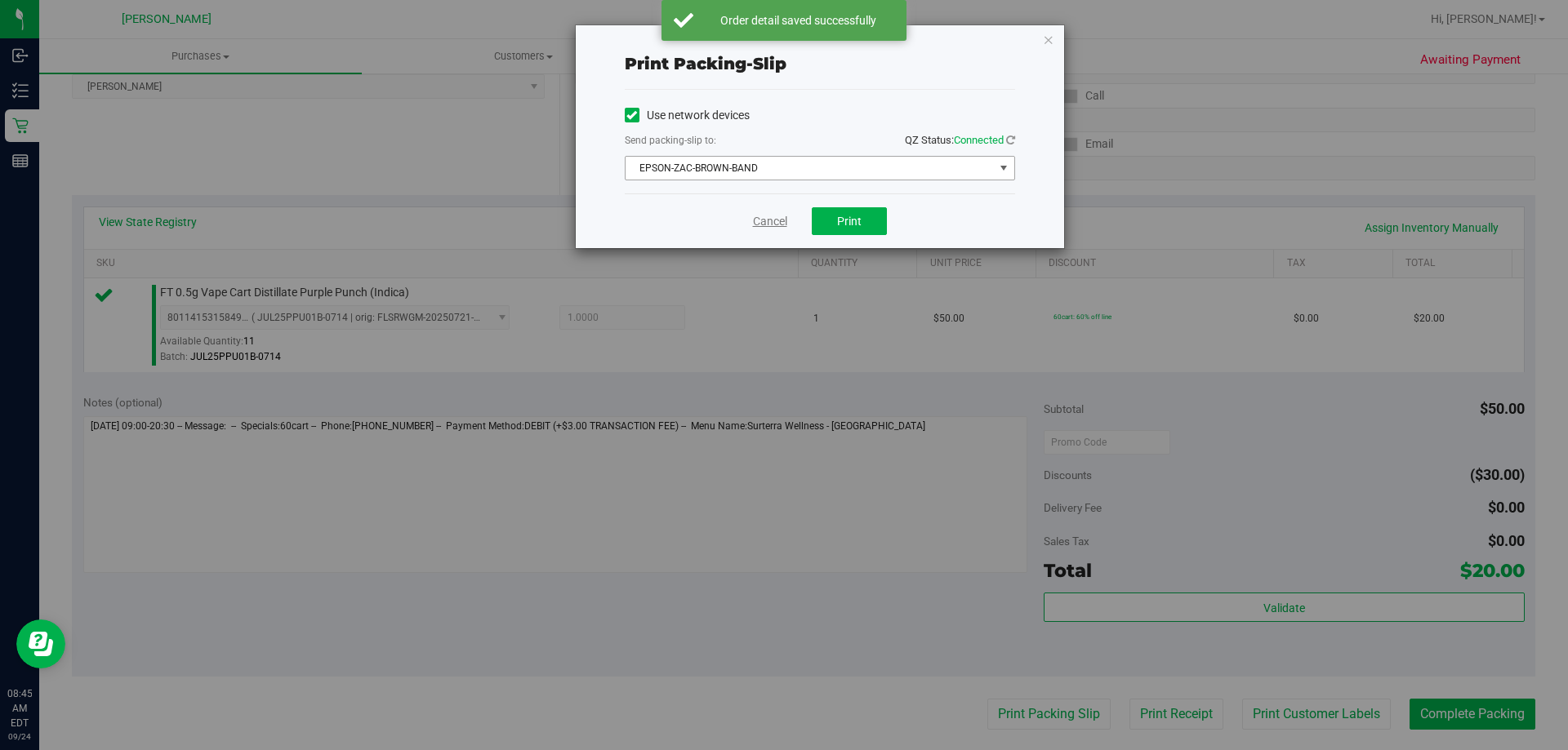
click at [775, 226] on link "Cancel" at bounding box center [770, 222] width 34 height 17
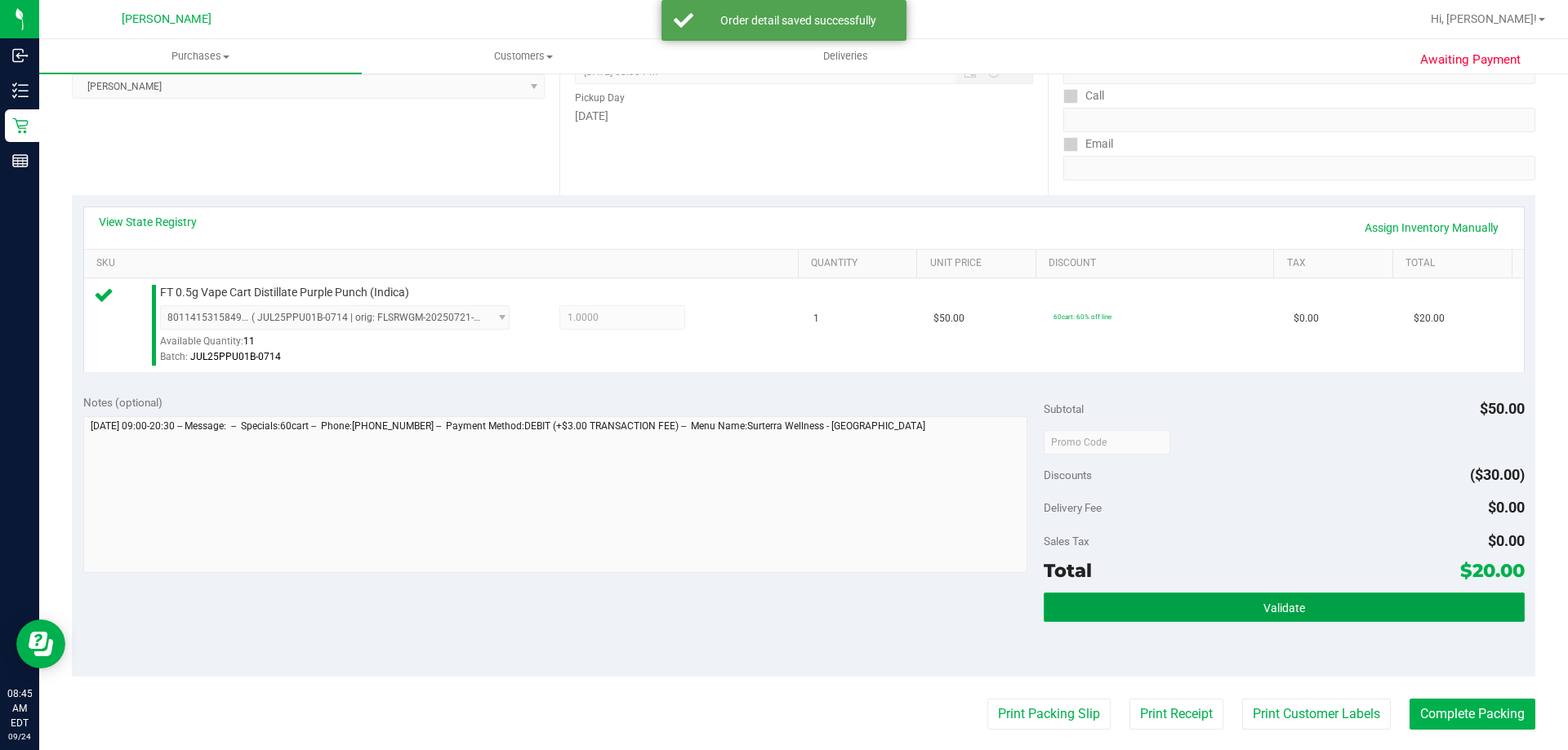
click at [1285, 606] on span "Validate" at bounding box center [1285, 608] width 42 height 13
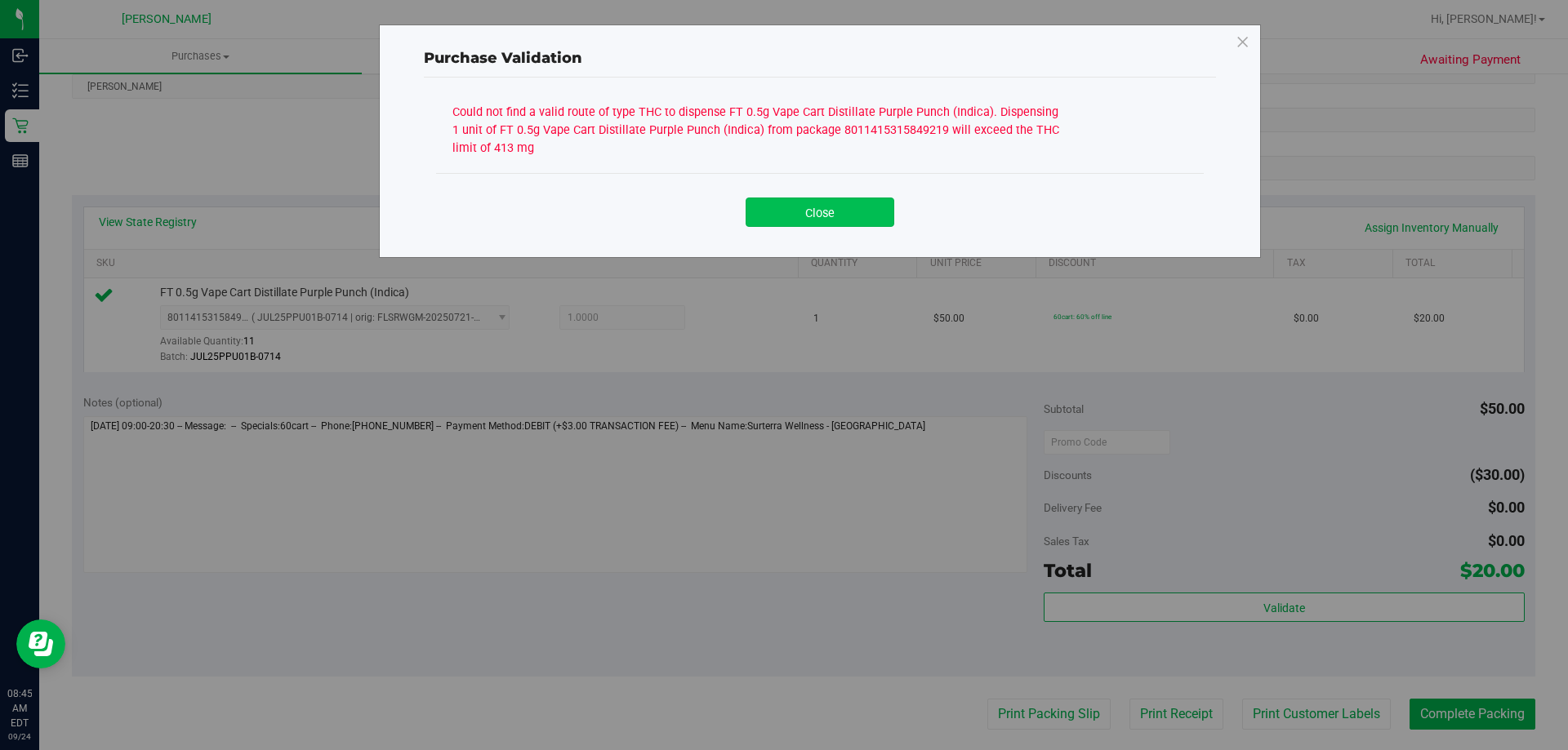
click at [834, 220] on button "Close" at bounding box center [820, 213] width 149 height 30
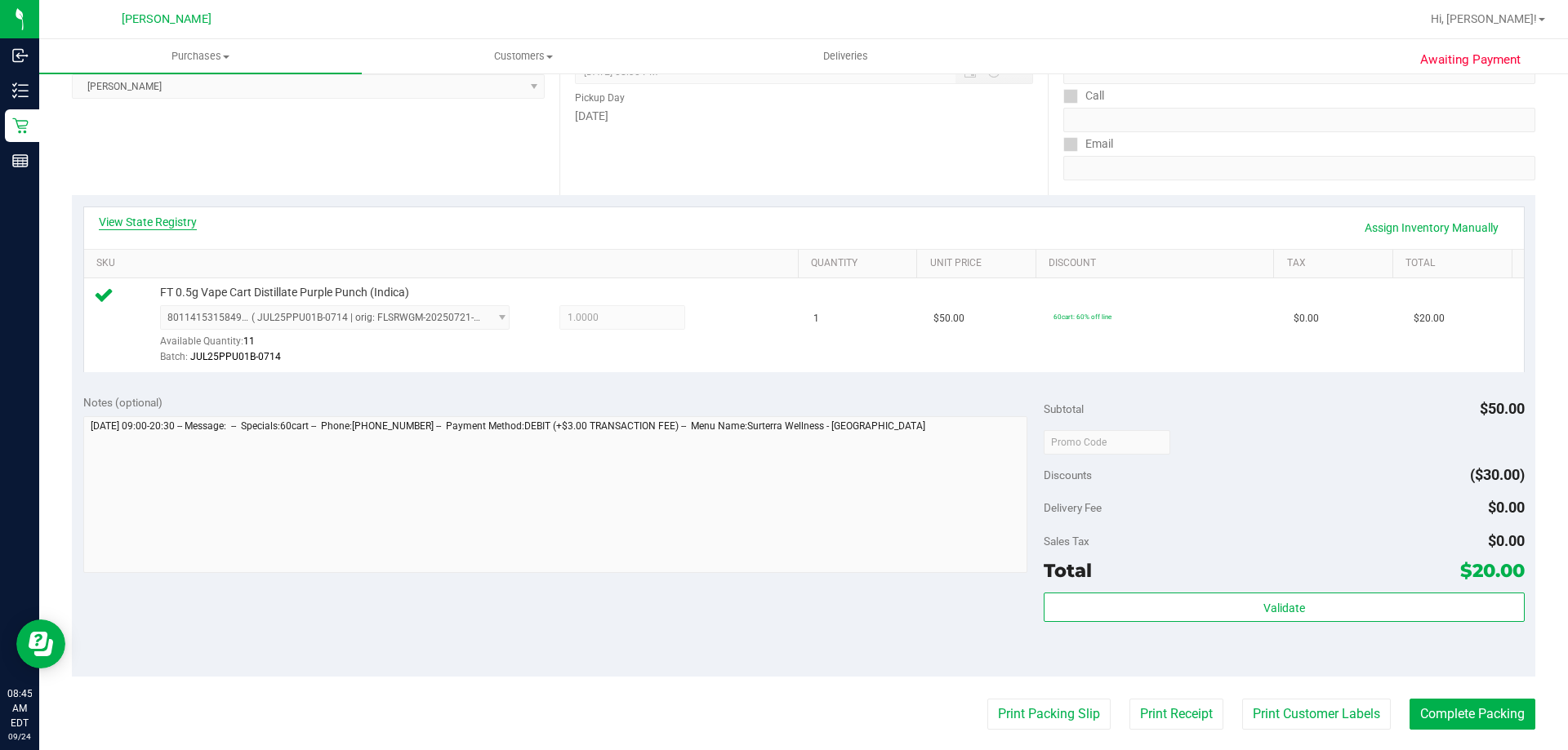
click at [183, 217] on link "View State Registry" at bounding box center [147, 222] width 98 height 17
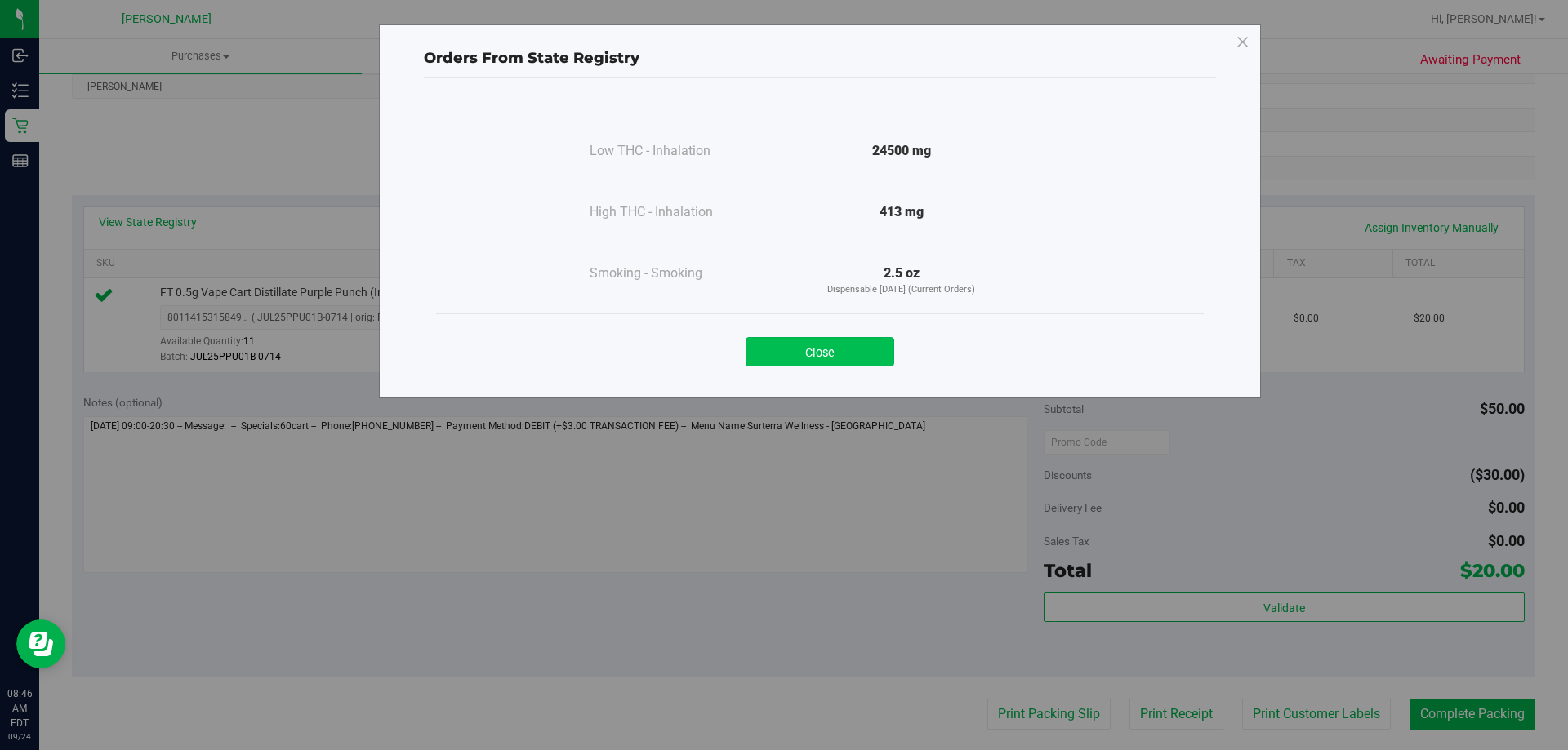
click at [779, 358] on button "Close" at bounding box center [820, 352] width 149 height 30
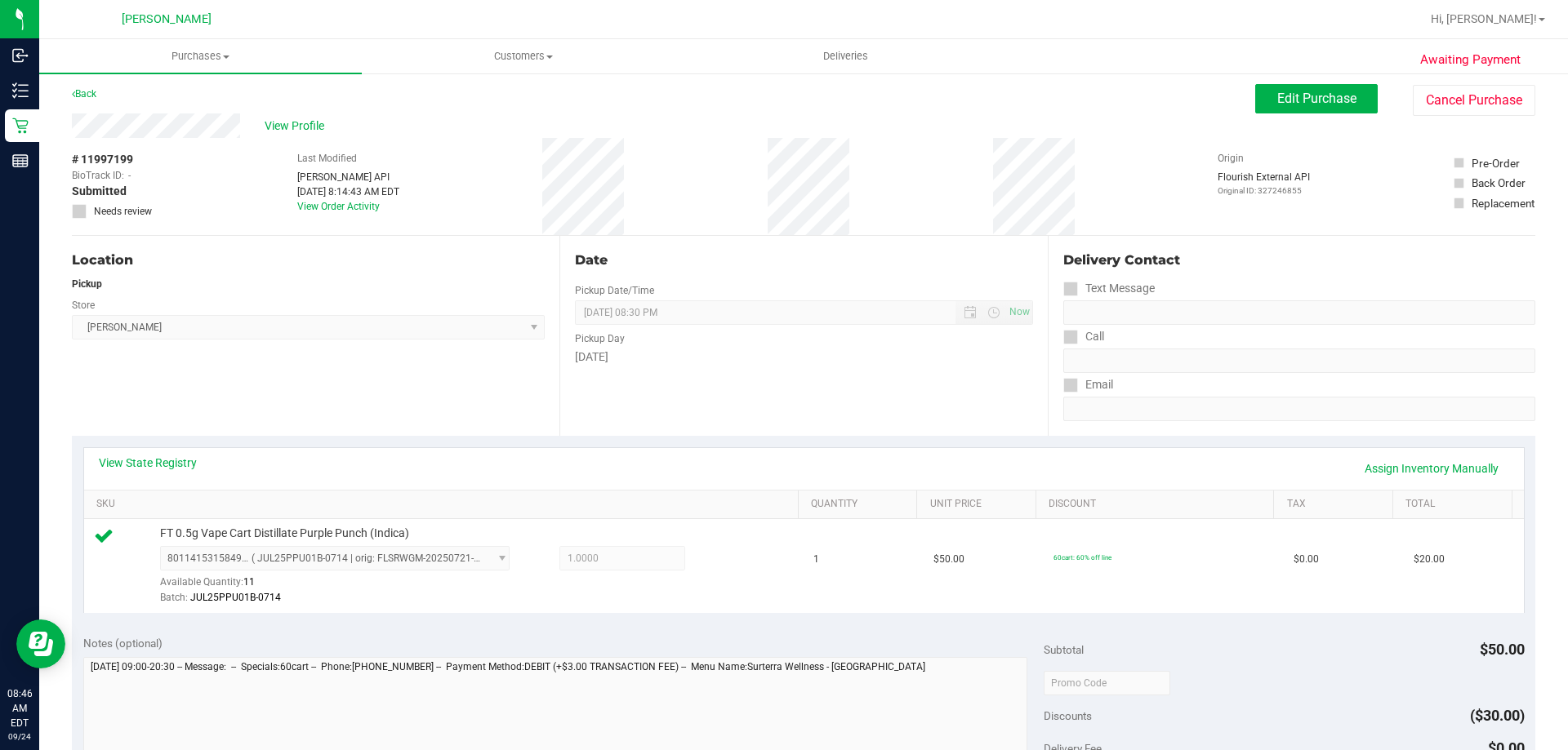
scroll to position [0, 0]
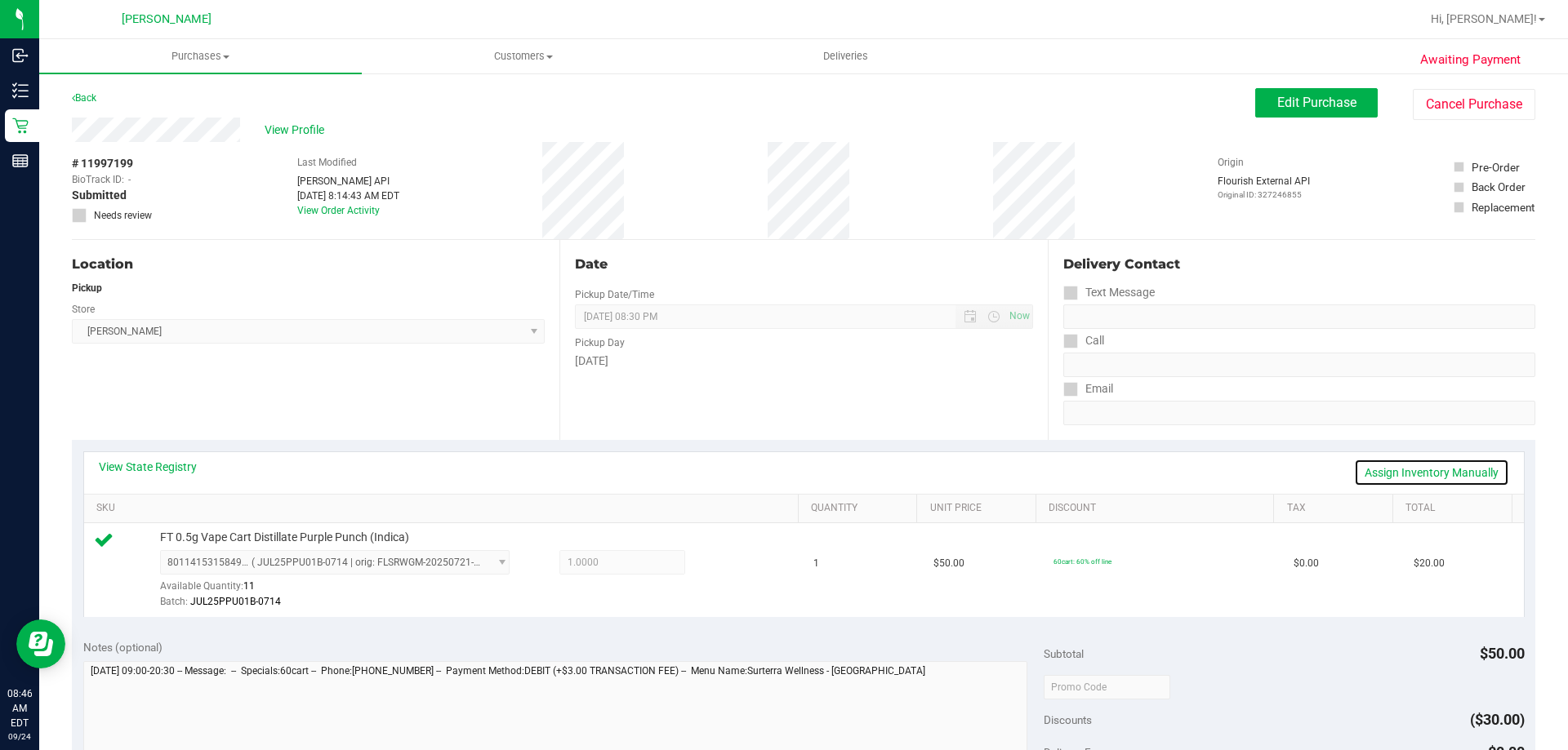
click at [1447, 471] on link "Assign Inventory Manually" at bounding box center [1432, 473] width 155 height 28
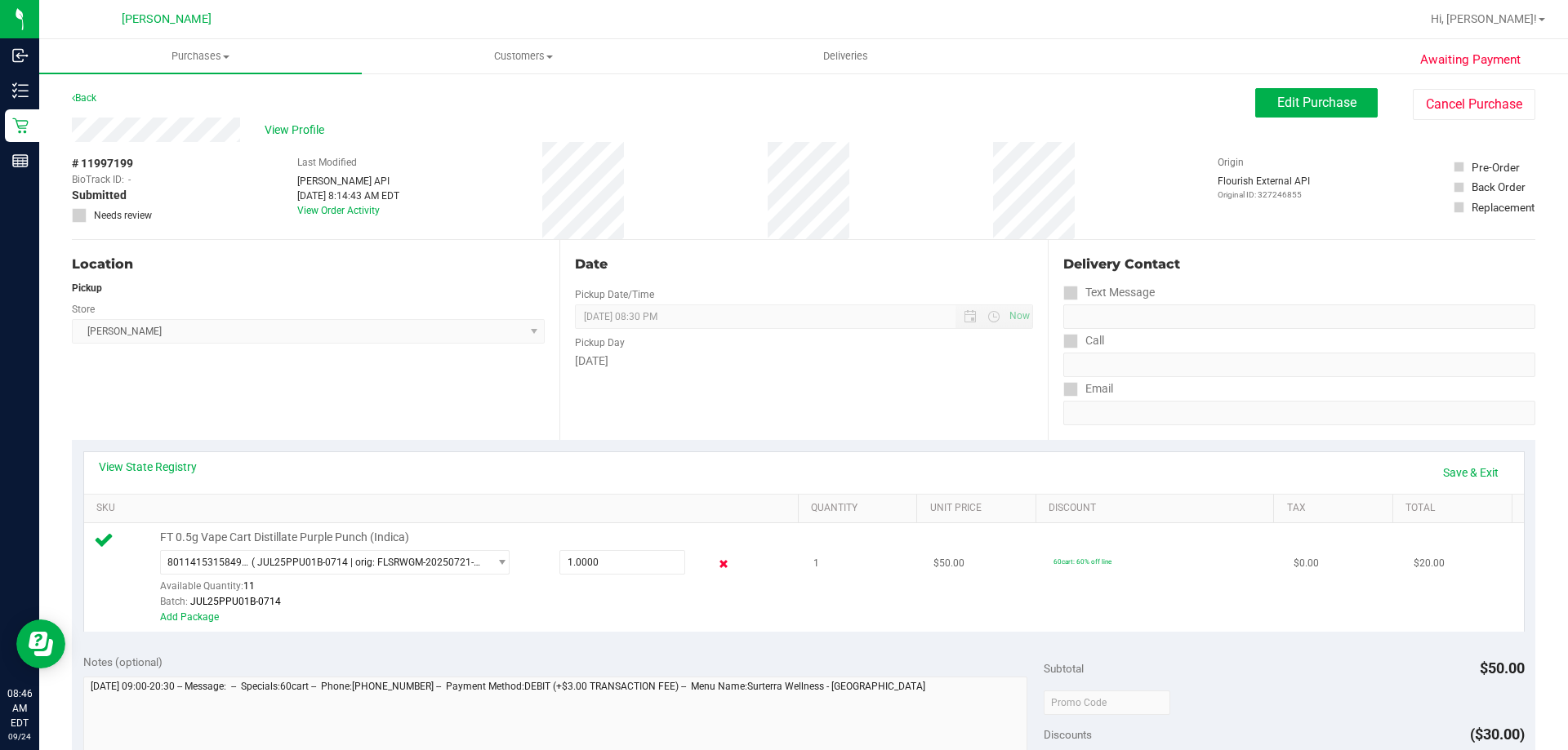
click at [716, 564] on icon at bounding box center [724, 564] width 17 height 19
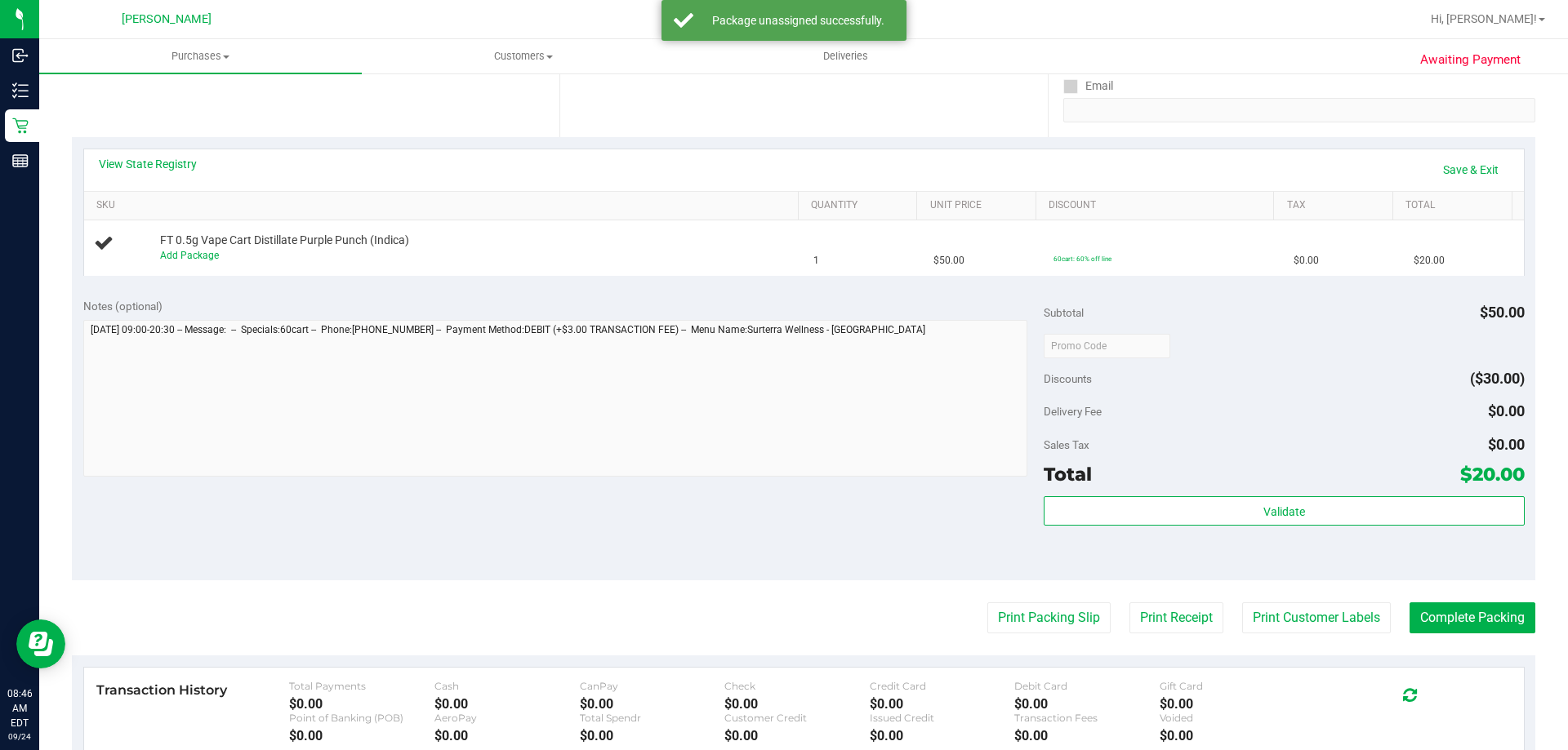
scroll to position [490, 0]
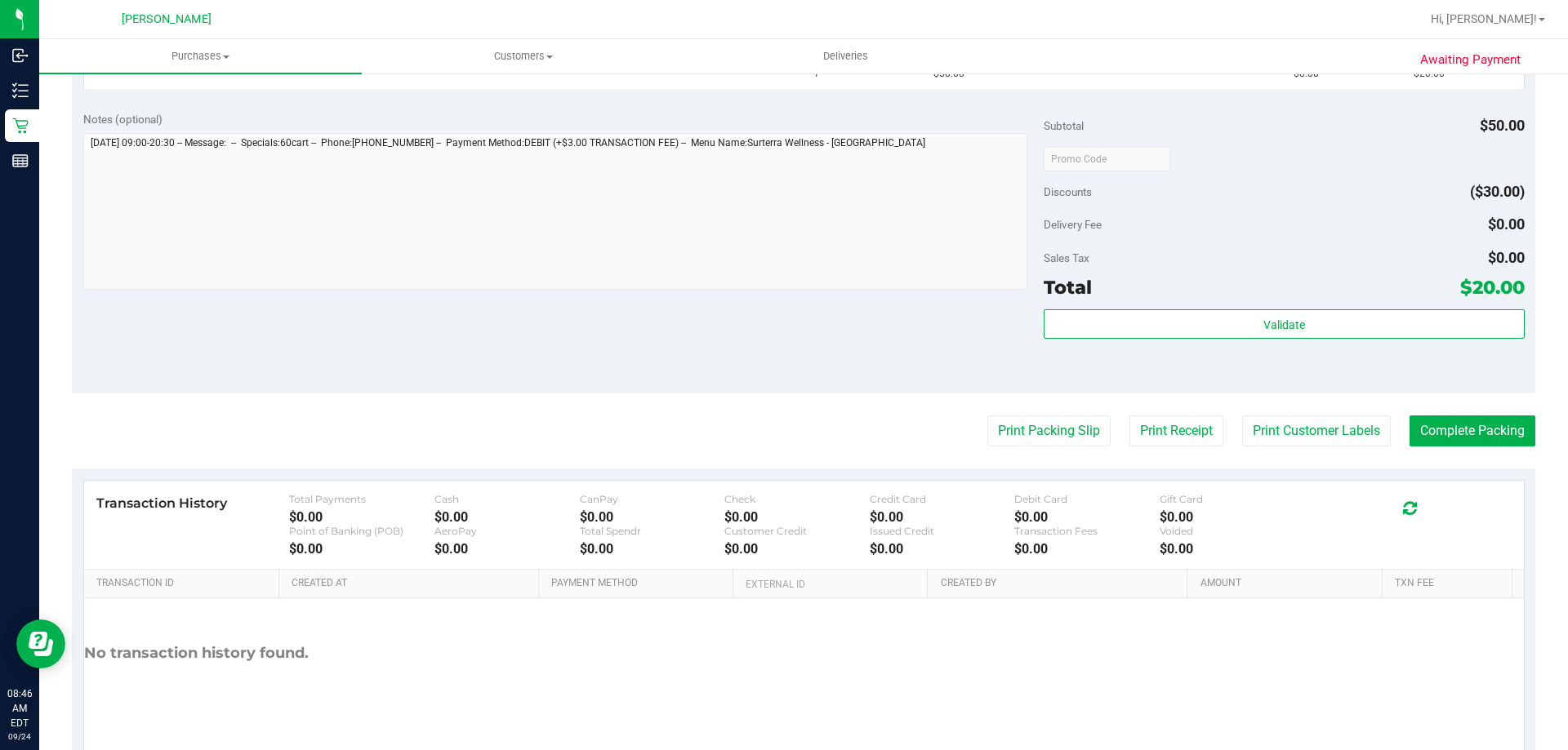
click at [1231, 164] on div at bounding box center [1284, 159] width 480 height 30
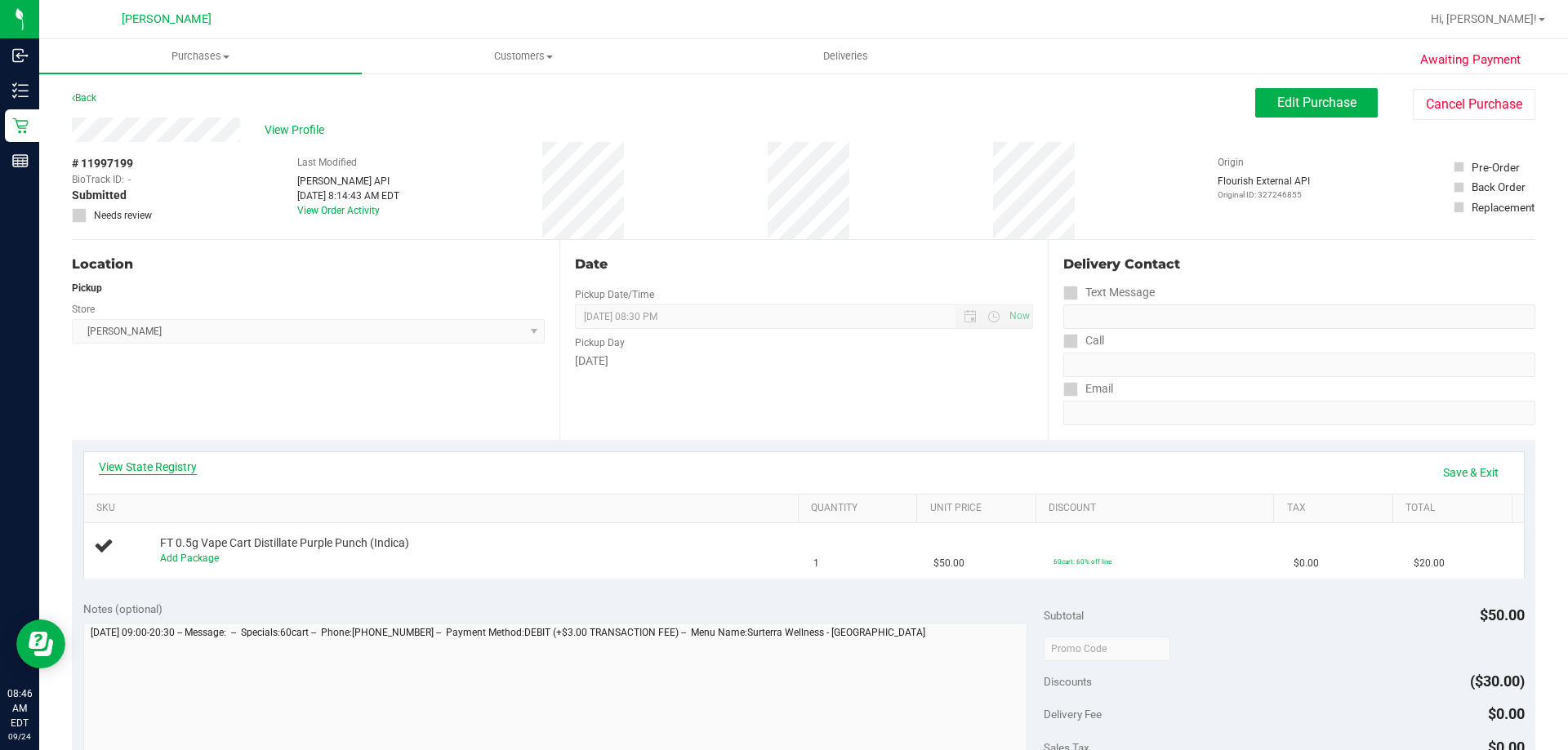
click at [175, 470] on link "View State Registry" at bounding box center [147, 467] width 98 height 17
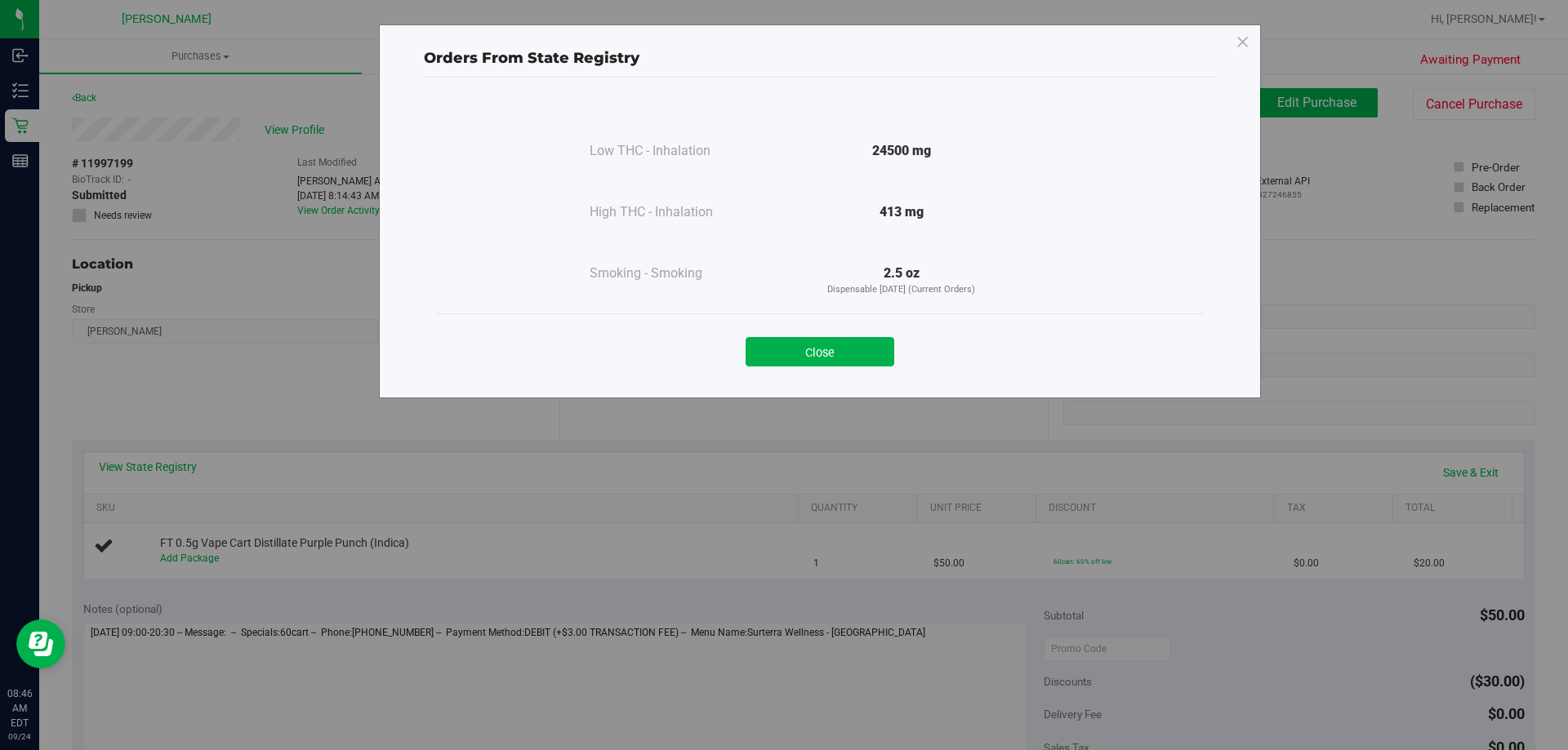
click at [884, 356] on button "Close" at bounding box center [820, 352] width 149 height 30
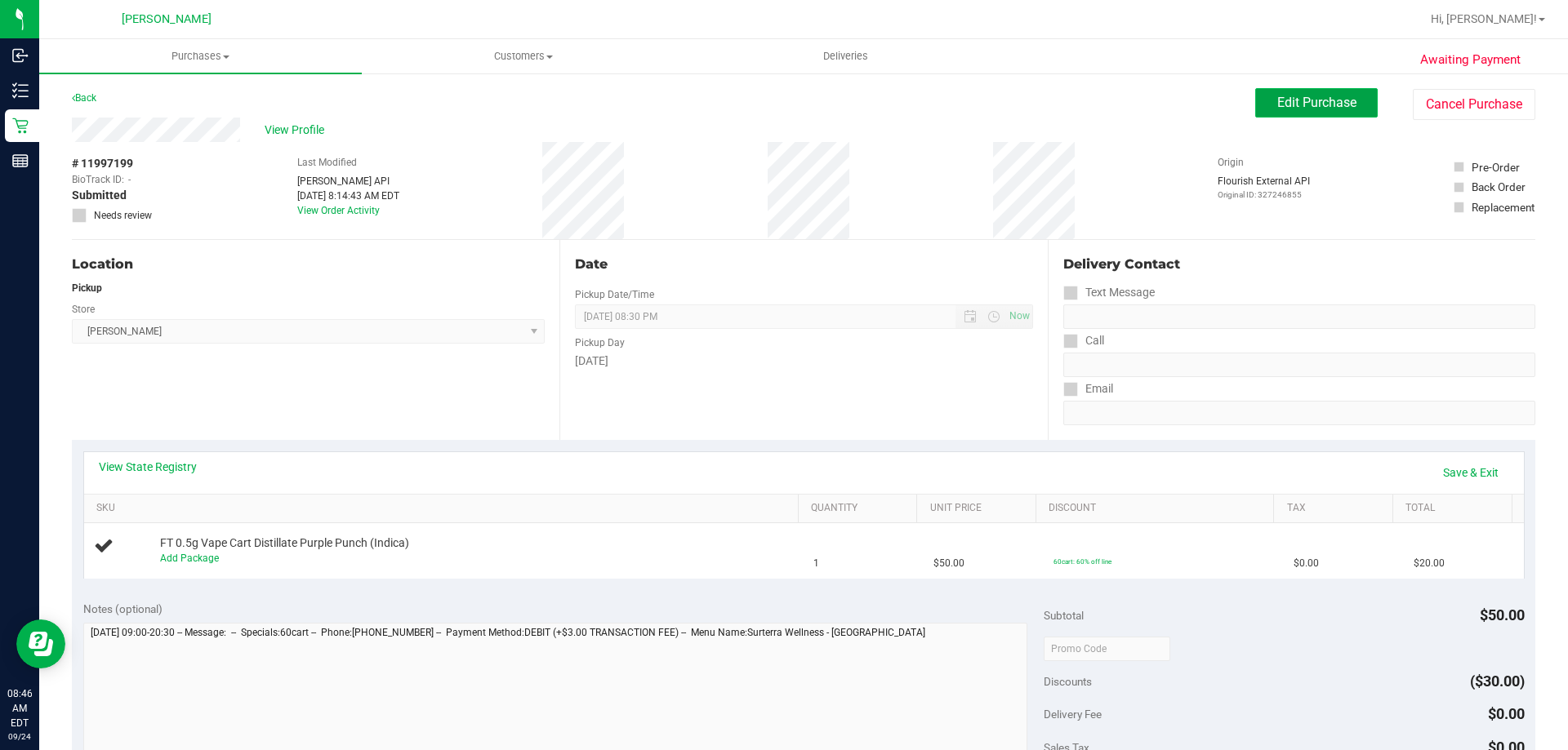
drag, startPoint x: 1320, startPoint y: 105, endPoint x: 1304, endPoint y: 105, distance: 16.0
click at [1320, 105] on span "Edit Purchase" at bounding box center [1317, 103] width 79 height 16
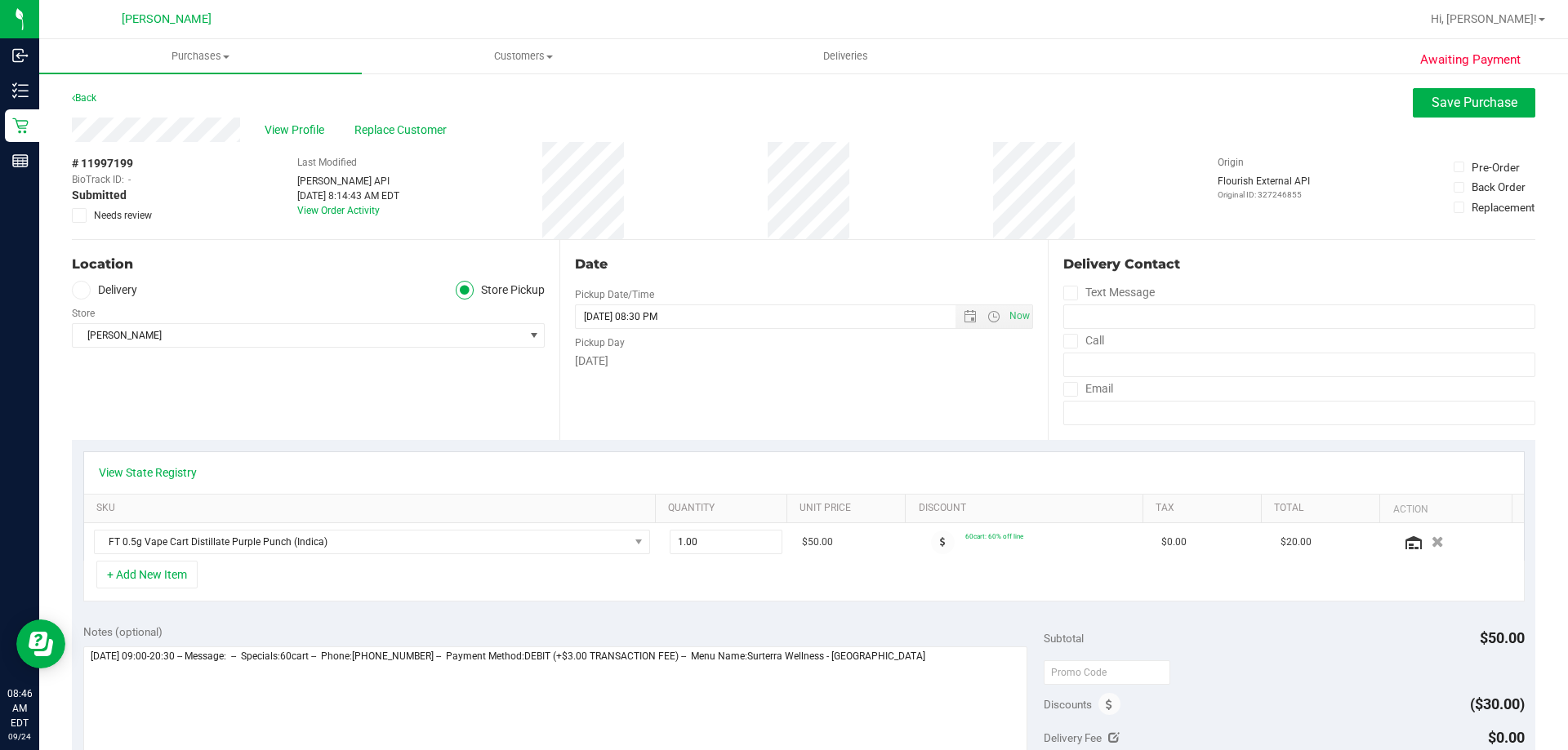
click at [88, 208] on div "# 11997199 BioTrack ID: - Submitted Needs review" at bounding box center [112, 189] width 82 height 68
click at [88, 219] on label "Needs review" at bounding box center [112, 215] width 82 height 15
click at [0, 0] on input "Needs review" at bounding box center [0, 0] width 0 height 0
click at [1435, 100] on span "Save Purchase" at bounding box center [1475, 103] width 85 height 16
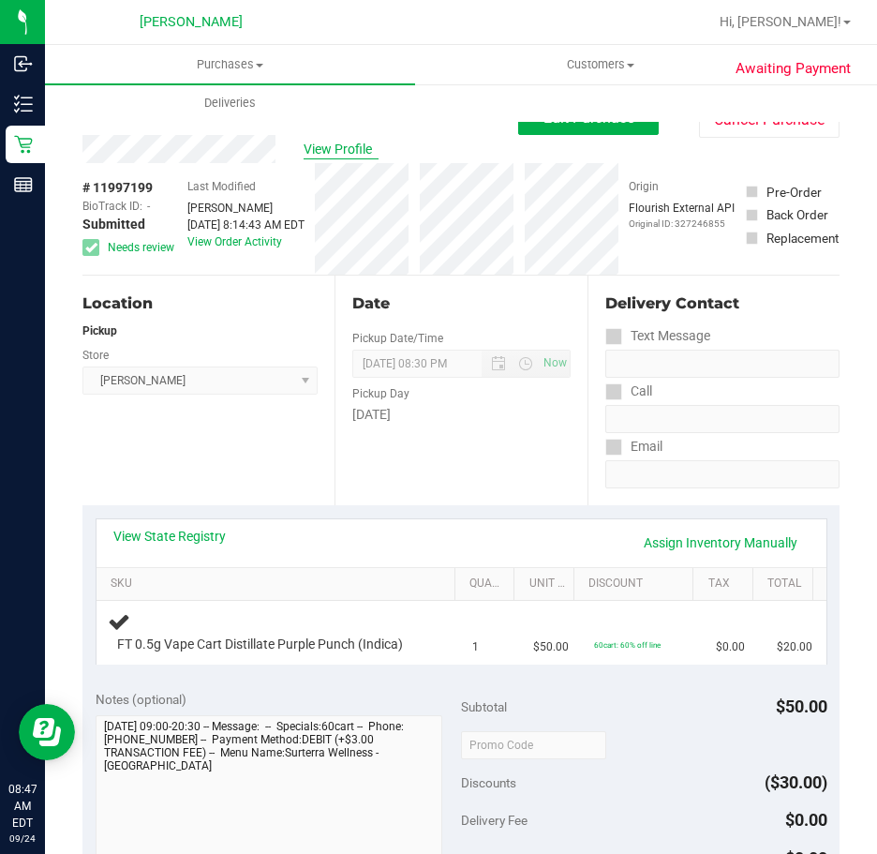
click at [351, 156] on span "View Profile" at bounding box center [341, 150] width 75 height 20
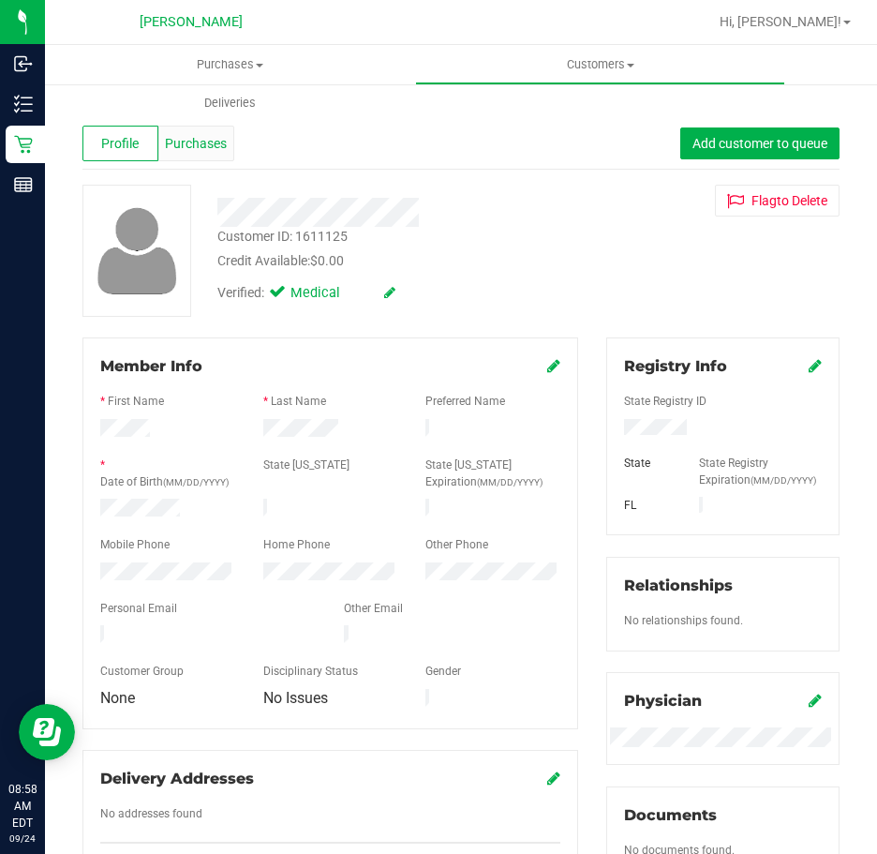
click at [204, 146] on span "Purchases" at bounding box center [196, 144] width 62 height 20
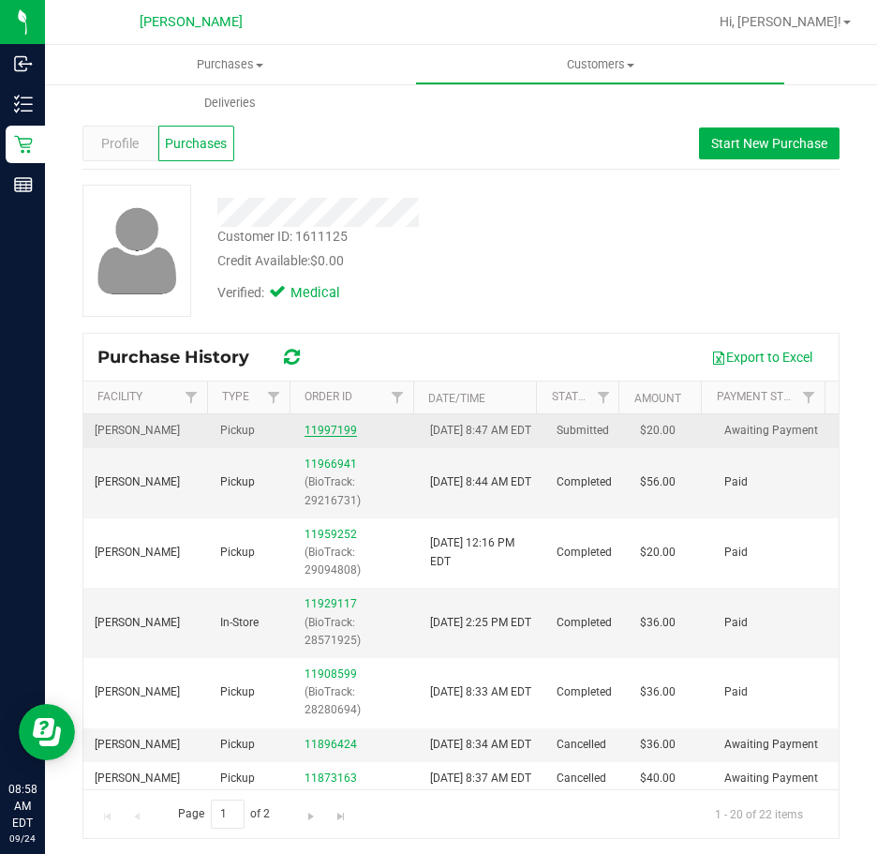
click at [315, 435] on link "11997199" at bounding box center [331, 430] width 52 height 13
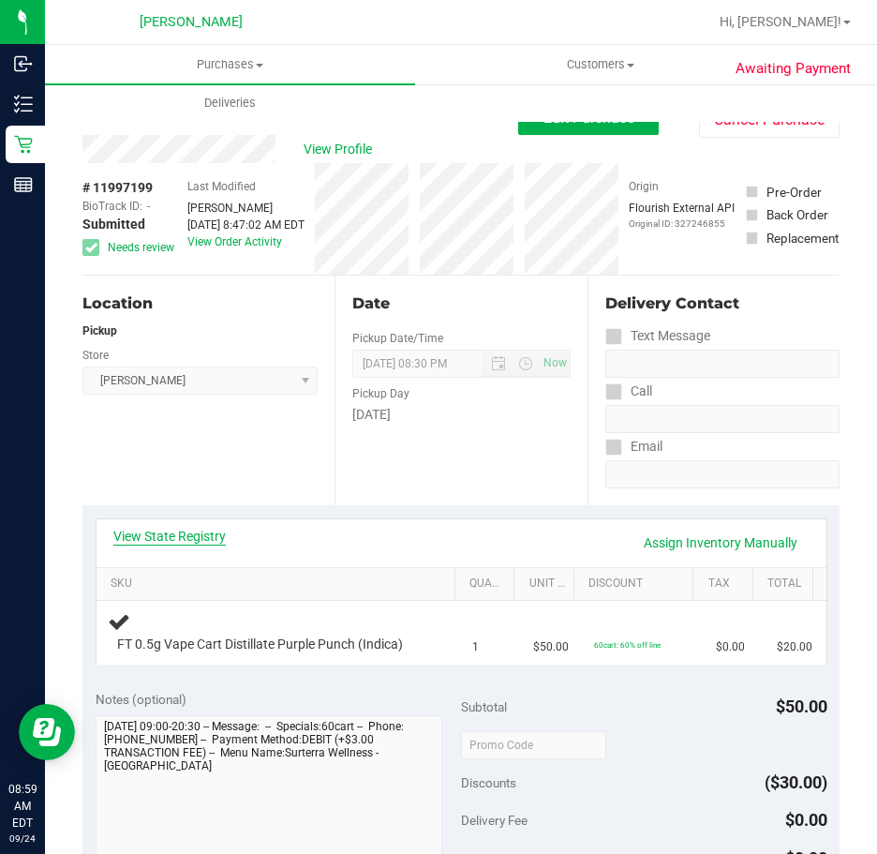
click at [193, 536] on link "View State Registry" at bounding box center [169, 536] width 112 height 19
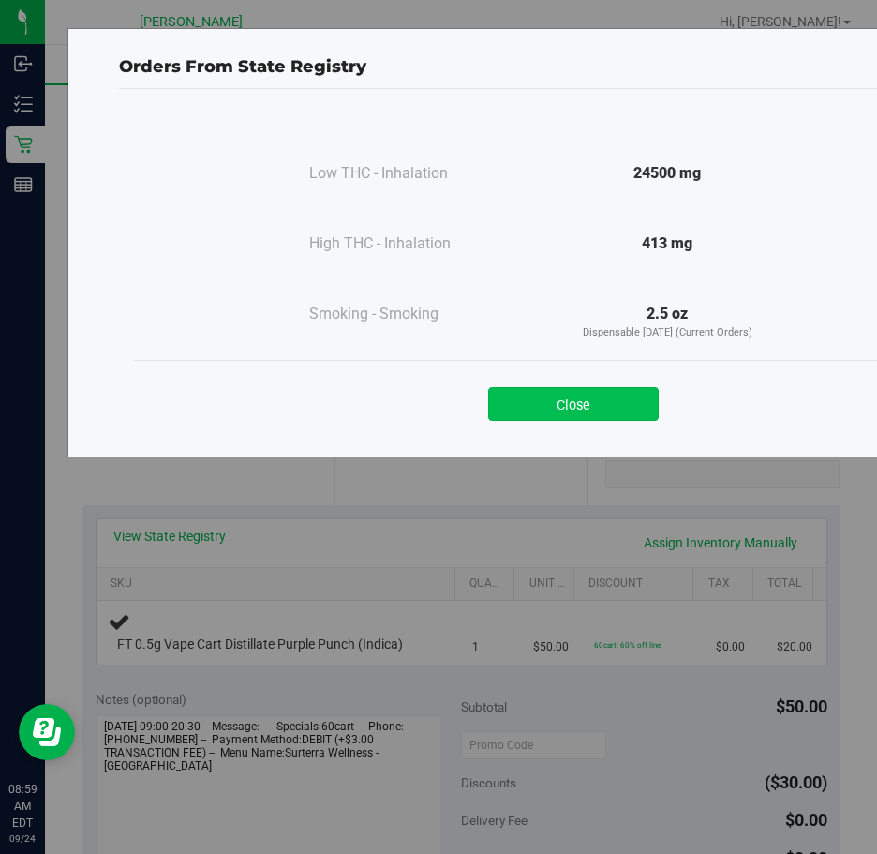
click at [583, 407] on button "Close" at bounding box center [573, 404] width 171 height 34
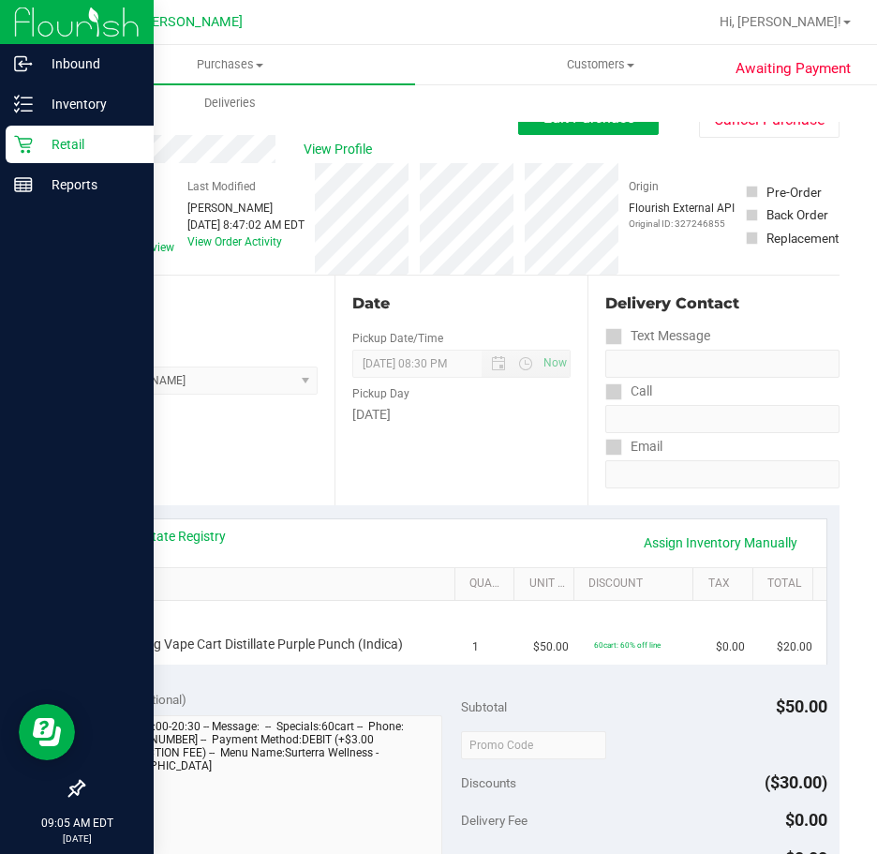
click at [39, 146] on p "Retail" at bounding box center [89, 144] width 112 height 22
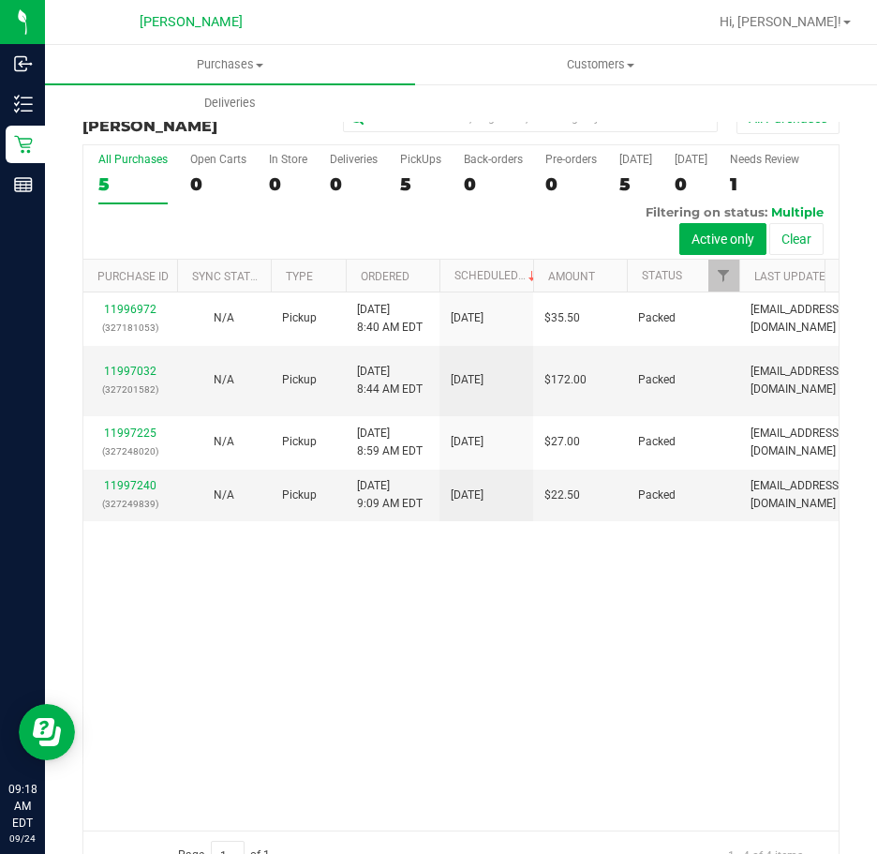
drag, startPoint x: 9, startPoint y: 141, endPoint x: 405, endPoint y: 715, distance: 697.5
click at [405, 719] on div "11996972 (327181053) N/A Pickup [DATE] 8:40 AM EDT 9/24/2025 $35.50 Packed [EMA…" at bounding box center [460, 561] width 755 height 538
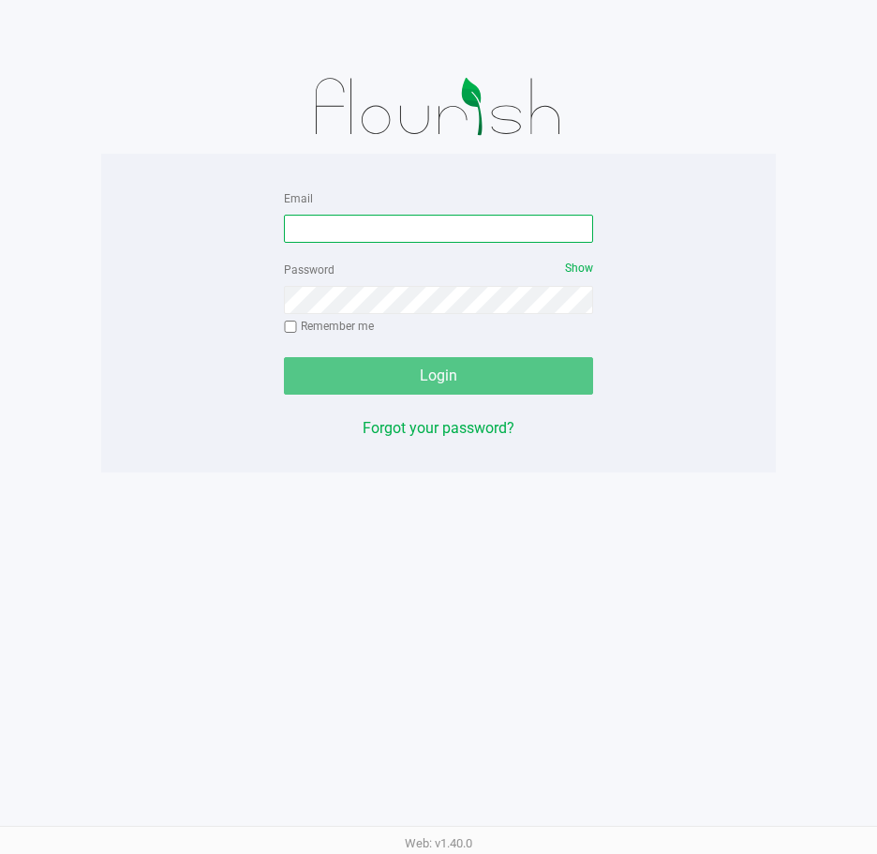
click at [324, 223] on input "Email" at bounding box center [438, 229] width 309 height 28
type input "M"
type input "[EMAIL_ADDRESS][DOMAIN_NAME]"
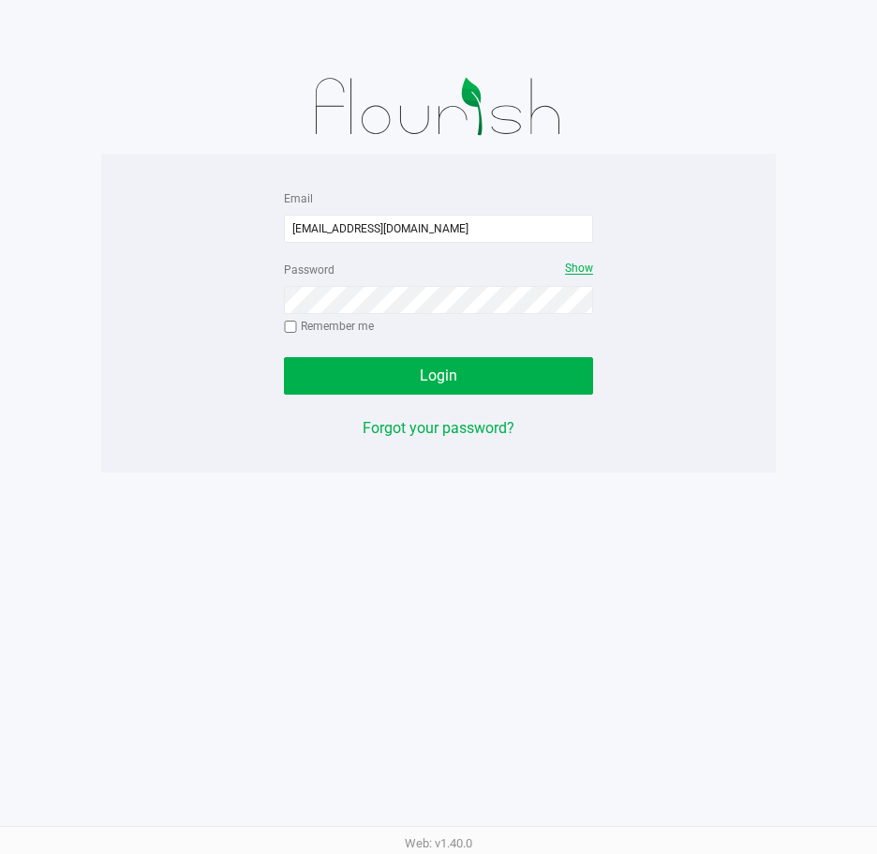
click at [589, 272] on span "Show" at bounding box center [579, 267] width 28 height 13
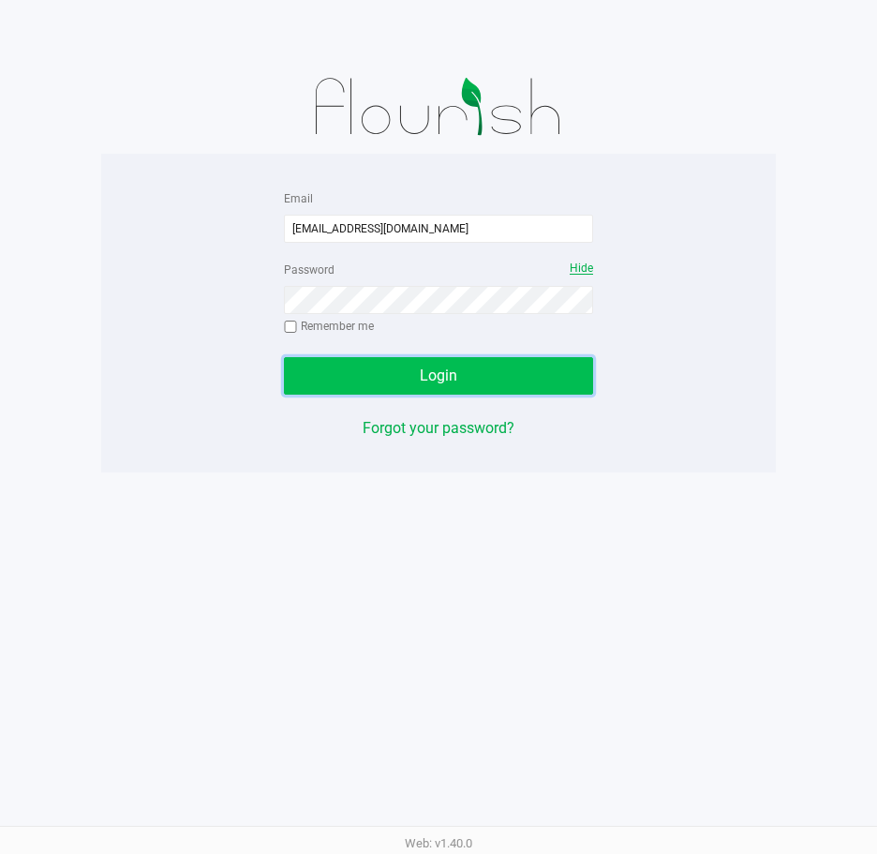
click at [358, 388] on button "Login" at bounding box center [438, 375] width 309 height 37
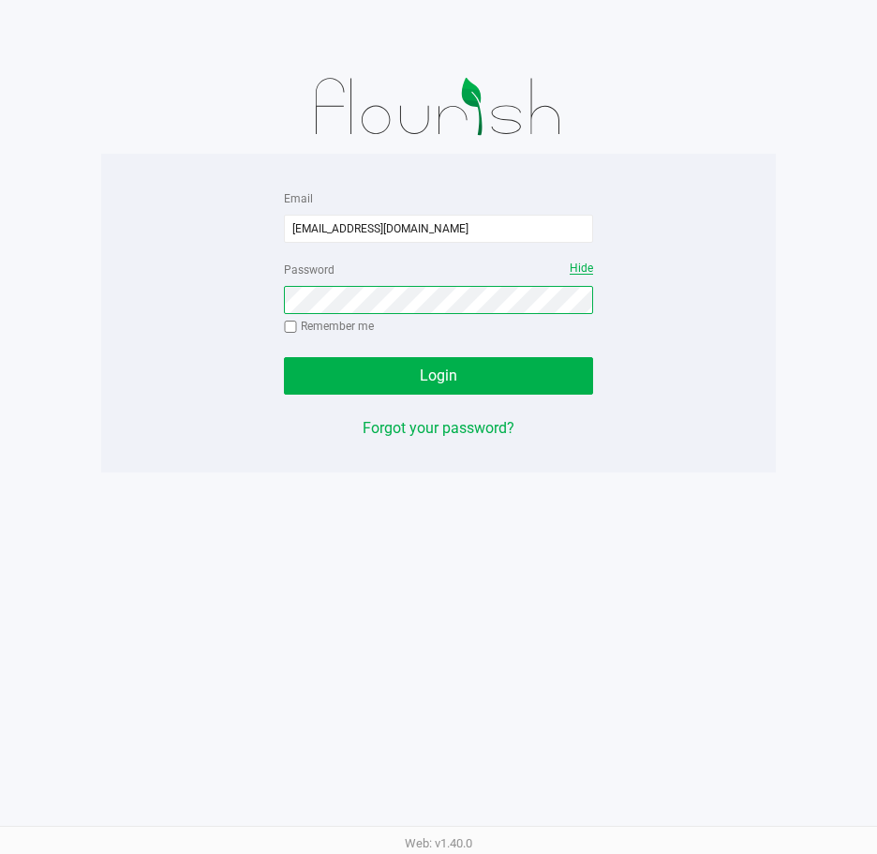
click at [284, 357] on button "Login" at bounding box center [438, 375] width 309 height 37
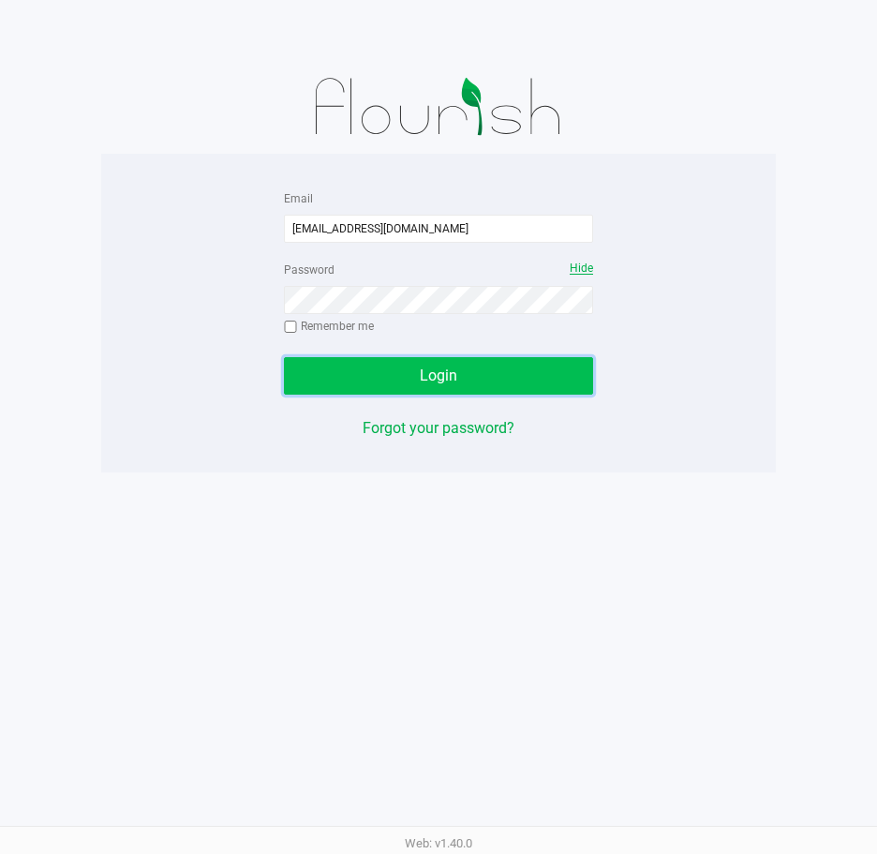
click at [421, 387] on button "Login" at bounding box center [438, 375] width 309 height 37
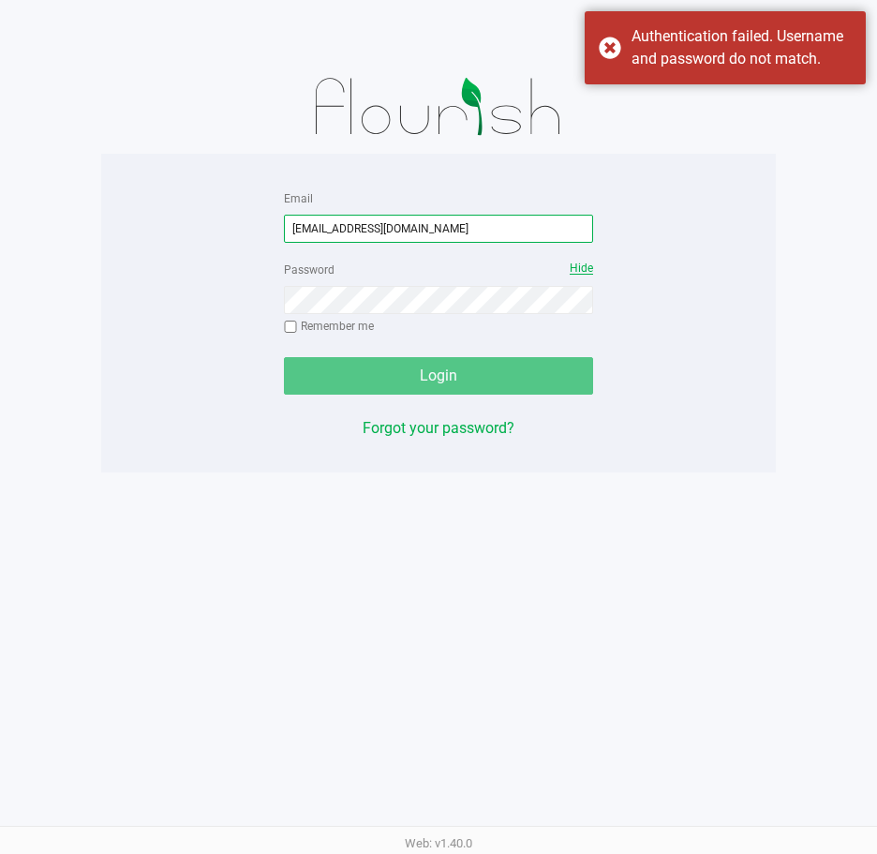
drag, startPoint x: 446, startPoint y: 230, endPoint x: 36, endPoint y: 245, distance: 410.8
click at [35, 246] on app-pos-login-wrapper "Email Lcarroll@livparallel.com Password Hide Remember me Login Forgot your pass…" at bounding box center [438, 236] width 877 height 472
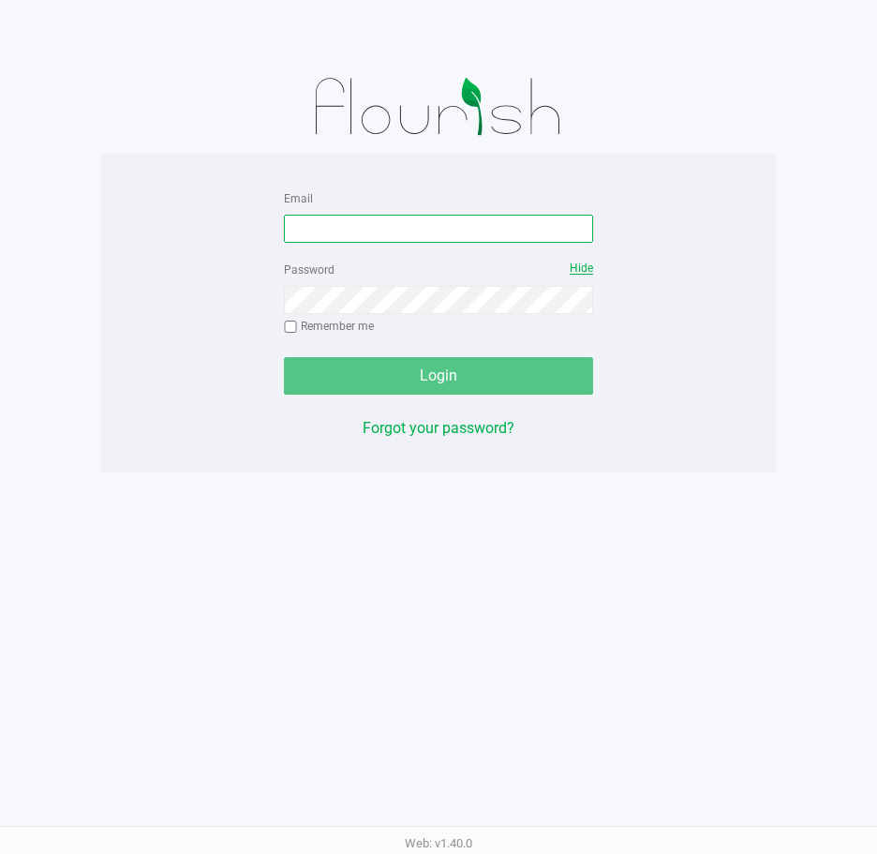
click at [388, 216] on input "Email" at bounding box center [438, 229] width 309 height 28
click at [390, 231] on input "lcarroll@liveparallel.om" at bounding box center [438, 229] width 309 height 28
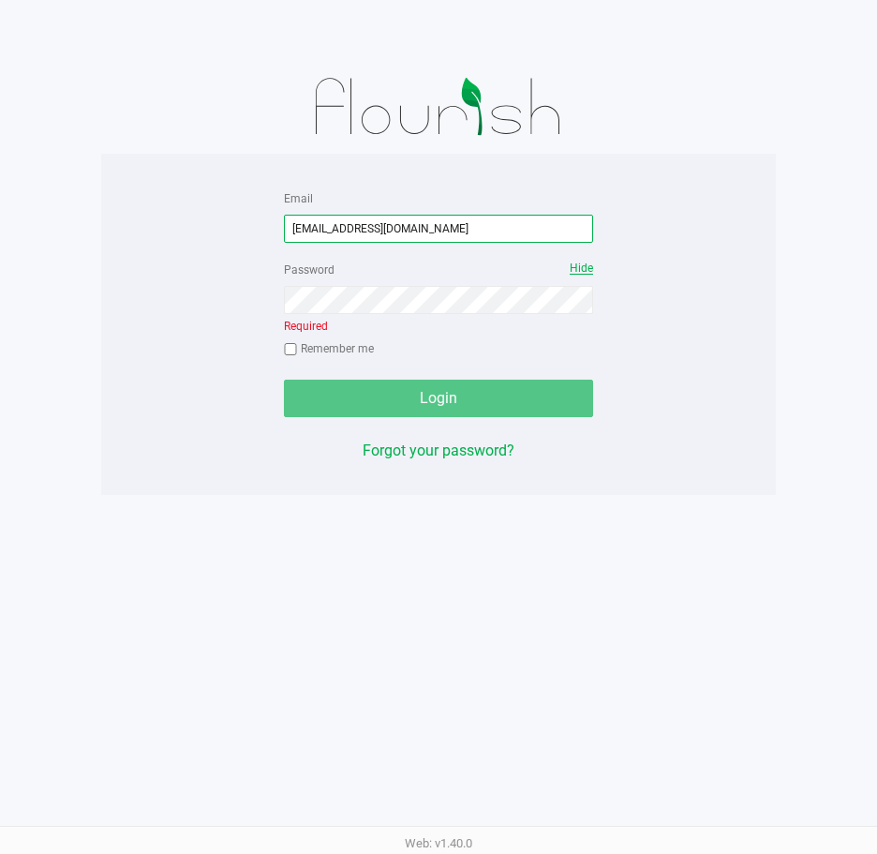
click at [401, 232] on input "lcarroll@liveparallel.om" at bounding box center [438, 229] width 309 height 28
click at [401, 227] on input "lcarroll@liveparallel.om" at bounding box center [438, 229] width 309 height 28
type input "[EMAIL_ADDRESS][DOMAIN_NAME]"
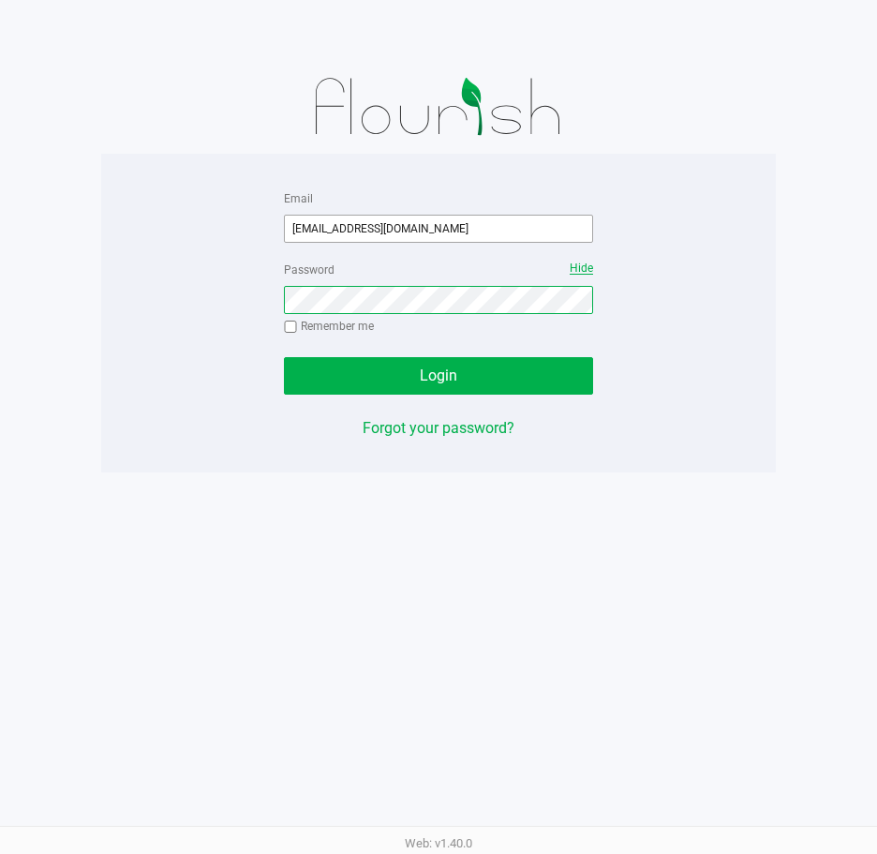
click at [284, 357] on button "Login" at bounding box center [438, 375] width 309 height 37
